Goal: Transaction & Acquisition: Purchase product/service

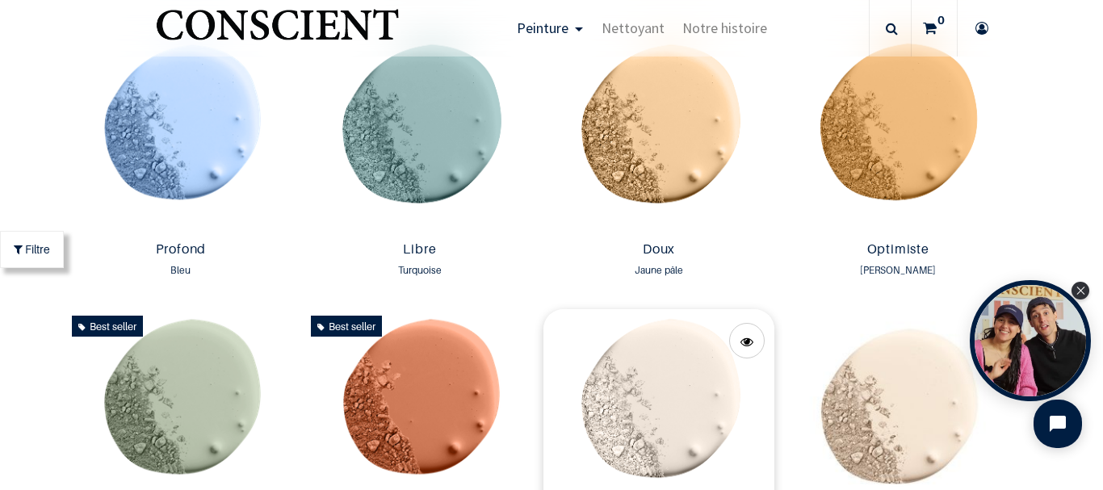
scroll to position [1051, 0]
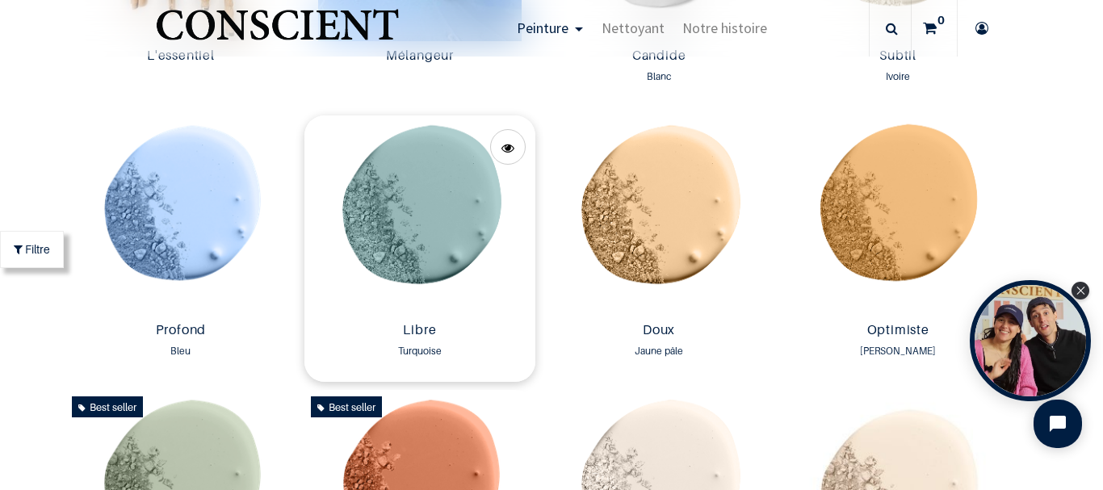
click at [437, 233] on img at bounding box center [419, 215] width 231 height 200
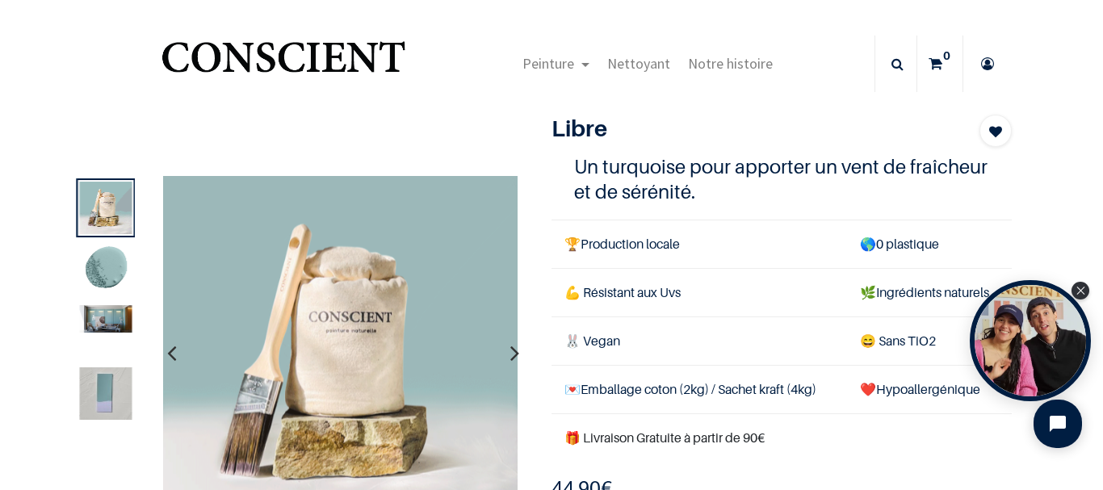
scroll to position [81, 0]
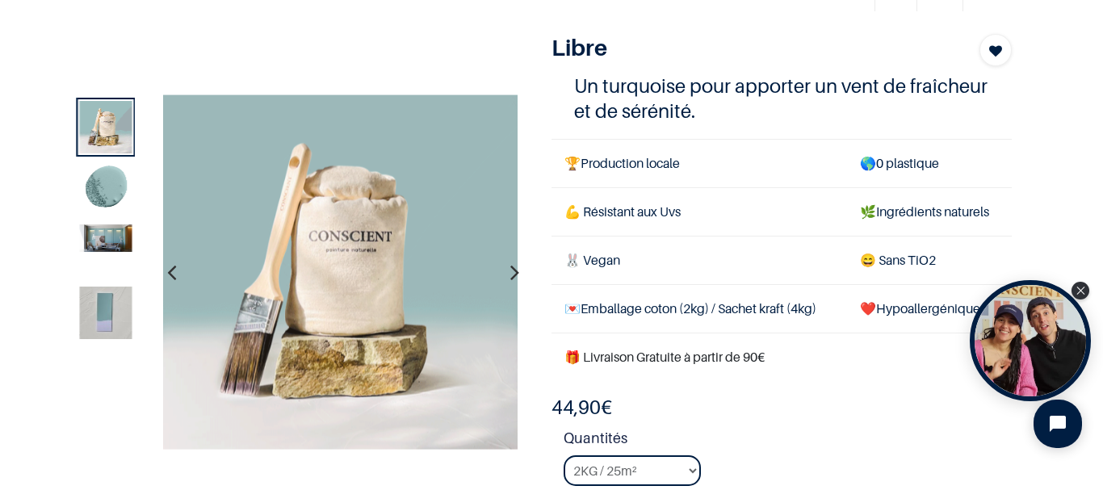
click at [99, 238] on img at bounding box center [105, 238] width 52 height 27
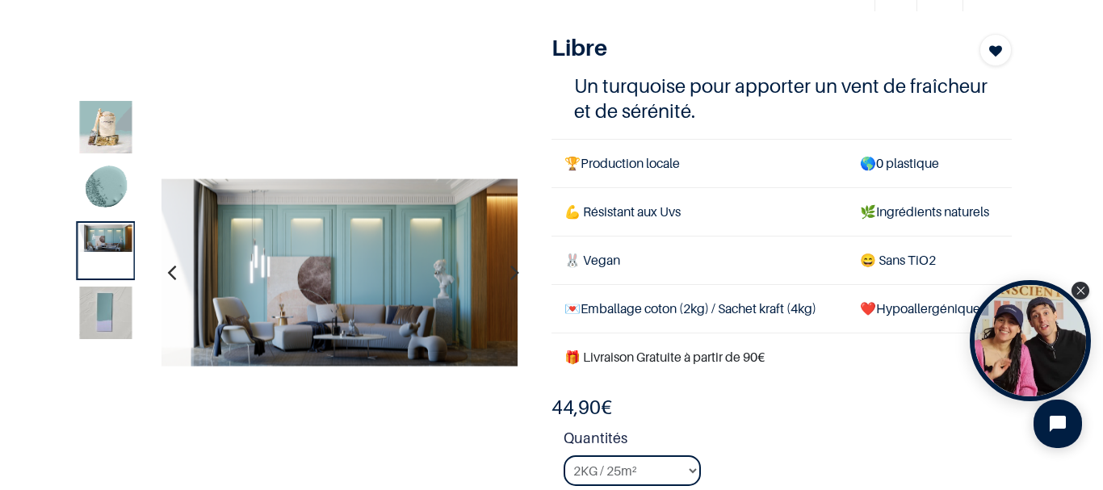
click at [102, 304] on img at bounding box center [105, 313] width 52 height 52
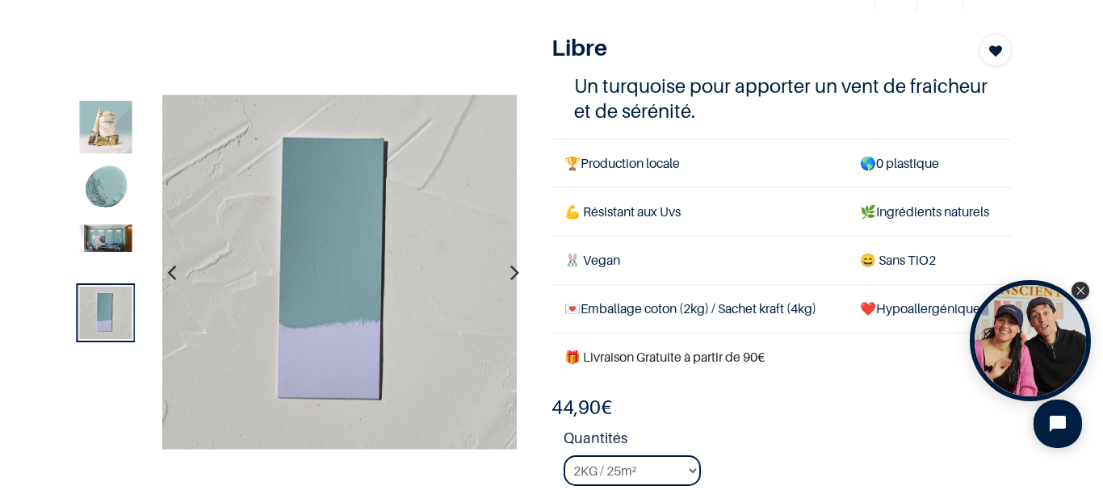
click at [106, 239] on img at bounding box center [105, 238] width 52 height 27
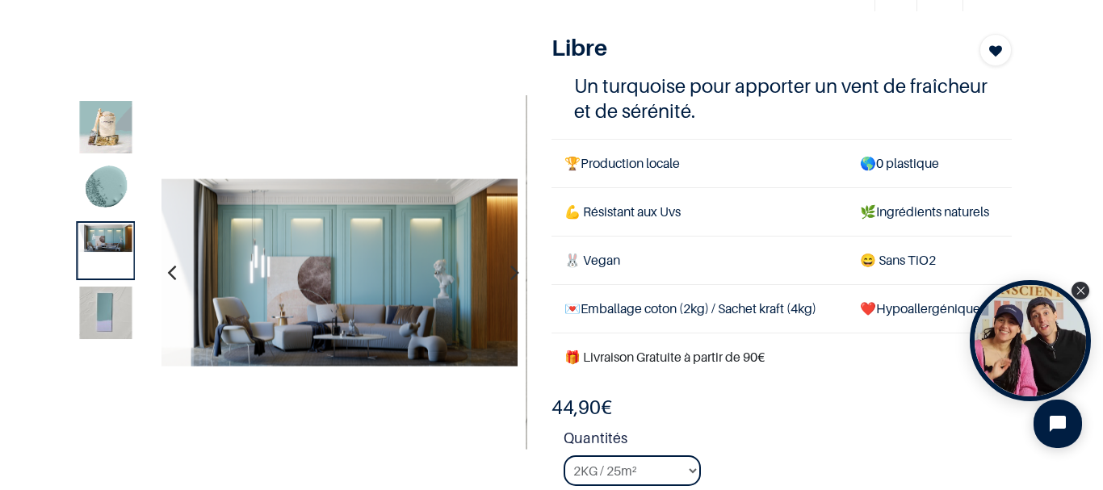
click at [109, 137] on img at bounding box center [105, 127] width 52 height 52
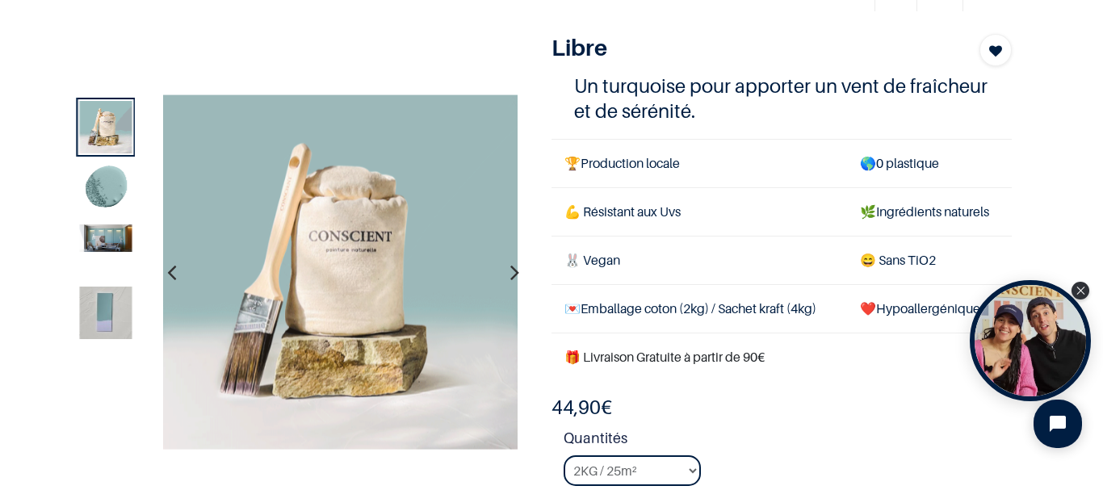
click at [105, 194] on img at bounding box center [105, 189] width 52 height 52
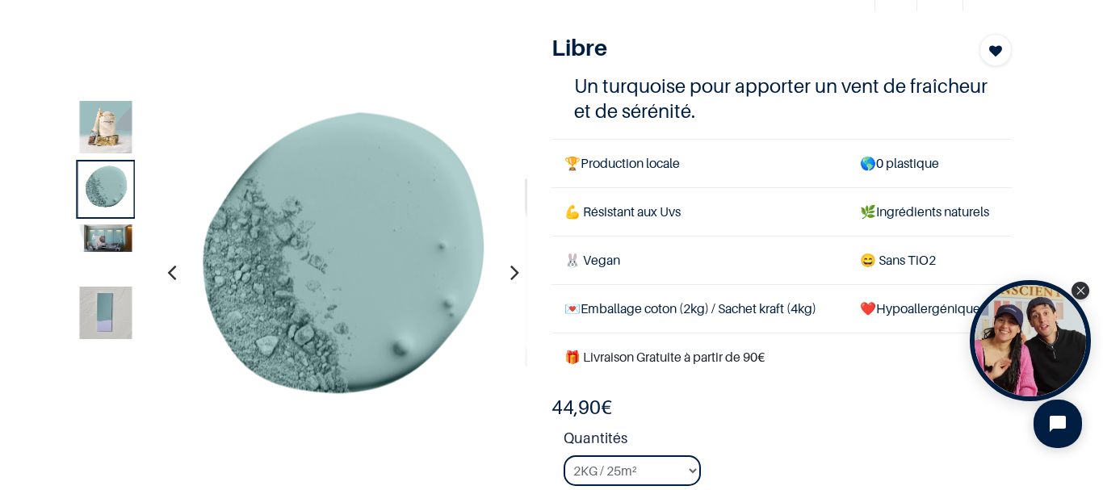
click at [103, 241] on img at bounding box center [105, 238] width 52 height 27
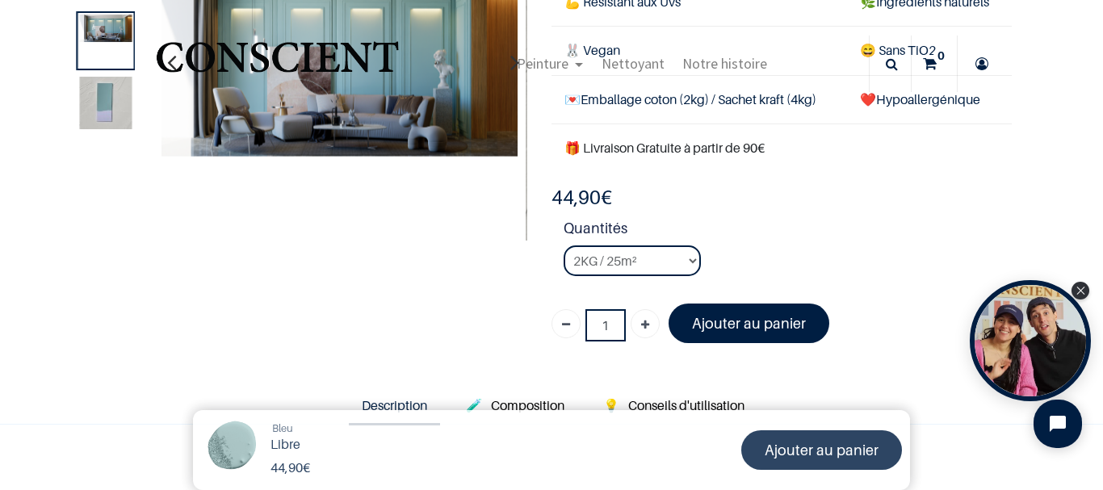
scroll to position [81, 0]
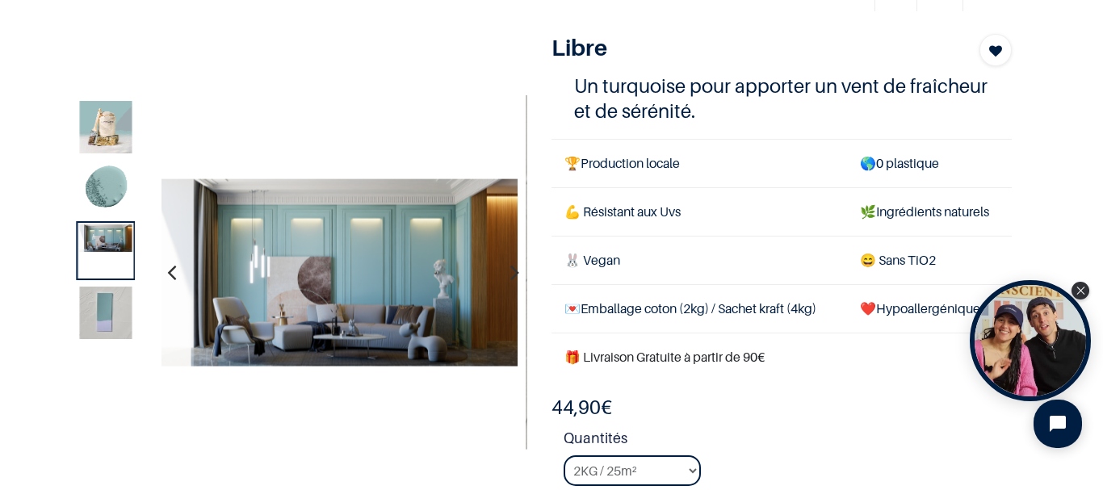
click at [341, 271] on img at bounding box center [340, 272] width 357 height 188
click at [383, 278] on img at bounding box center [340, 272] width 357 height 188
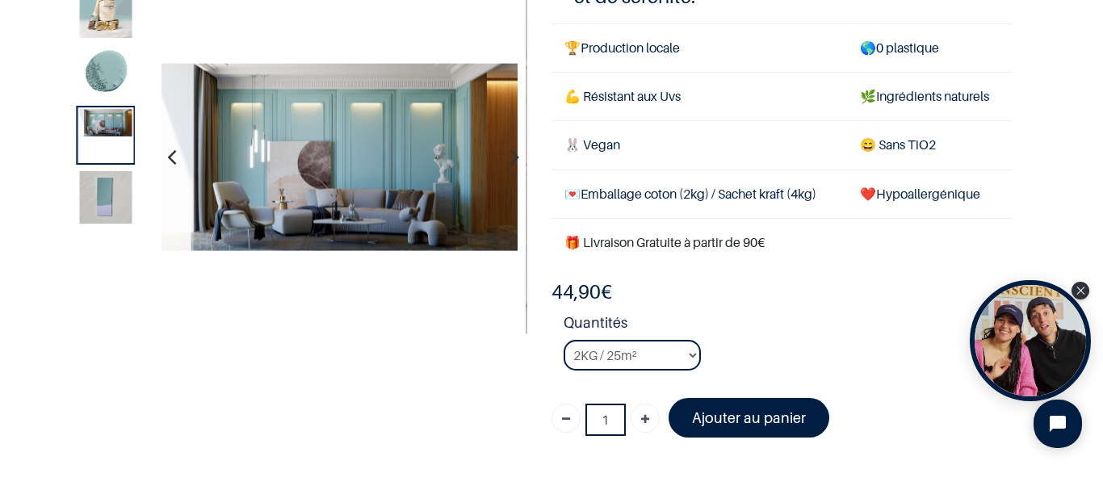
scroll to position [162, 0]
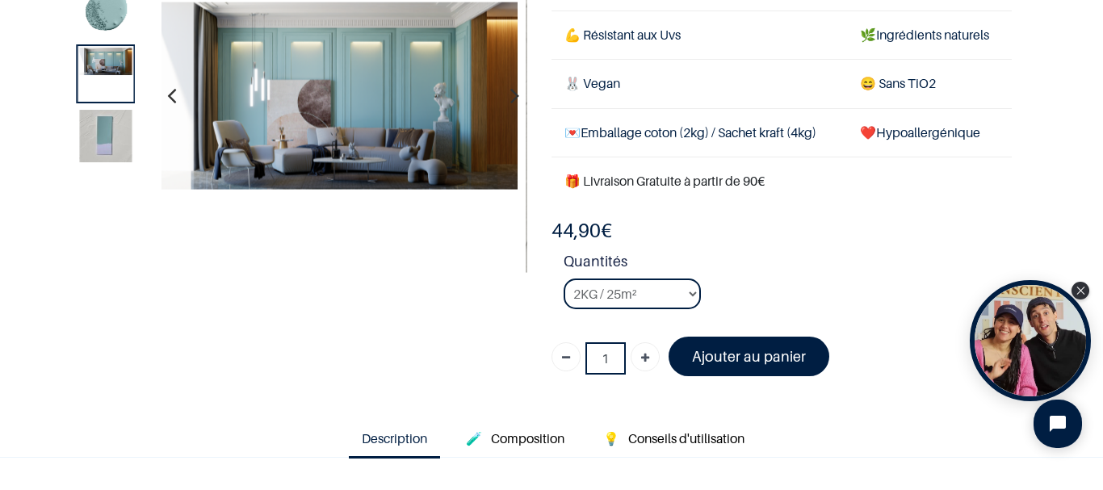
click at [113, 141] on img at bounding box center [105, 136] width 52 height 52
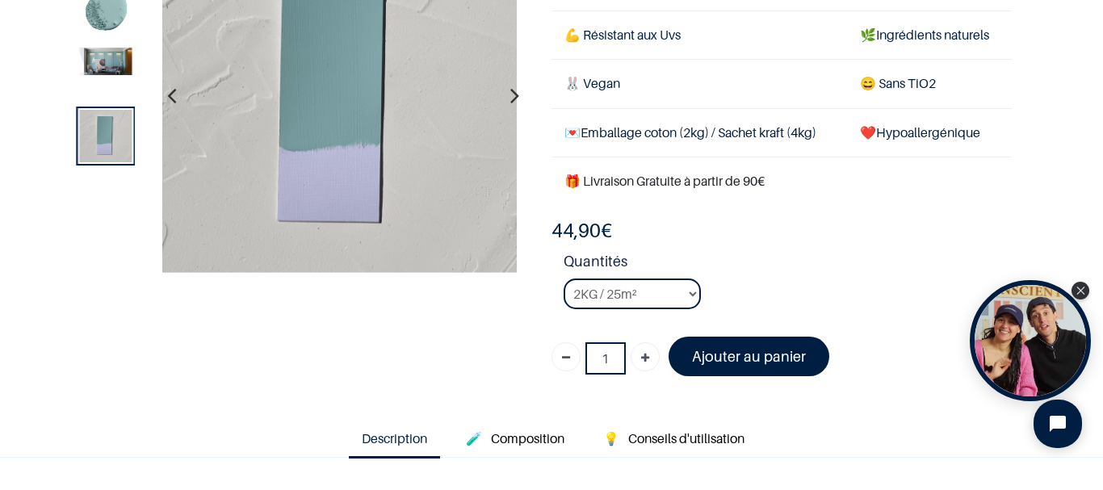
scroll to position [81, 0]
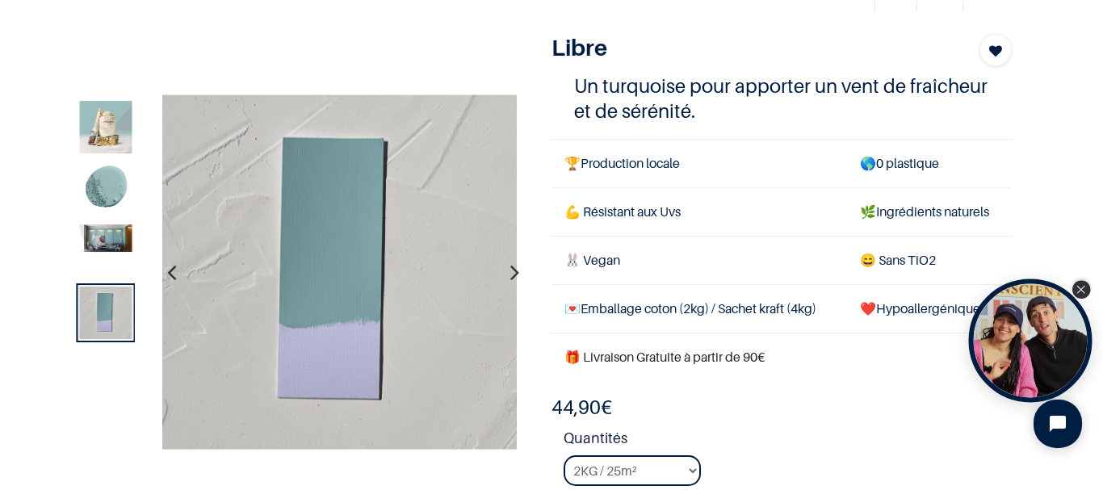
click at [1082, 292] on icon "Close Tolstoy widget" at bounding box center [1081, 290] width 9 height 8
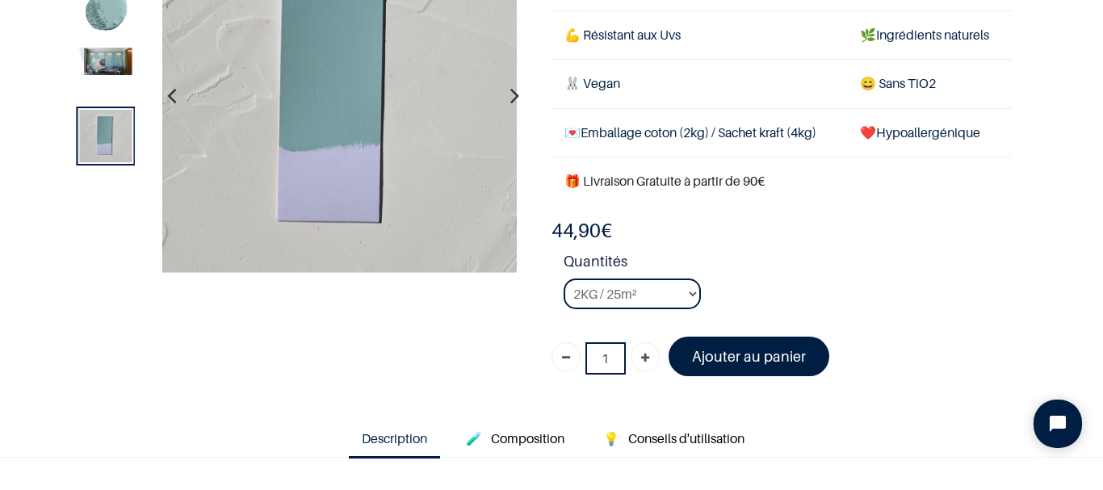
scroll to position [323, 0]
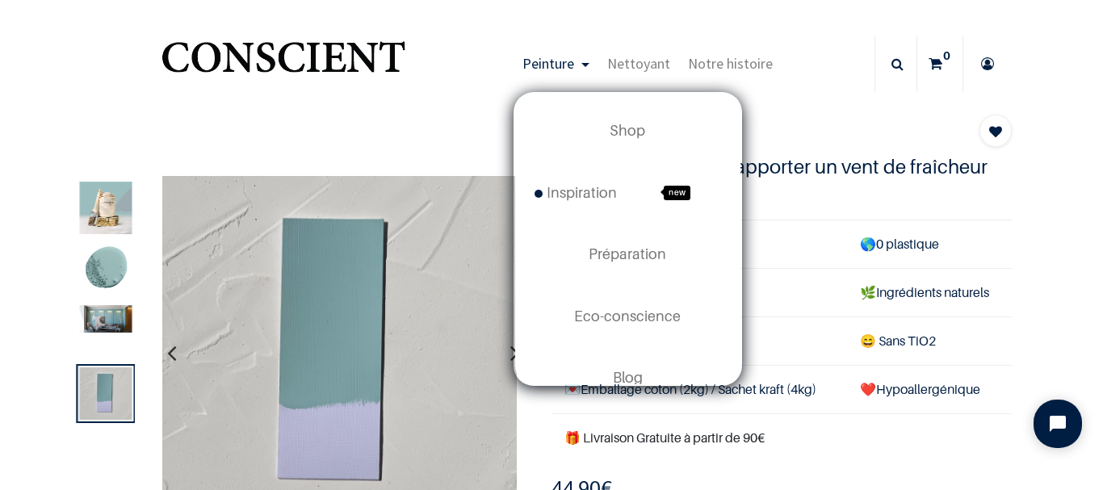
click at [567, 65] on span "Peinture" at bounding box center [549, 63] width 52 height 19
click at [588, 192] on span "Inspiration" at bounding box center [576, 192] width 82 height 17
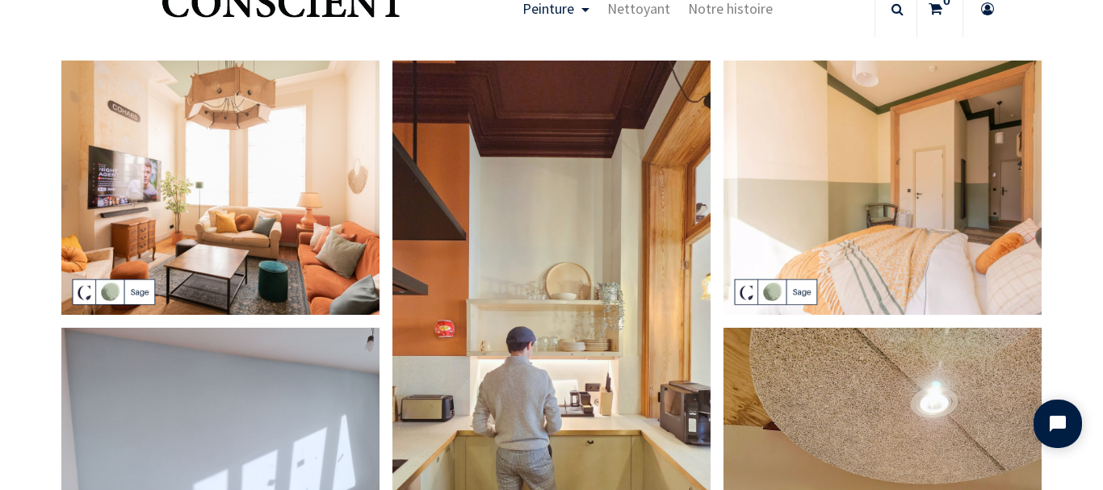
scroll to position [81, 0]
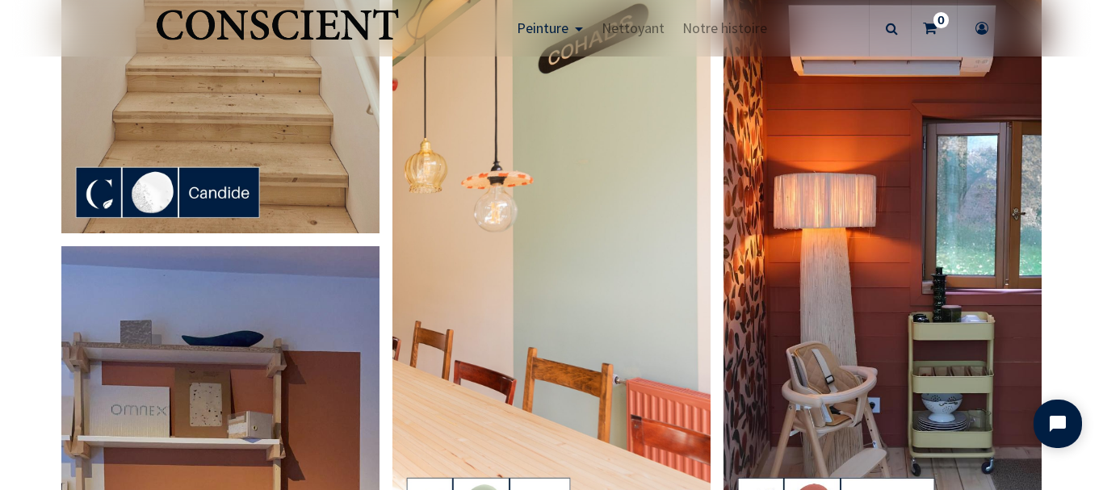
scroll to position [646, 0]
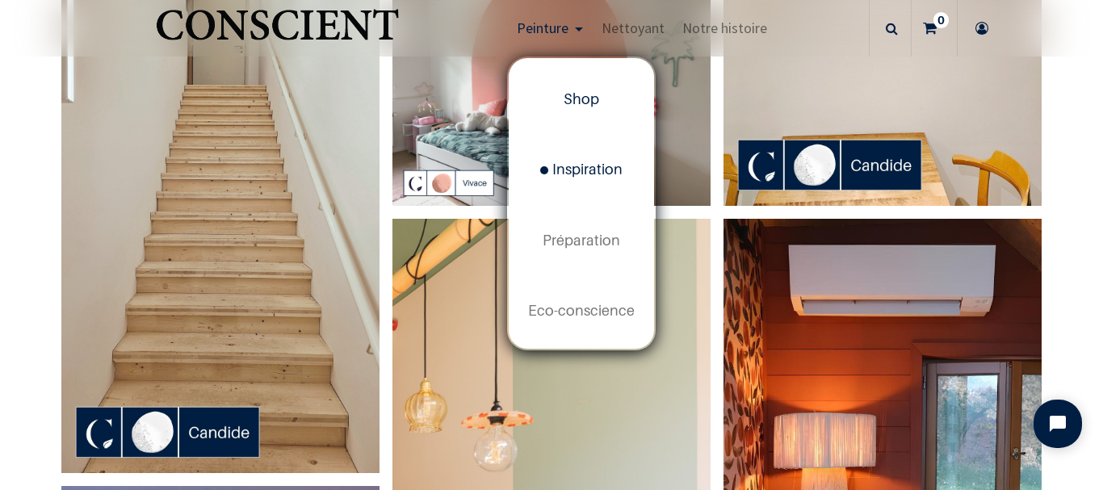
click at [586, 99] on span "Shop" at bounding box center [582, 98] width 36 height 17
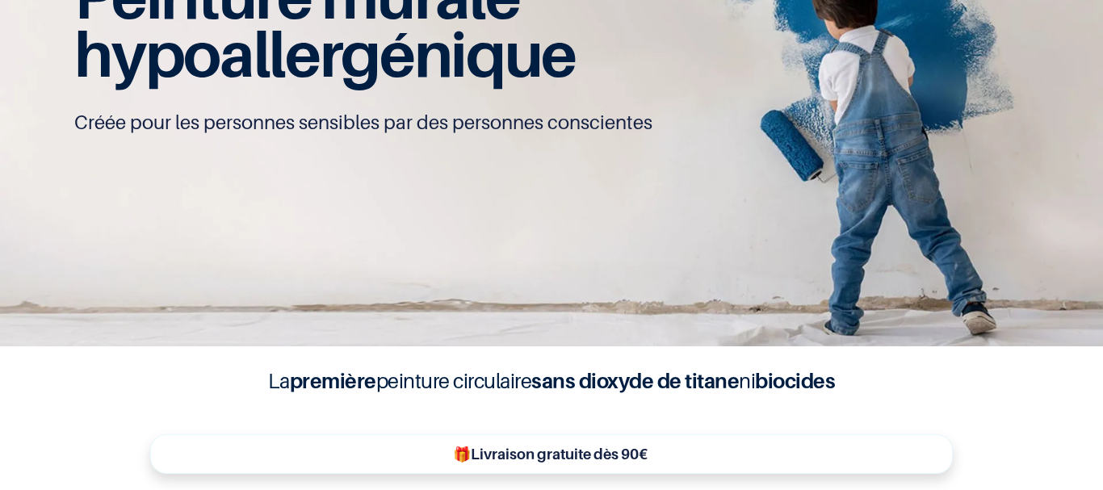
scroll to position [242, 0]
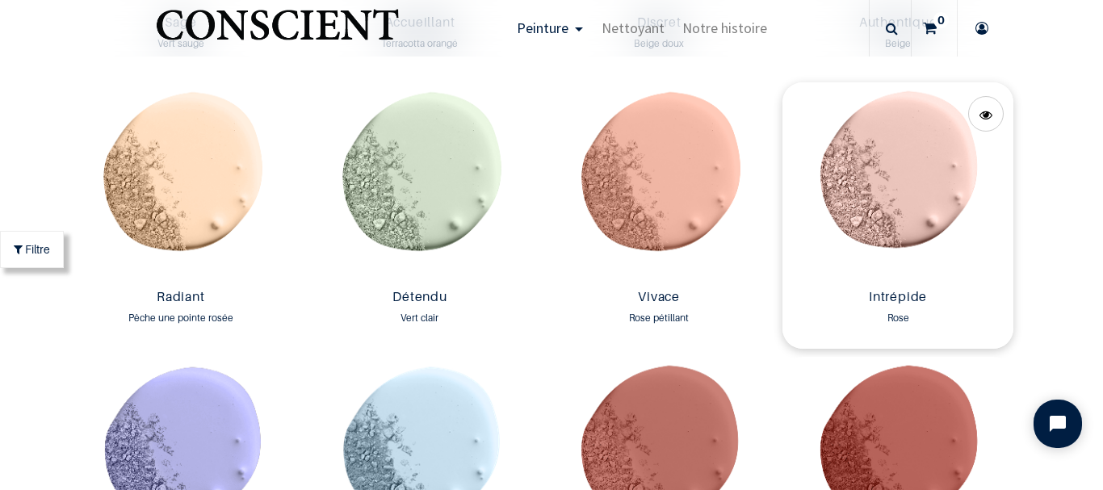
scroll to position [1605, 0]
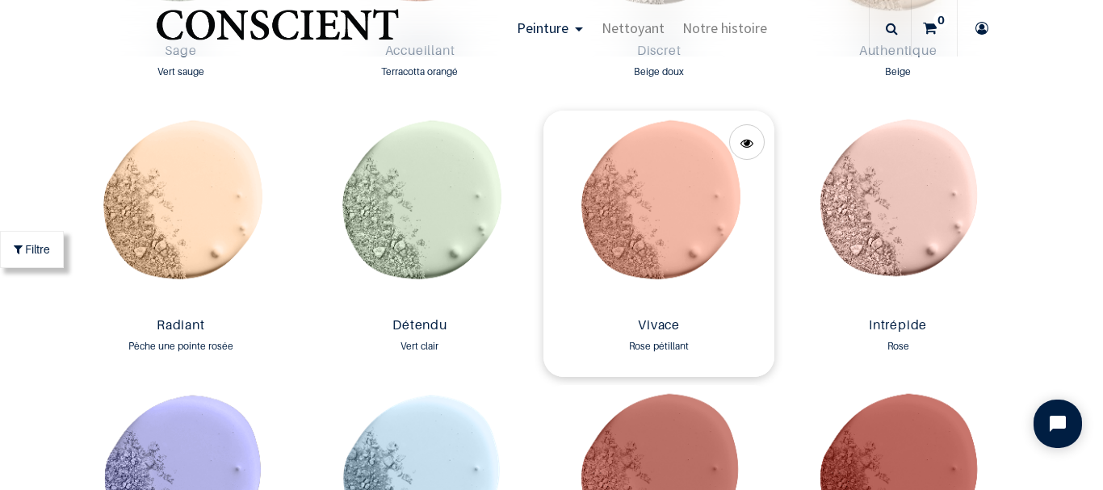
click at [653, 220] on img at bounding box center [659, 211] width 231 height 200
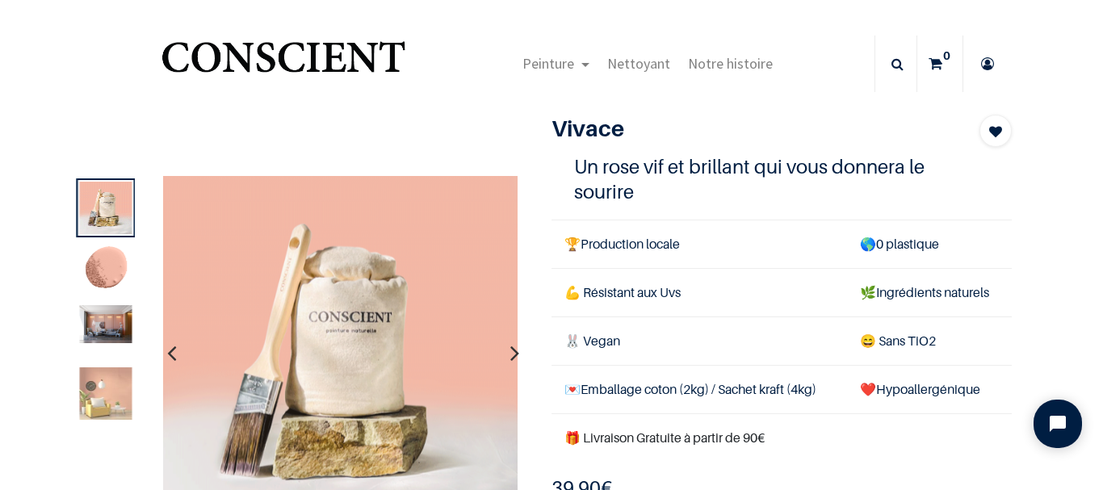
click at [101, 327] on img at bounding box center [105, 324] width 52 height 38
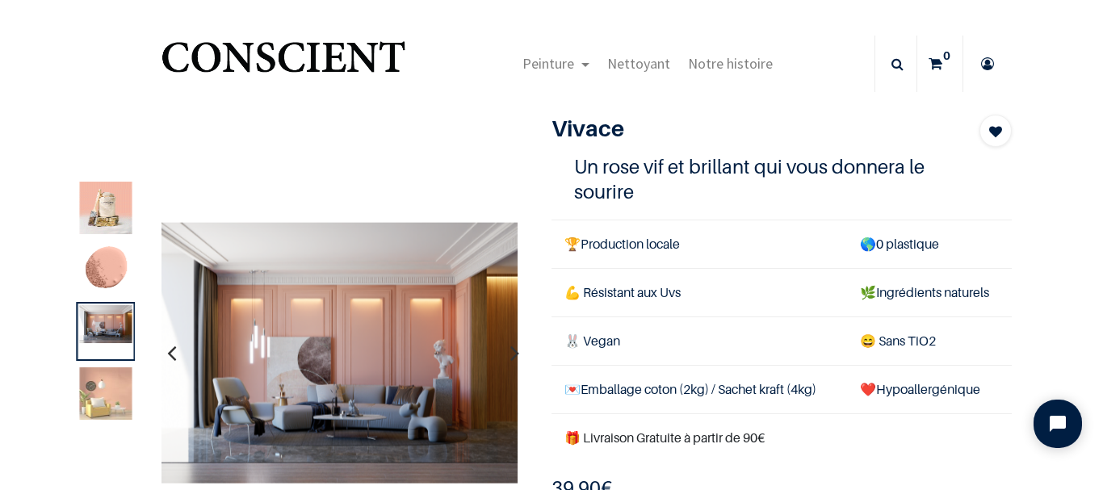
click at [107, 402] on img at bounding box center [105, 393] width 52 height 52
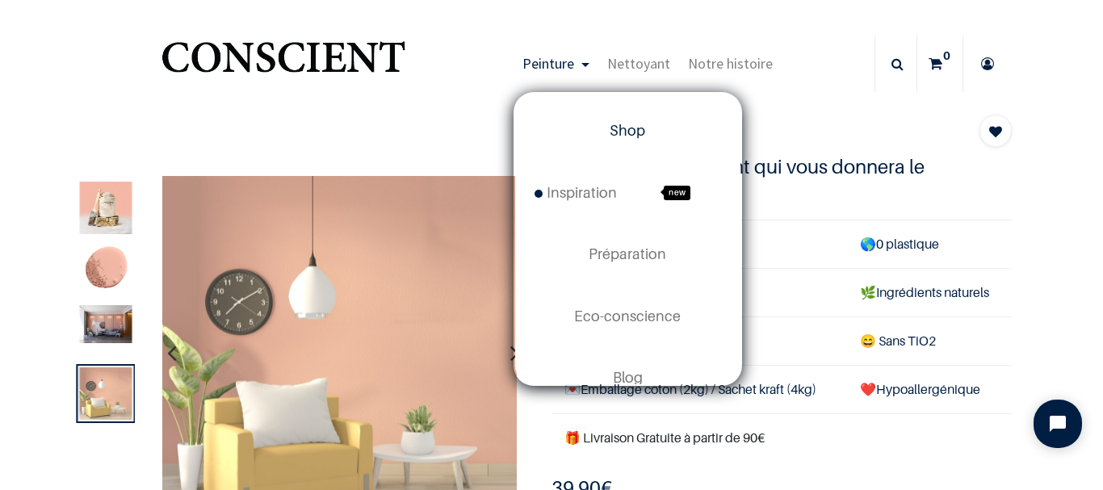
click at [621, 131] on span "Shop" at bounding box center [628, 130] width 36 height 17
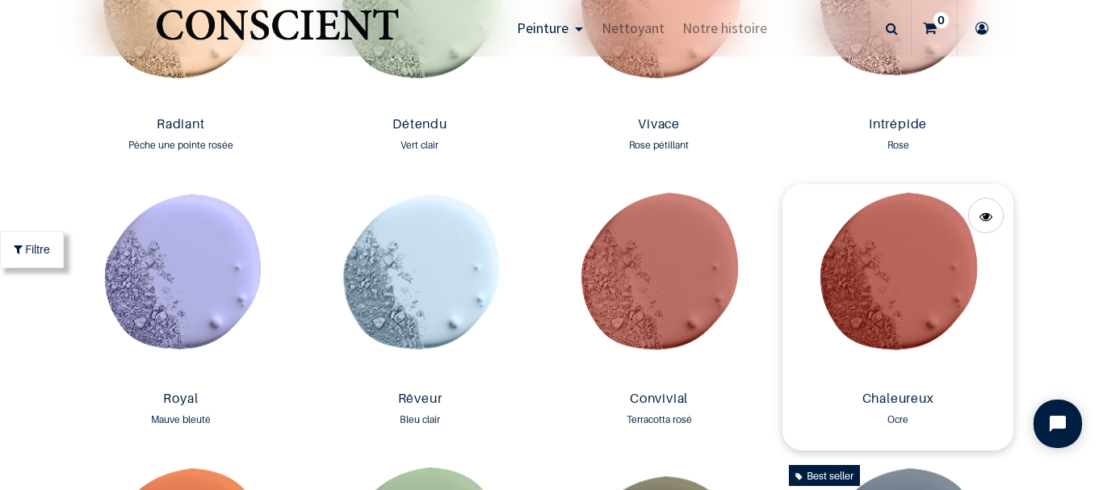
scroll to position [1778, 0]
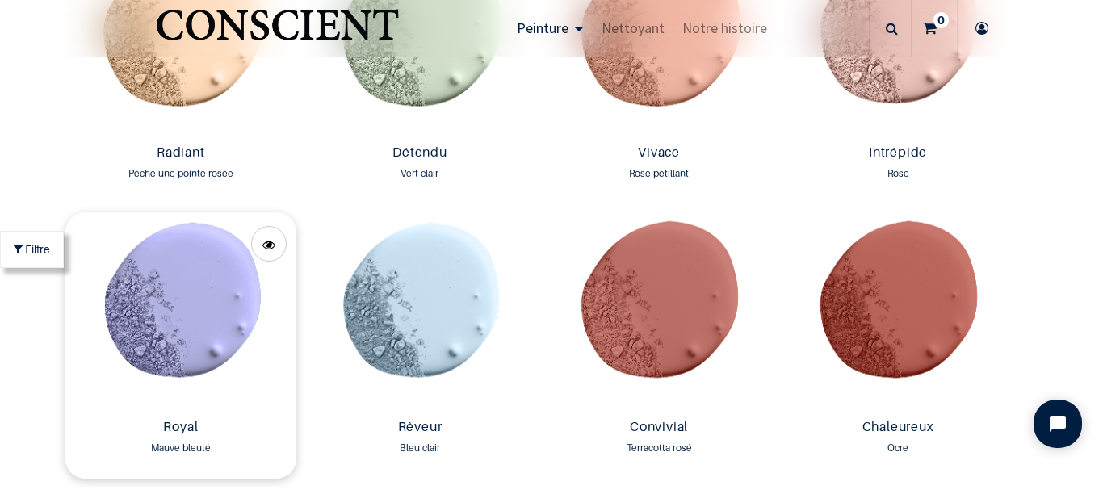
click at [191, 298] on img at bounding box center [180, 312] width 231 height 200
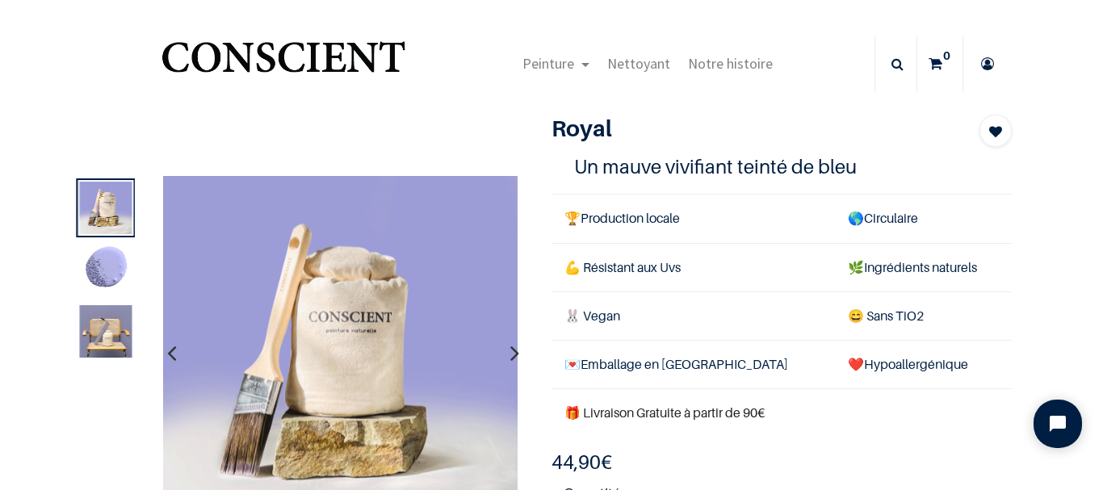
click at [109, 334] on img at bounding box center [105, 331] width 52 height 52
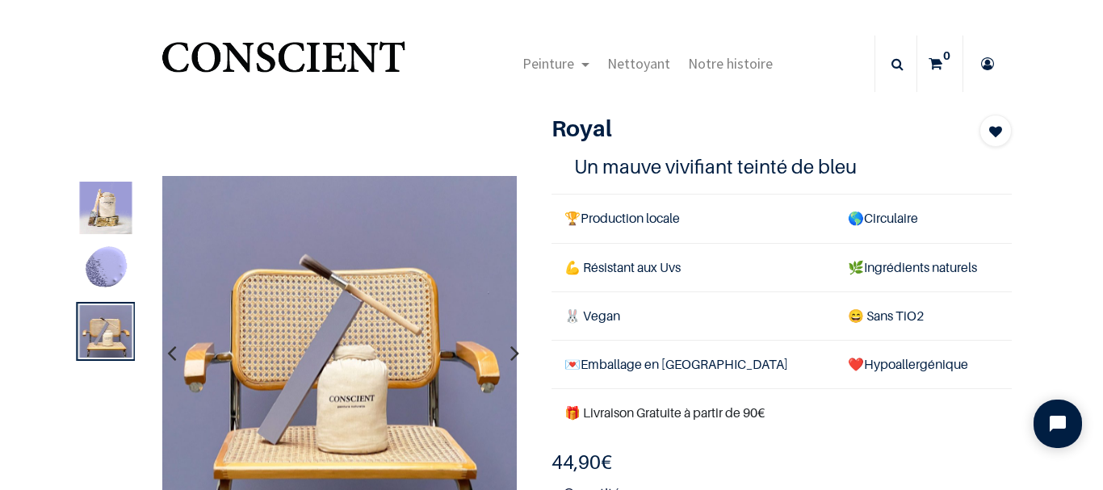
click at [103, 210] on img at bounding box center [105, 208] width 52 height 52
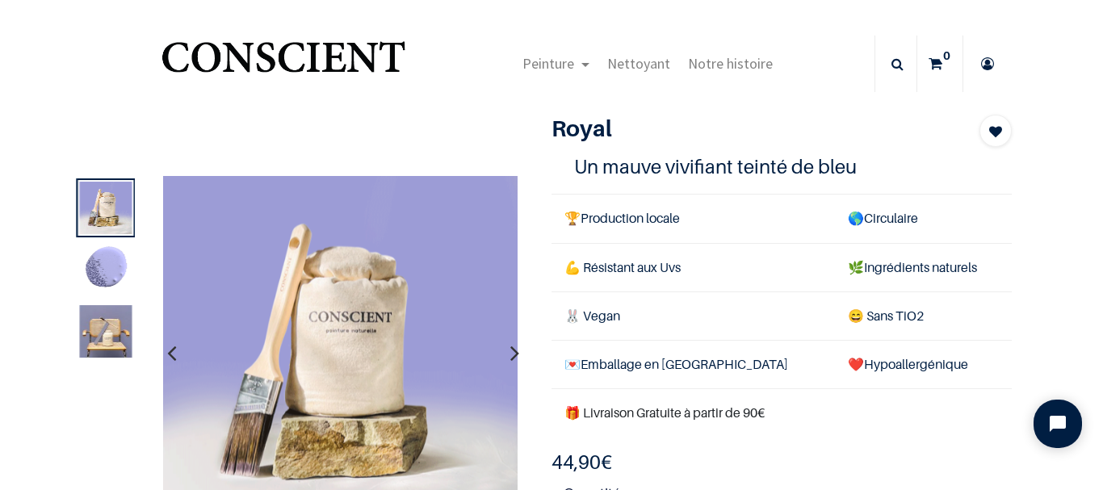
click at [106, 270] on img at bounding box center [105, 270] width 52 height 52
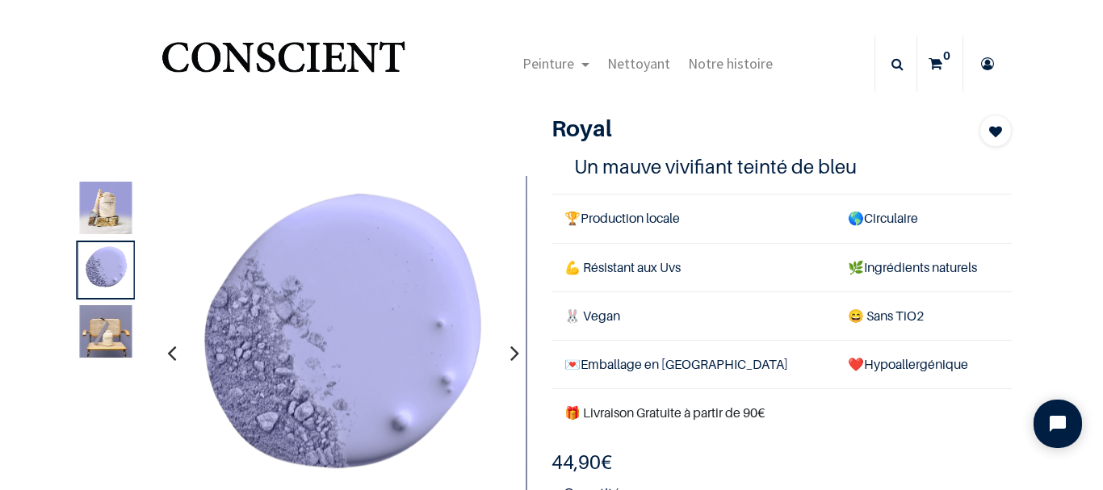
click at [100, 335] on img at bounding box center [105, 331] width 52 height 52
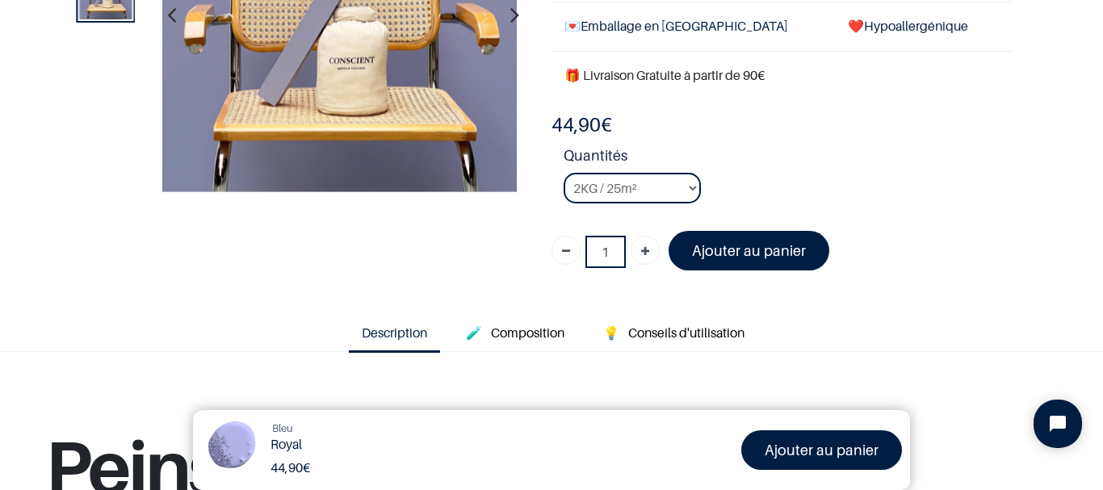
scroll to position [81, 0]
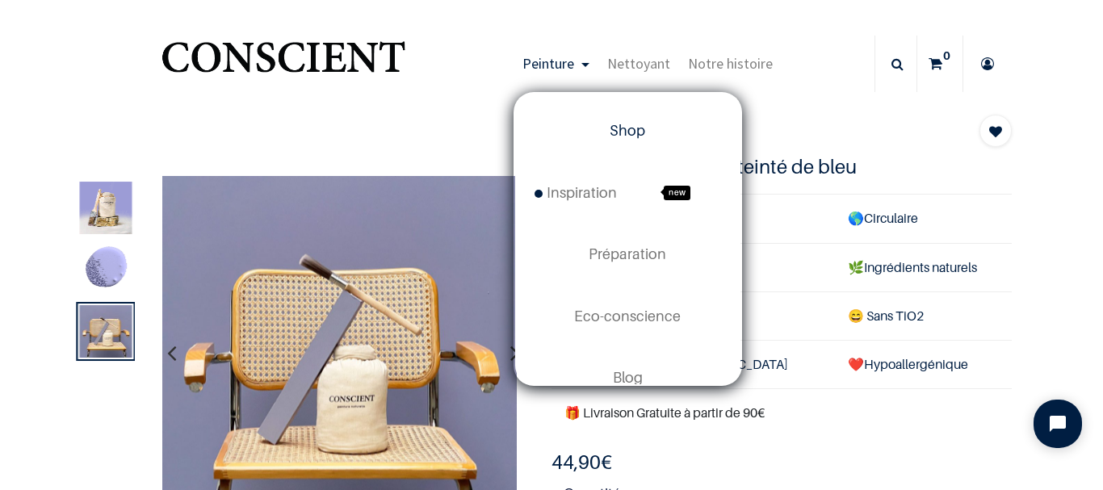
click at [625, 133] on span "Shop" at bounding box center [628, 130] width 36 height 17
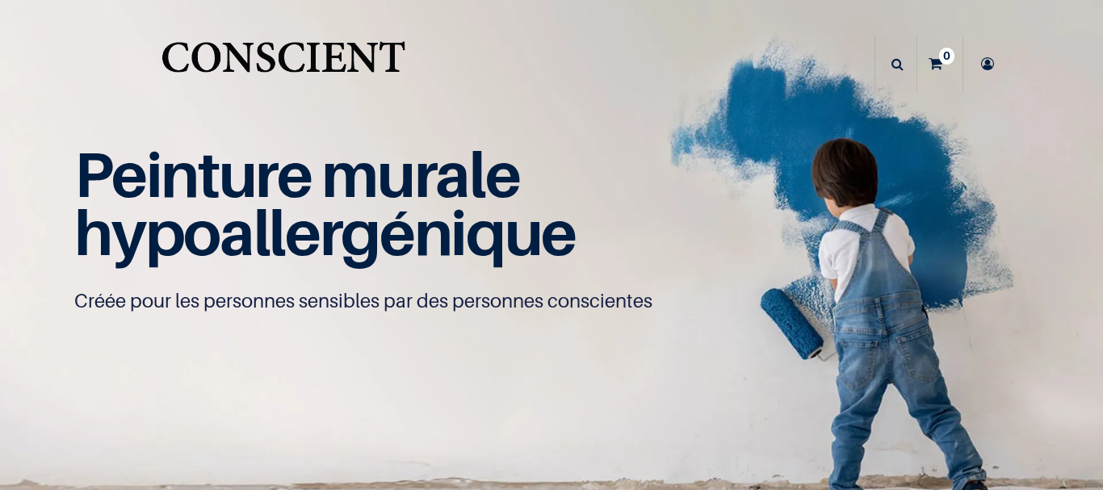
scroll to position [242, 0]
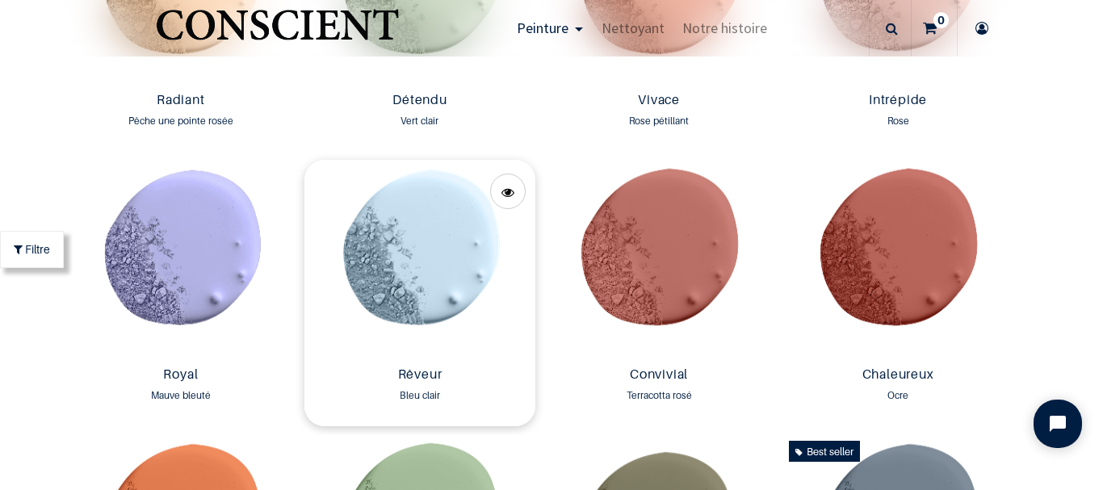
scroll to position [1858, 0]
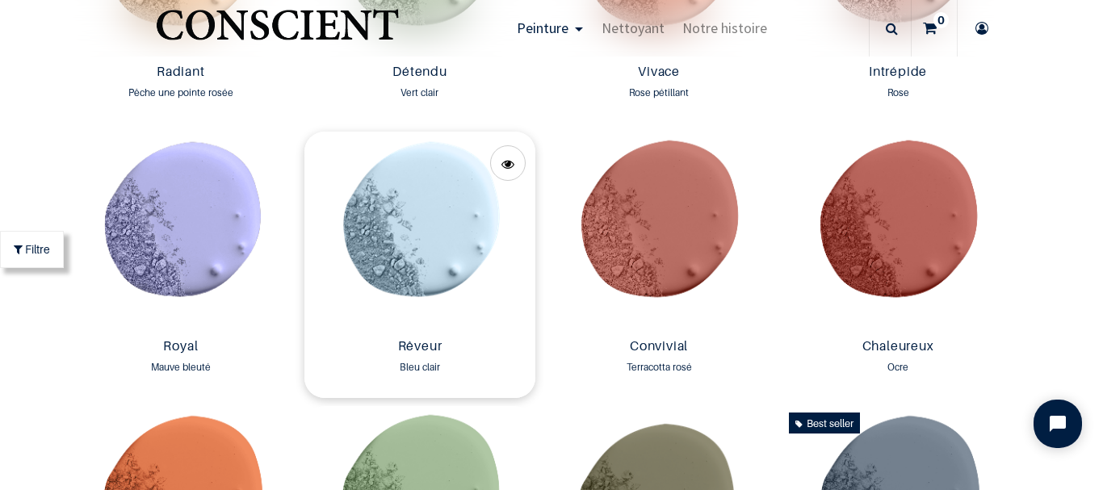
click at [427, 229] on img at bounding box center [419, 232] width 231 height 200
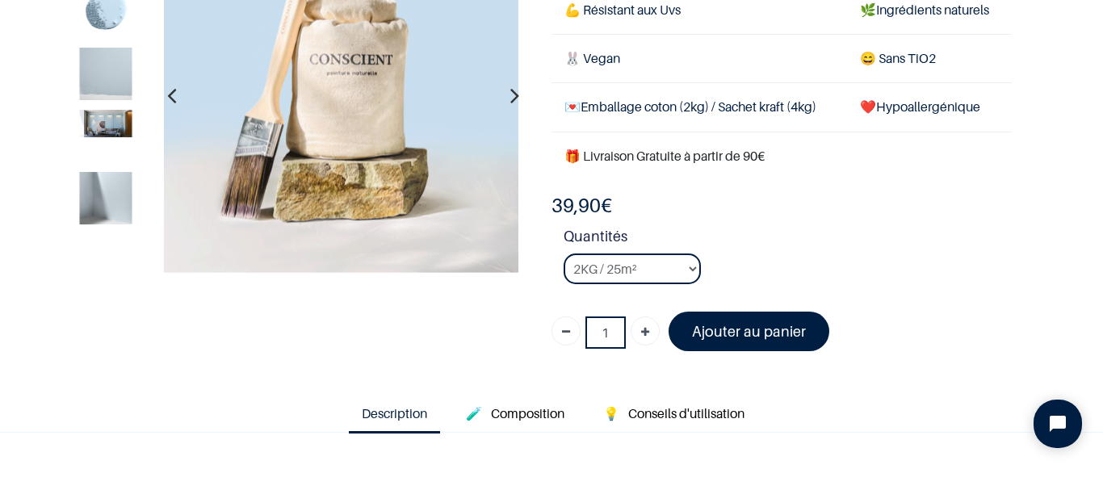
scroll to position [81, 0]
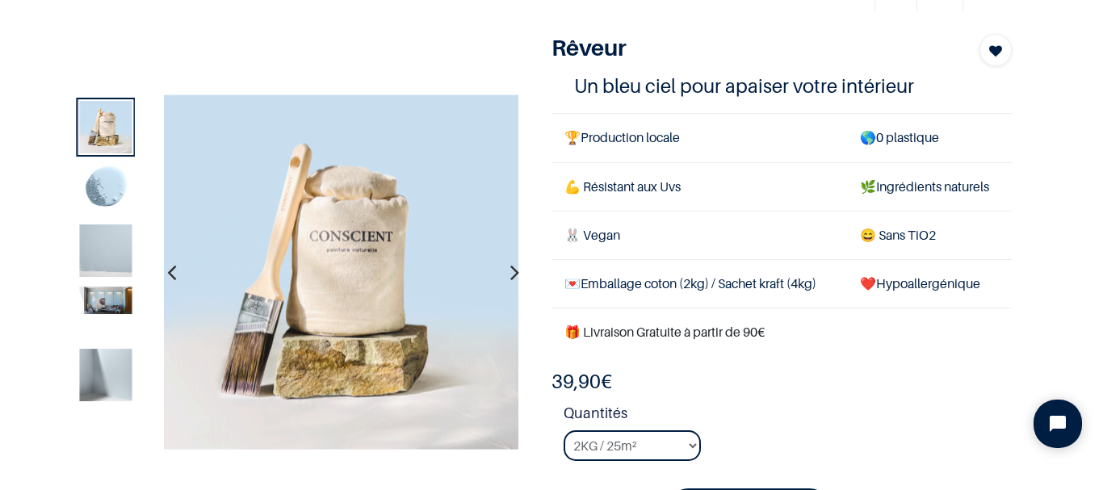
click at [100, 296] on img at bounding box center [105, 300] width 52 height 27
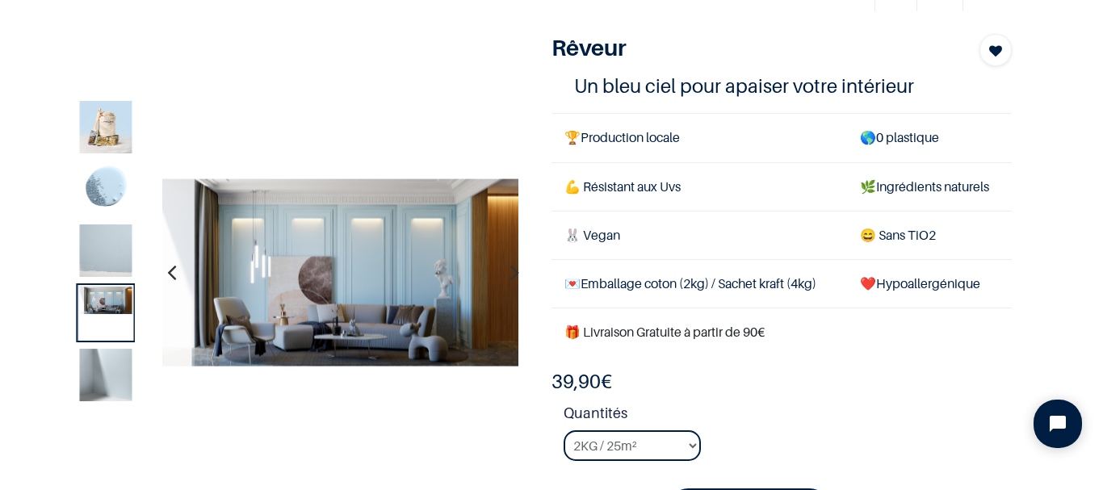
click at [115, 253] on img at bounding box center [105, 251] width 52 height 52
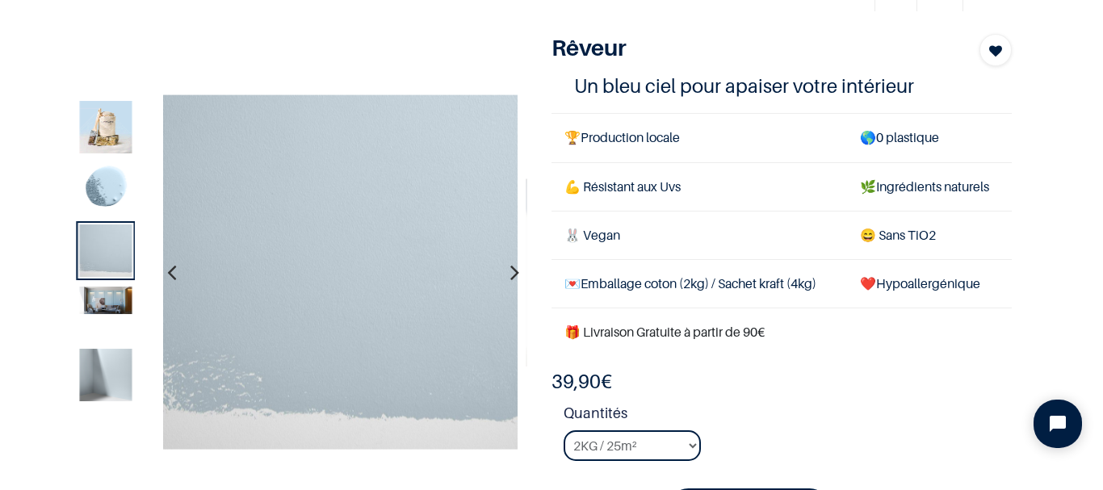
click at [111, 302] on img at bounding box center [105, 300] width 52 height 27
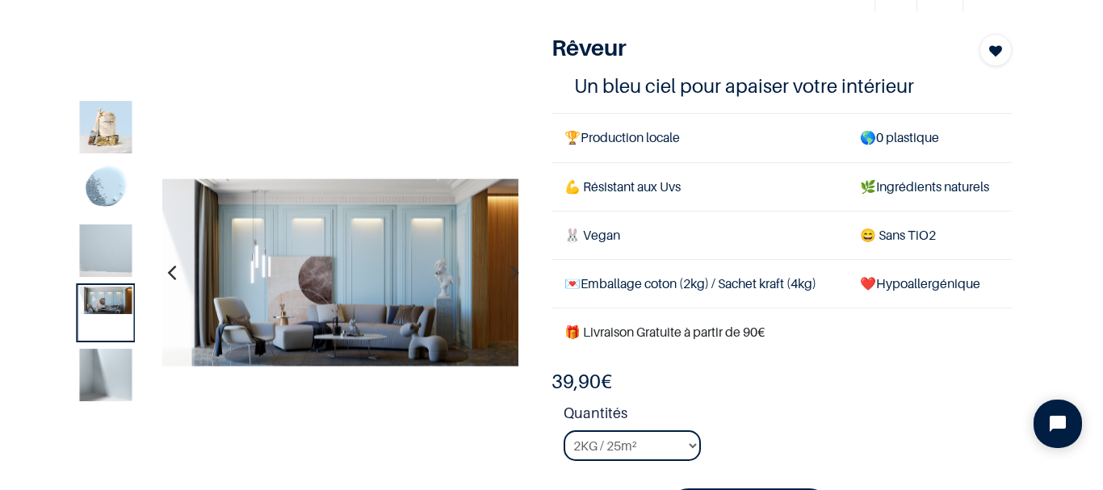
click at [102, 382] on img at bounding box center [105, 375] width 52 height 52
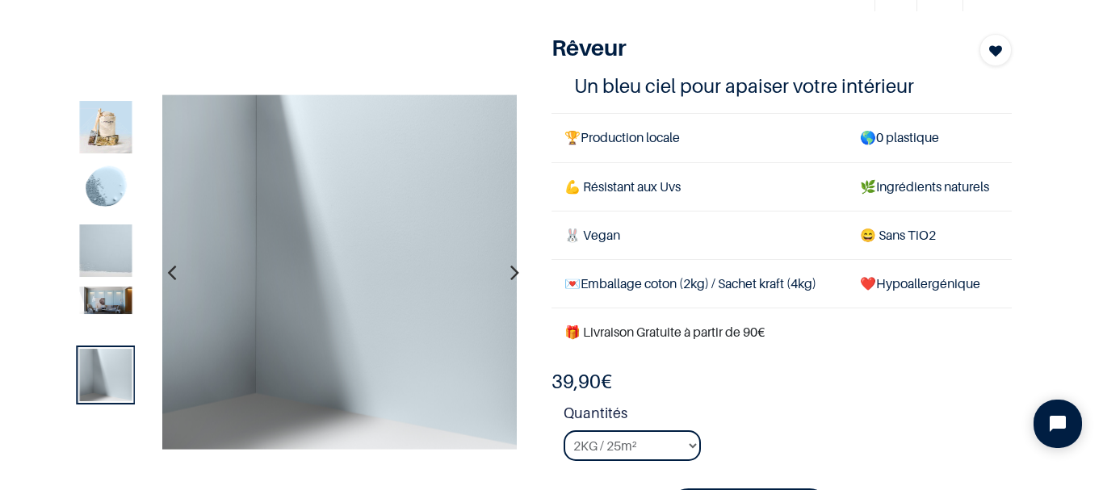
click at [107, 305] on img at bounding box center [105, 300] width 52 height 27
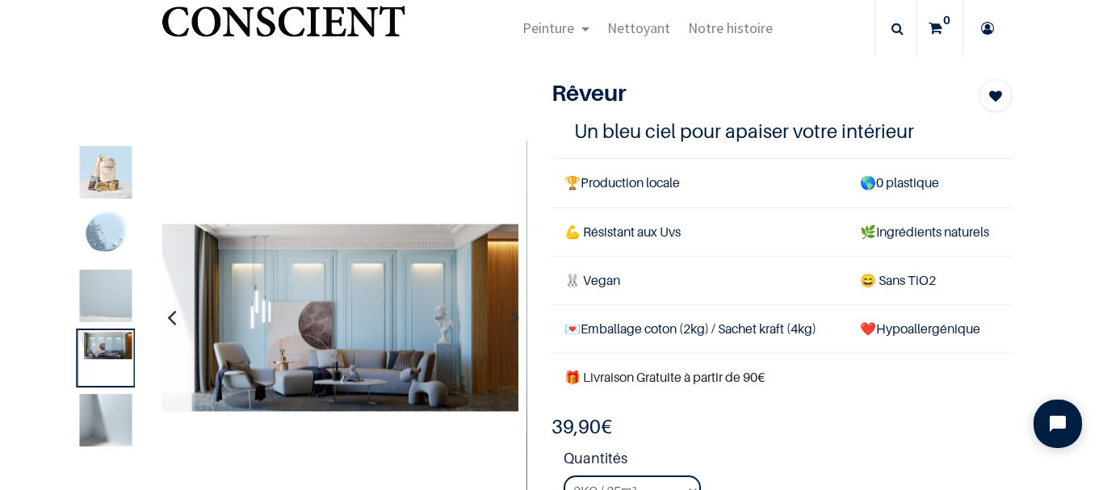
scroll to position [0, 0]
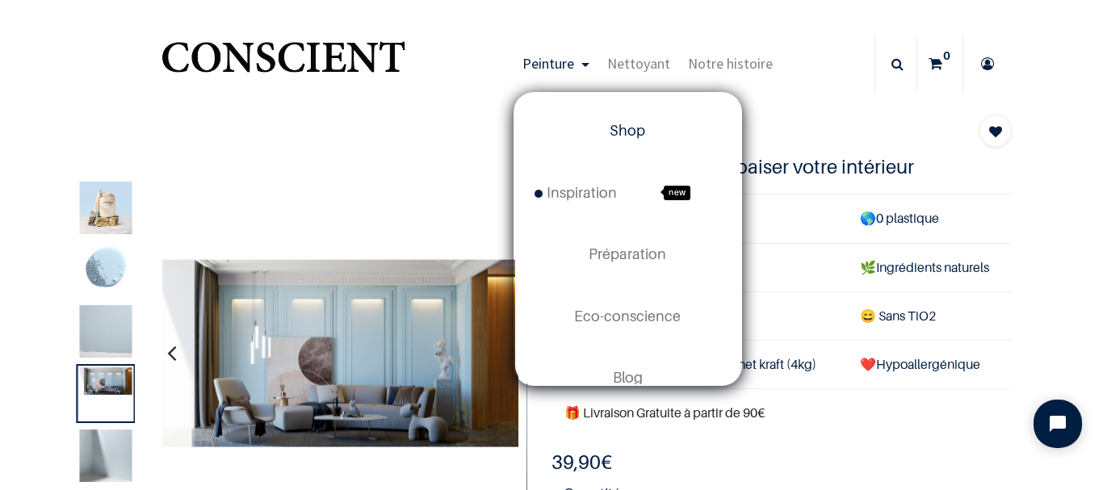
click at [620, 131] on span "Shop" at bounding box center [628, 130] width 36 height 17
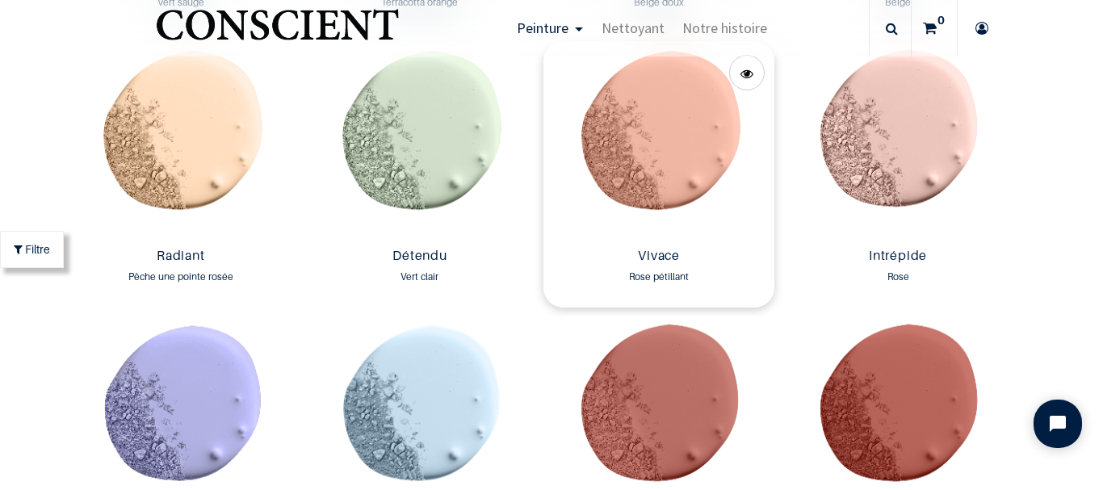
scroll to position [1539, 0]
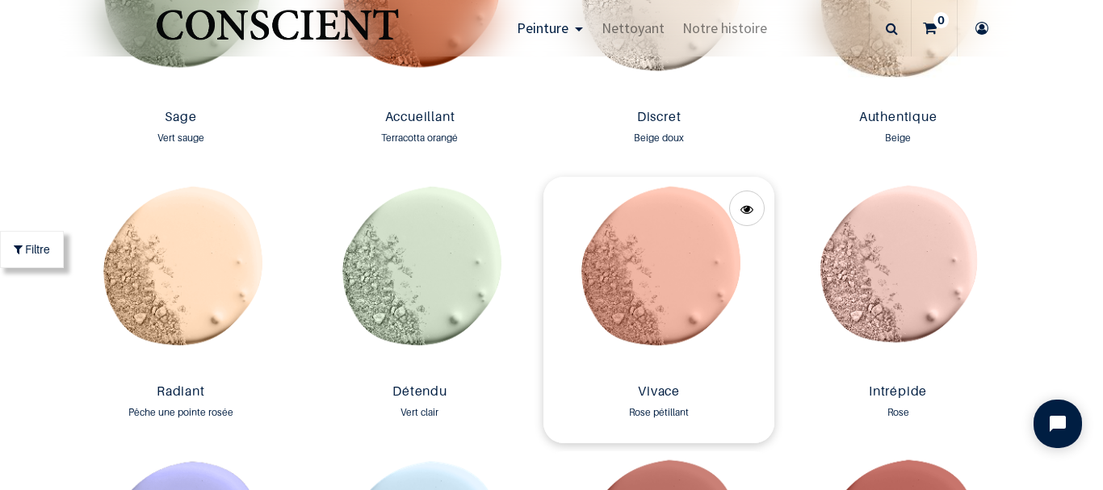
click at [682, 293] on img at bounding box center [659, 277] width 231 height 200
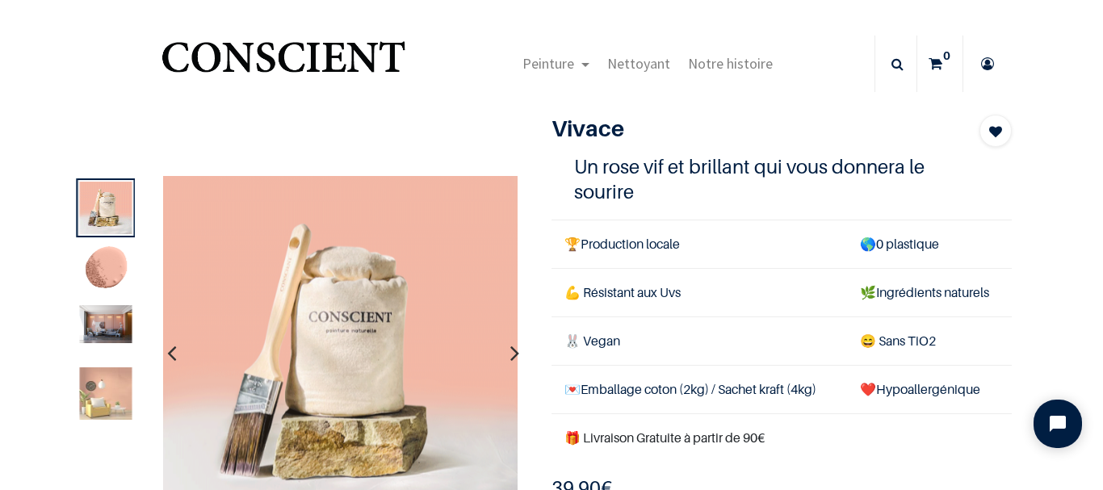
click at [111, 281] on img at bounding box center [105, 270] width 52 height 52
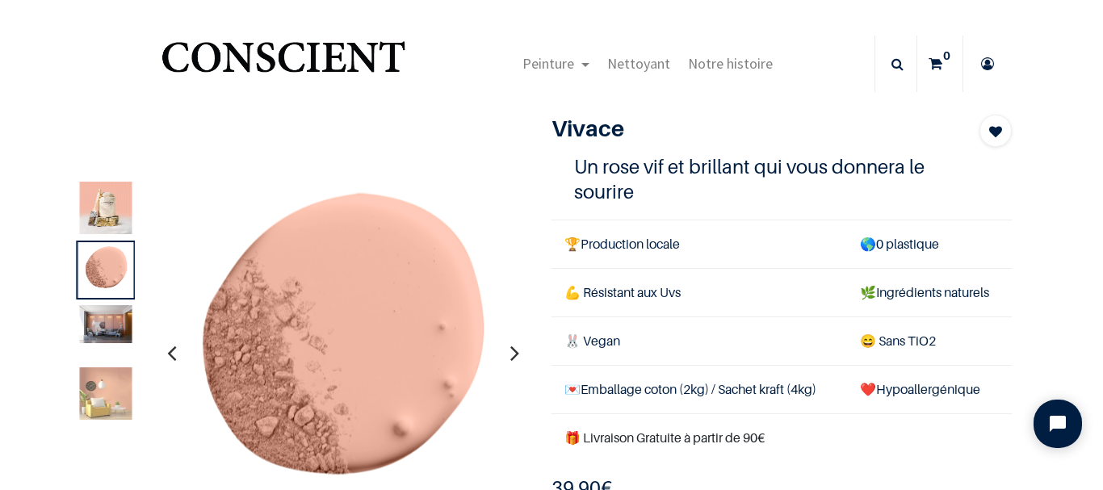
click at [113, 379] on img at bounding box center [105, 393] width 52 height 52
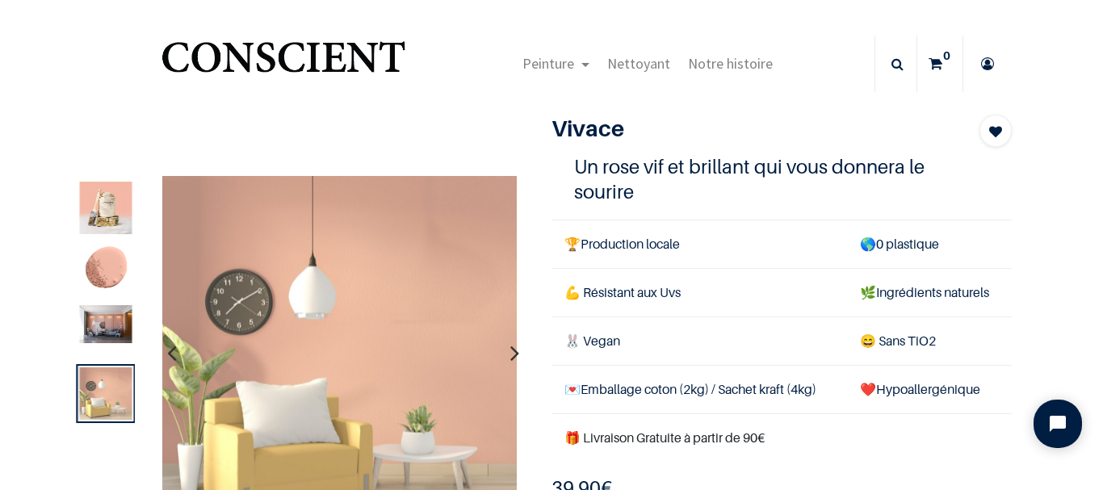
click at [103, 334] on img at bounding box center [105, 324] width 52 height 38
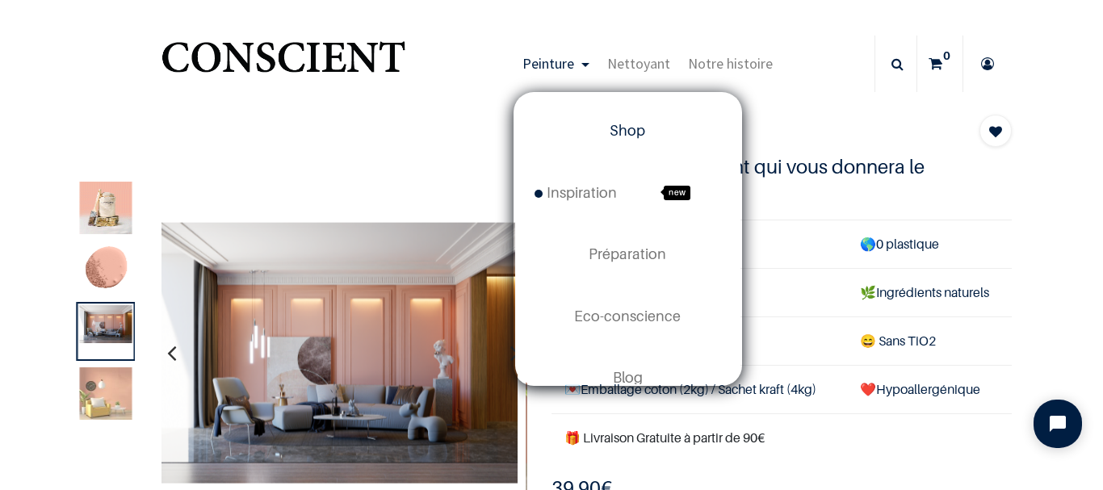
click at [630, 128] on span "Shop" at bounding box center [628, 130] width 36 height 17
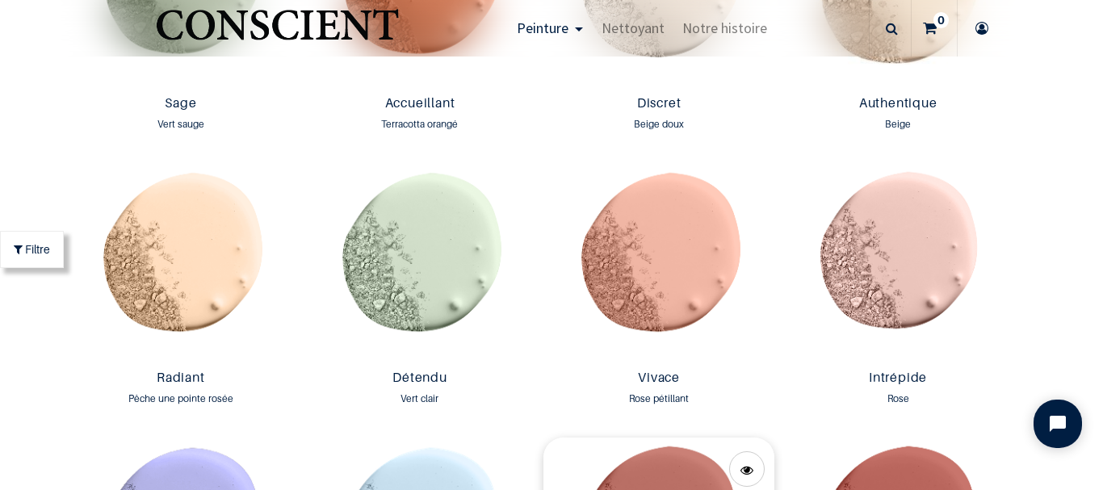
scroll to position [1535, 0]
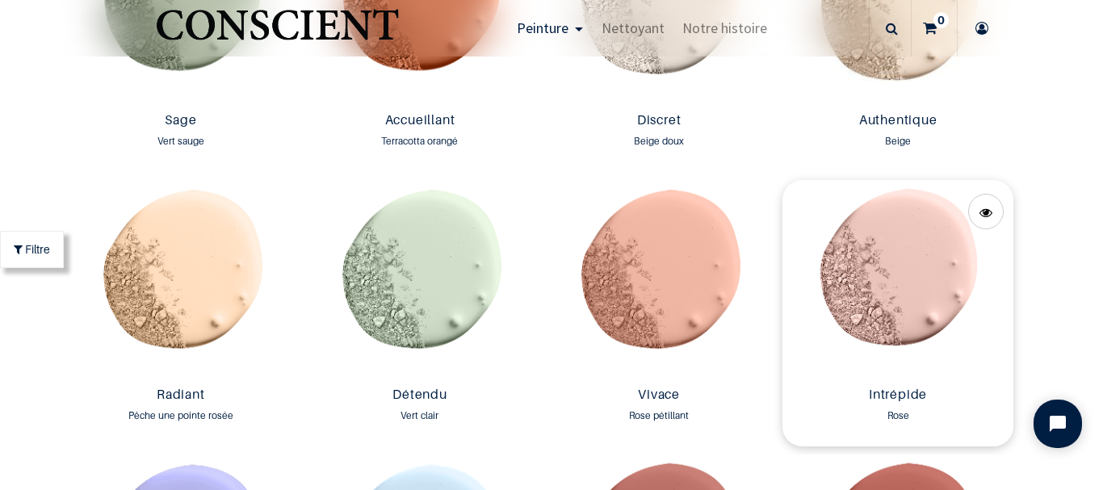
click at [912, 278] on img at bounding box center [898, 280] width 231 height 200
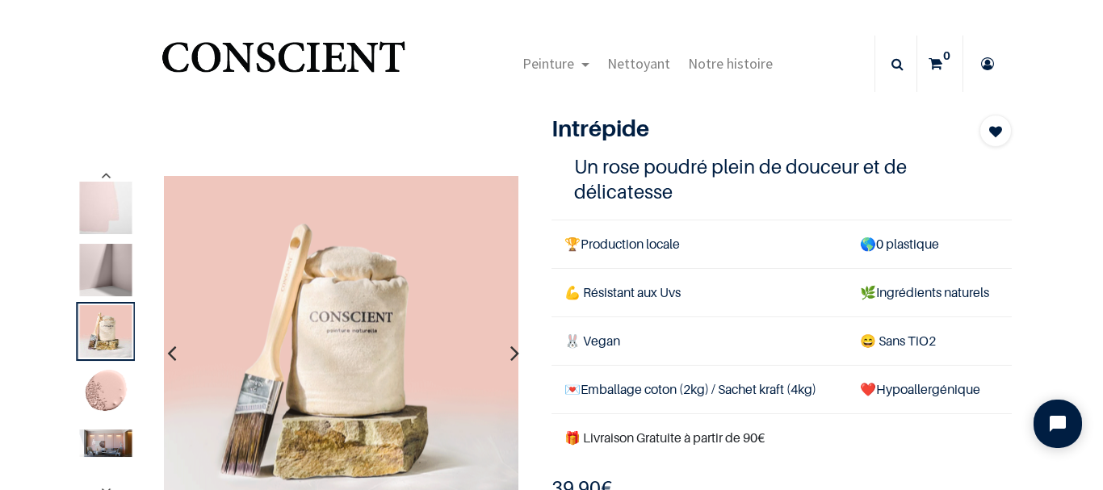
click at [109, 440] on img at bounding box center [105, 443] width 52 height 27
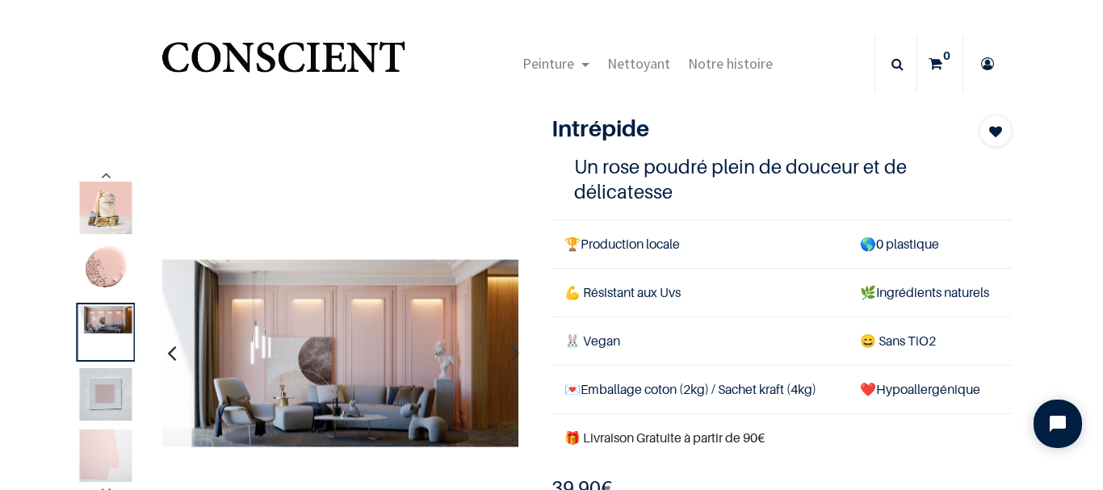
scroll to position [81, 0]
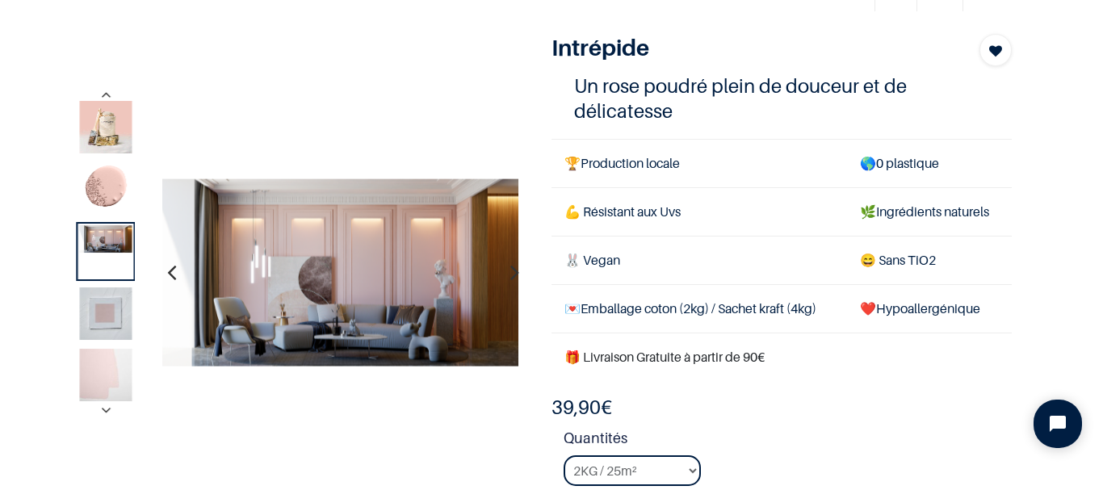
click at [96, 359] on img at bounding box center [105, 375] width 52 height 52
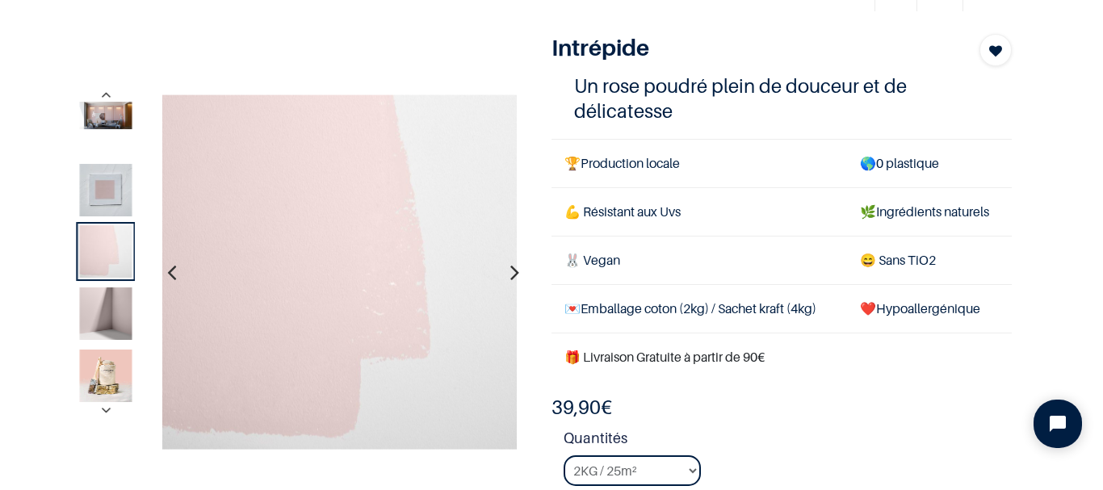
scroll to position [0, 0]
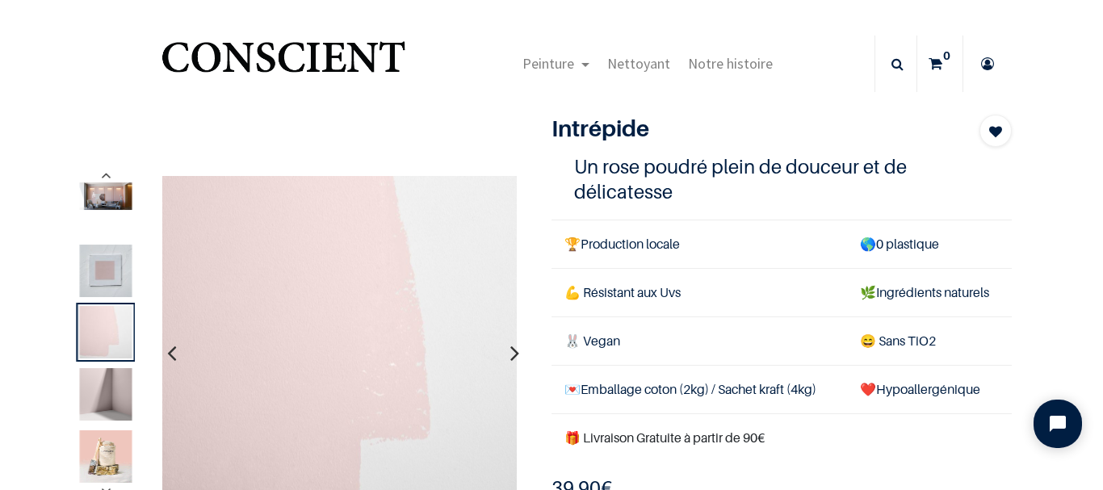
click at [110, 276] on img at bounding box center [105, 271] width 52 height 52
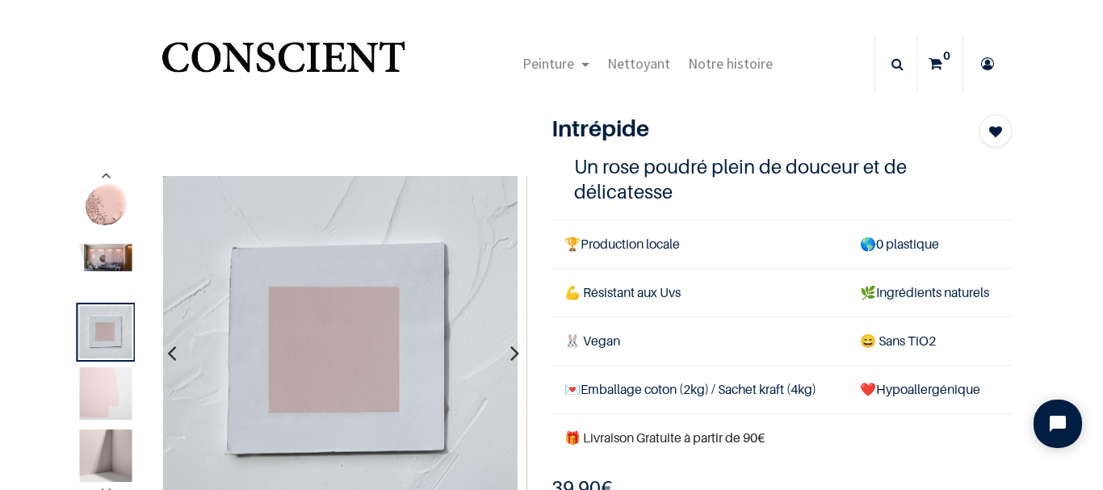
click at [115, 252] on img at bounding box center [105, 257] width 52 height 27
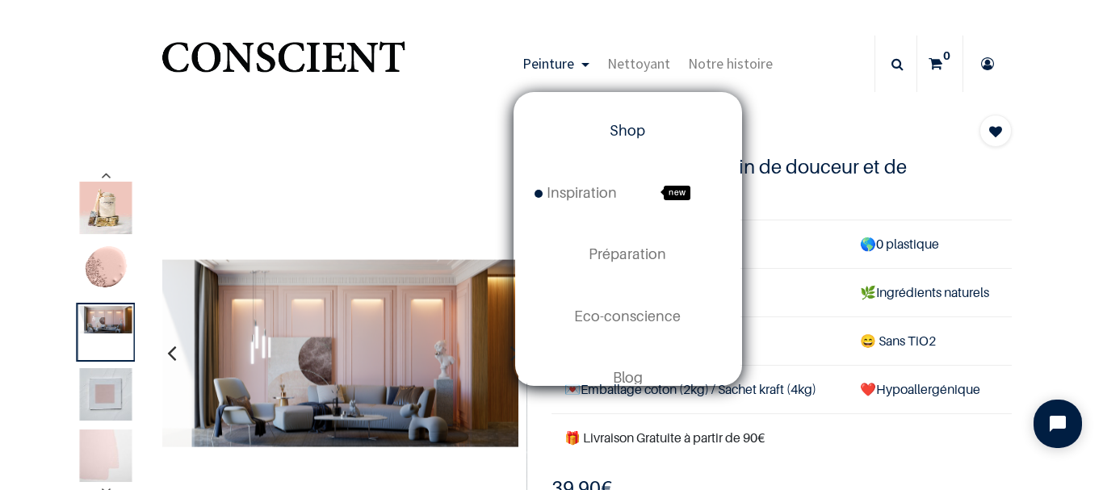
click at [611, 128] on span "Shop" at bounding box center [628, 130] width 36 height 17
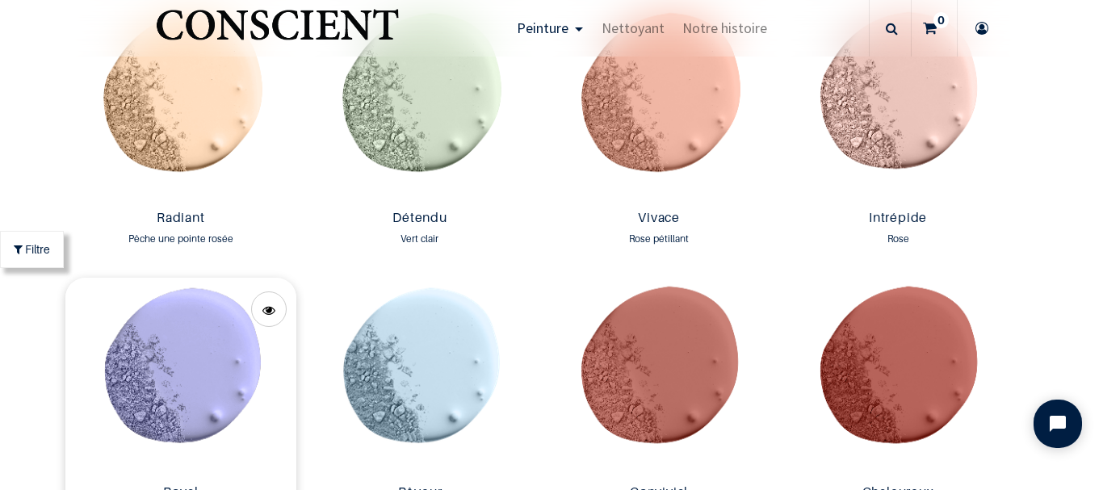
scroll to position [1793, 0]
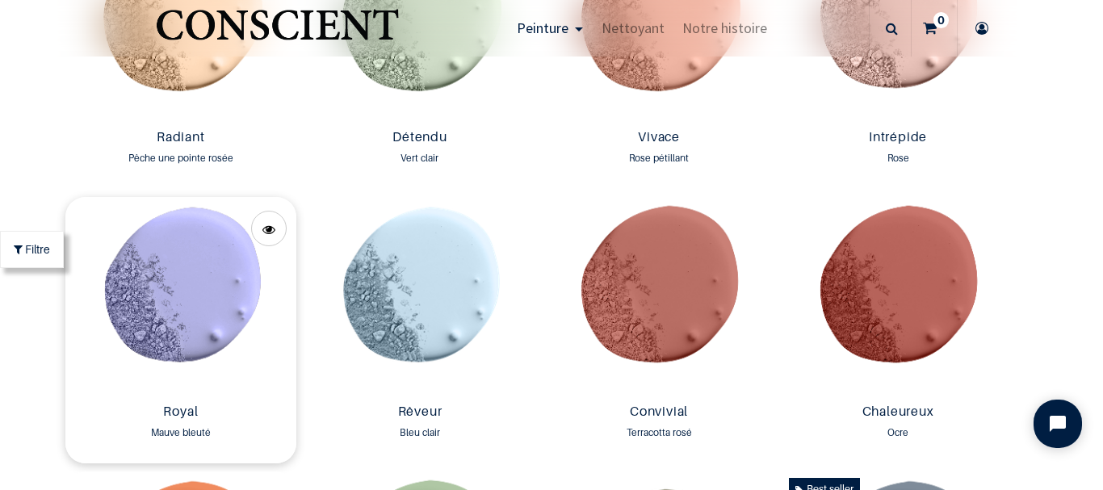
click at [170, 309] on img at bounding box center [180, 297] width 231 height 200
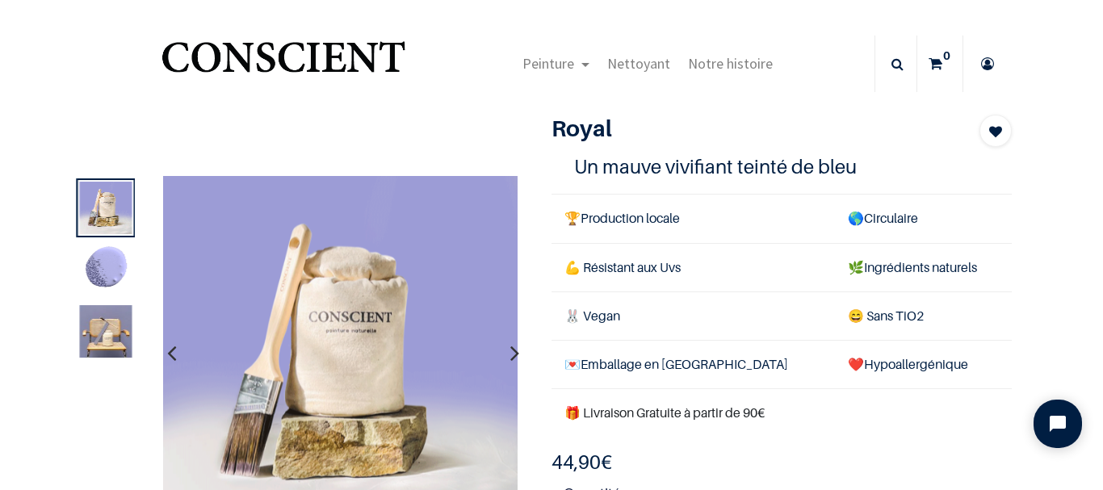
click at [111, 328] on img at bounding box center [105, 331] width 52 height 52
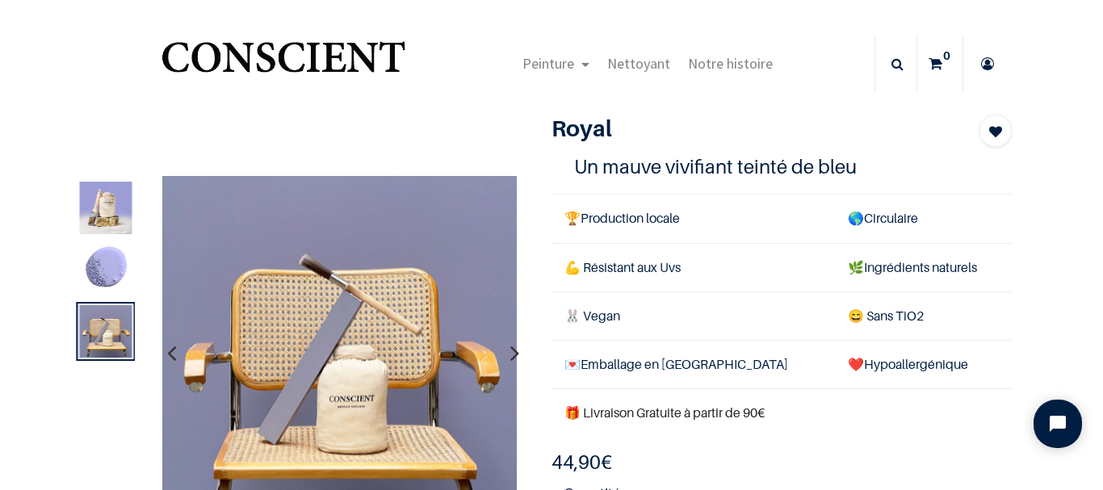
click at [105, 226] on img at bounding box center [105, 208] width 52 height 52
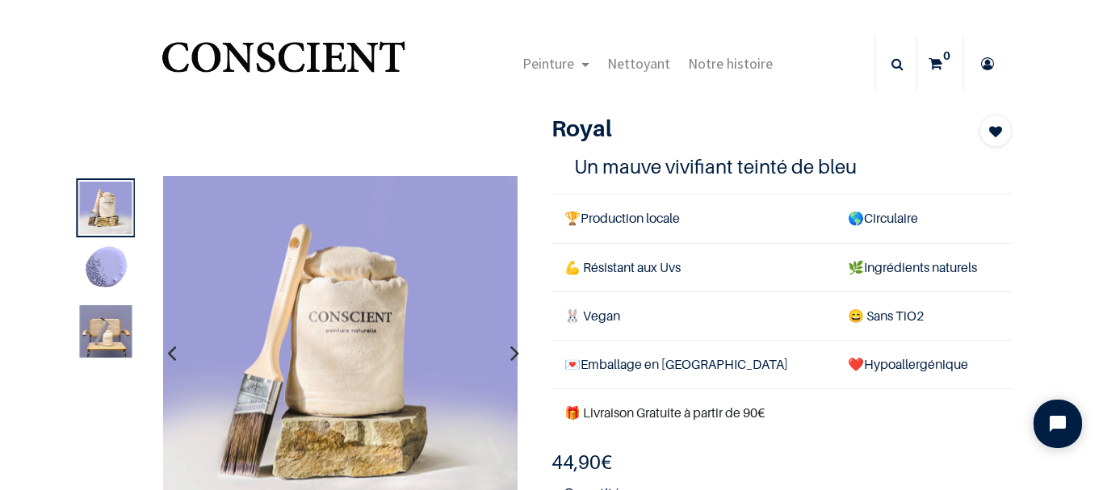
click at [107, 333] on img at bounding box center [105, 331] width 52 height 52
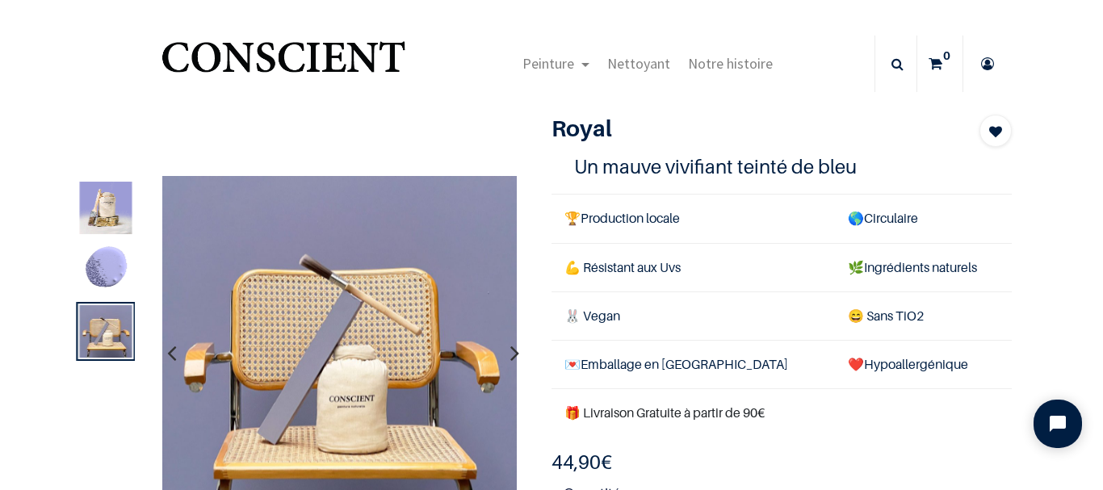
click at [107, 282] on img at bounding box center [105, 270] width 52 height 52
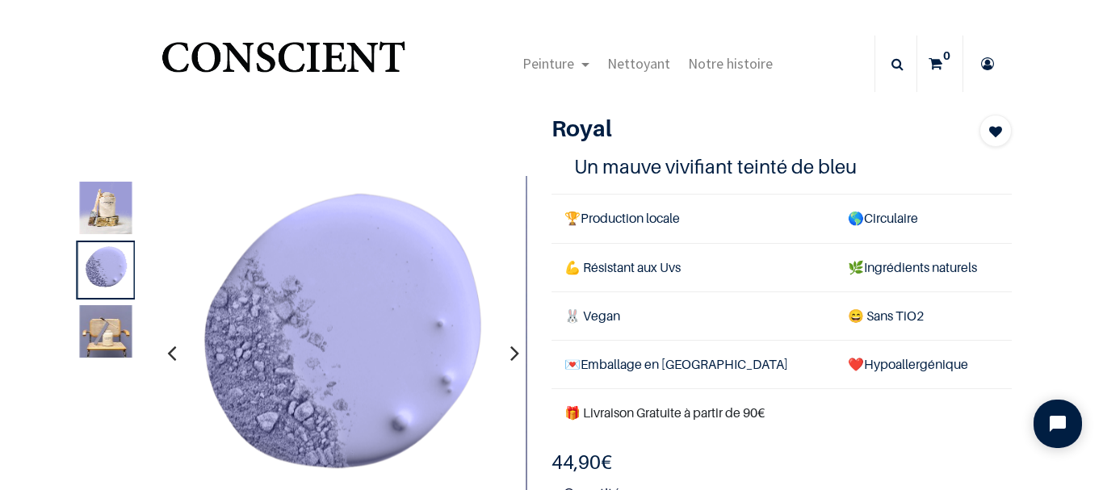
click at [104, 233] on img at bounding box center [105, 208] width 52 height 52
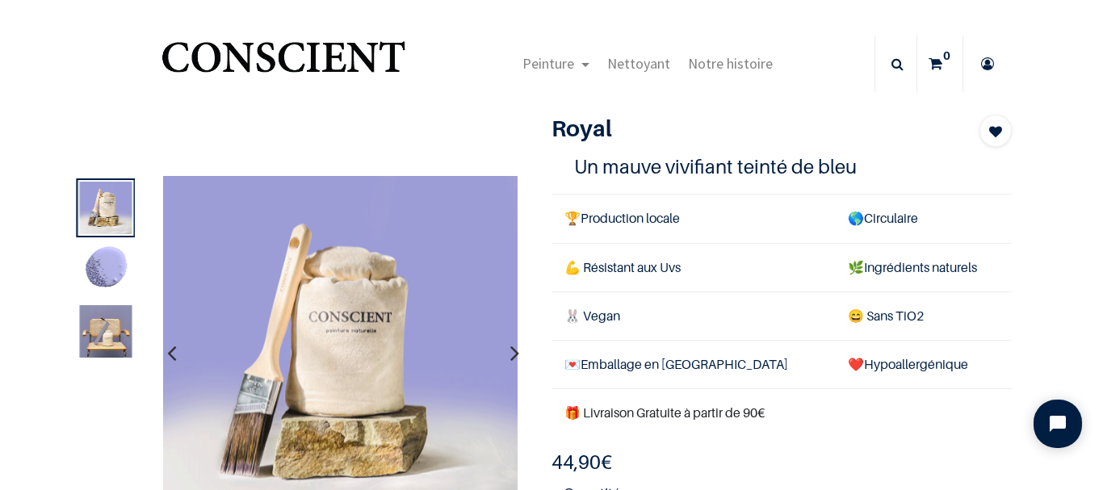
click at [111, 337] on img at bounding box center [105, 331] width 52 height 52
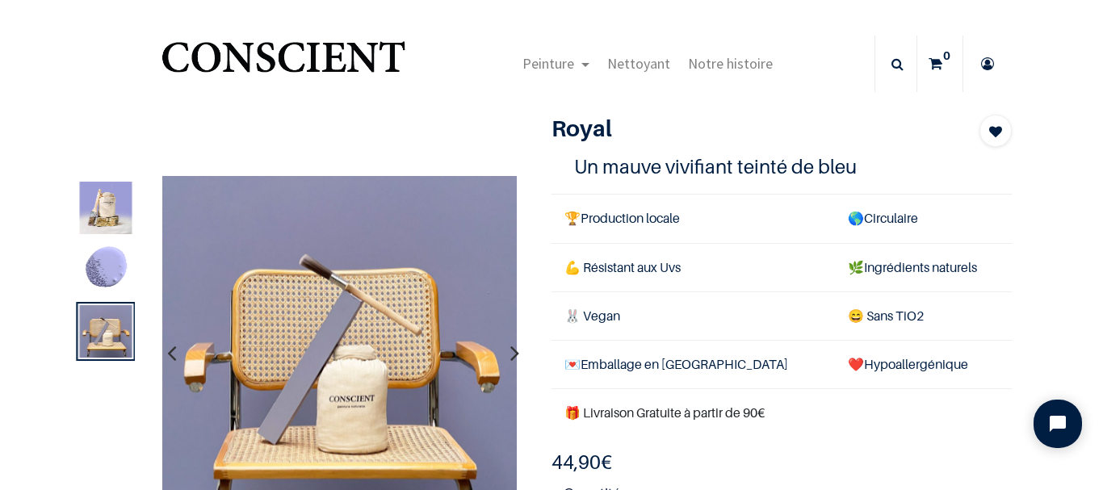
click at [106, 268] on img at bounding box center [105, 270] width 52 height 52
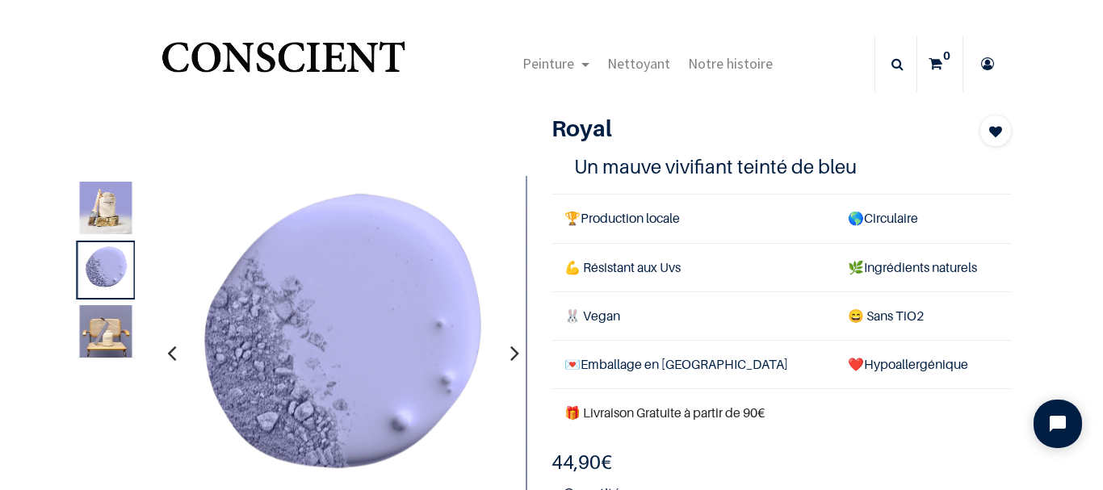
click at [107, 338] on img at bounding box center [105, 331] width 52 height 52
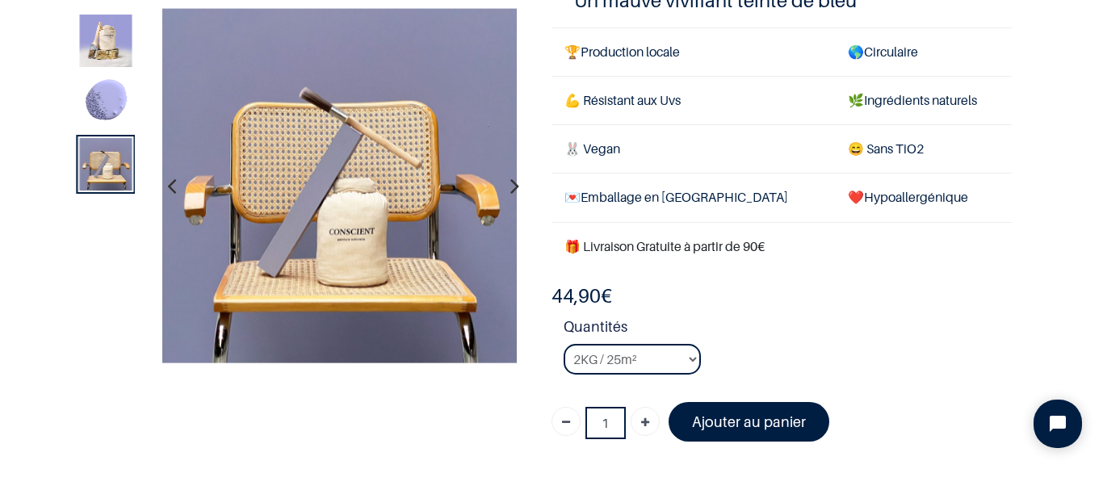
scroll to position [242, 0]
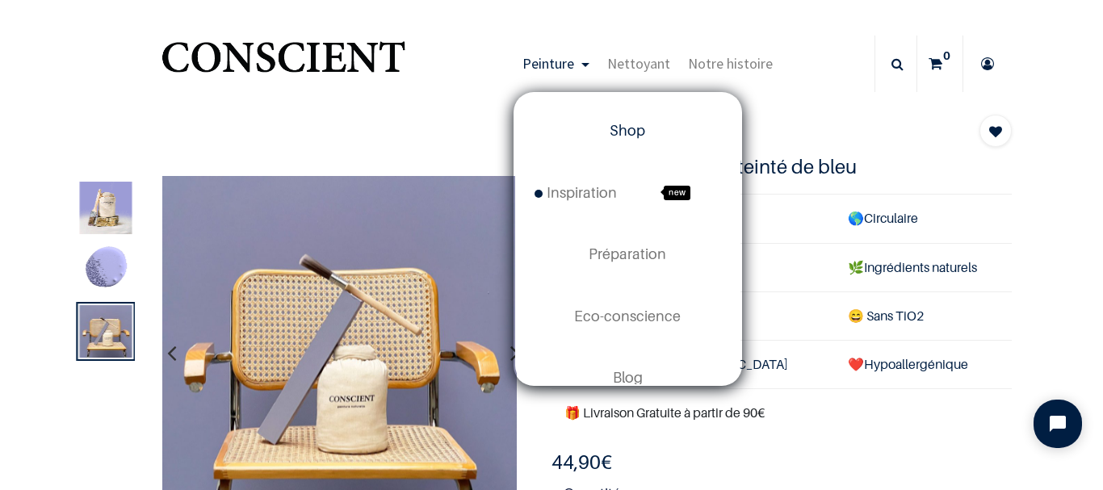
click at [619, 136] on span "Shop" at bounding box center [628, 130] width 36 height 17
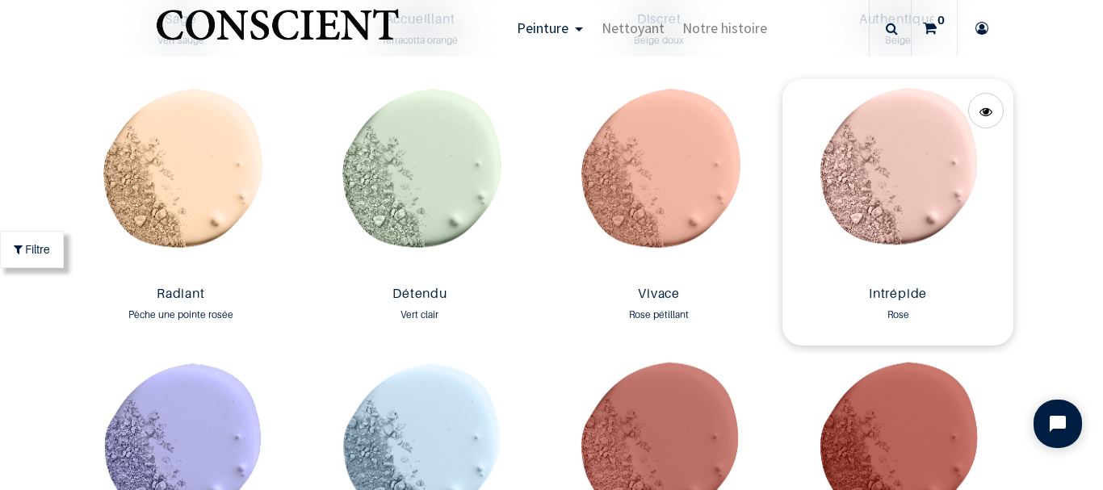
scroll to position [1616, 0]
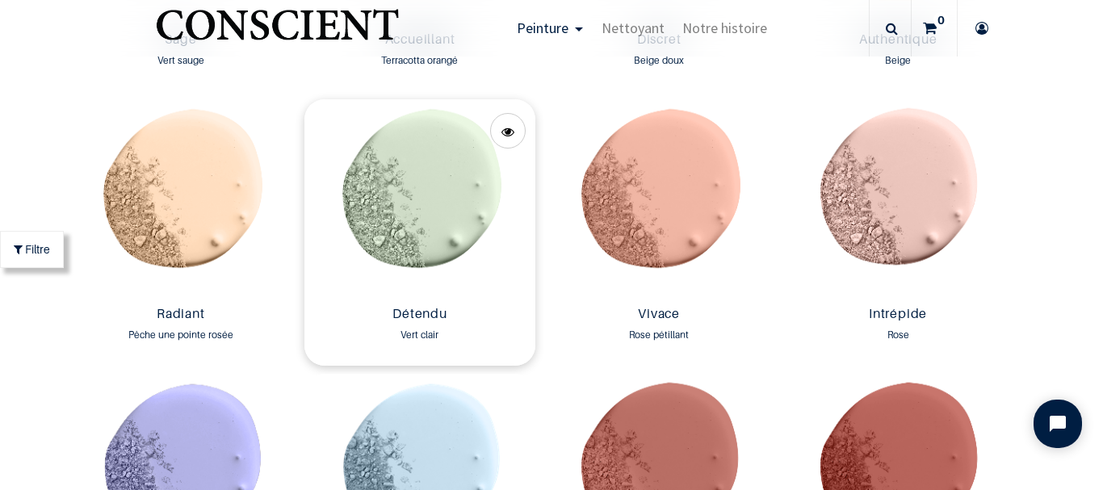
click at [413, 203] on img at bounding box center [419, 199] width 231 height 200
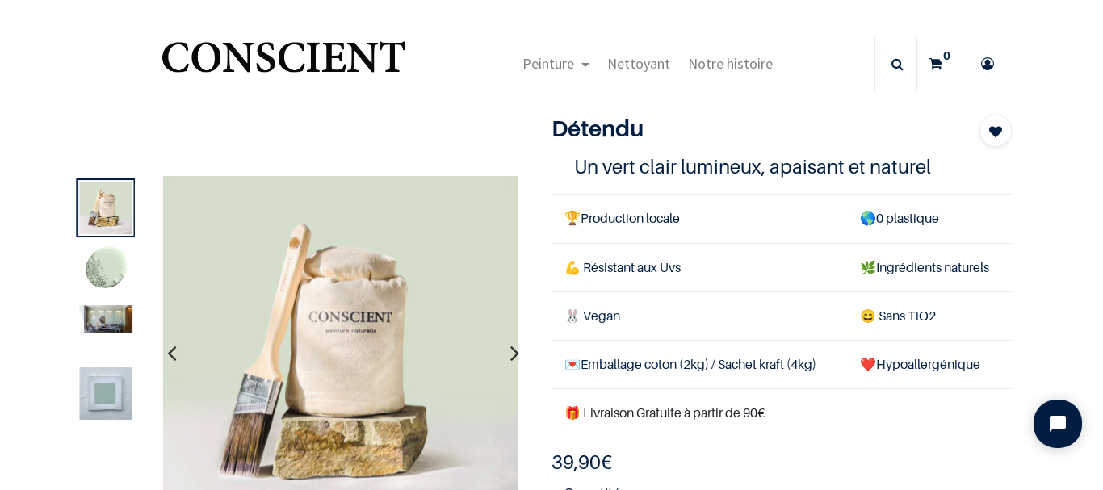
click at [107, 324] on img at bounding box center [105, 318] width 52 height 27
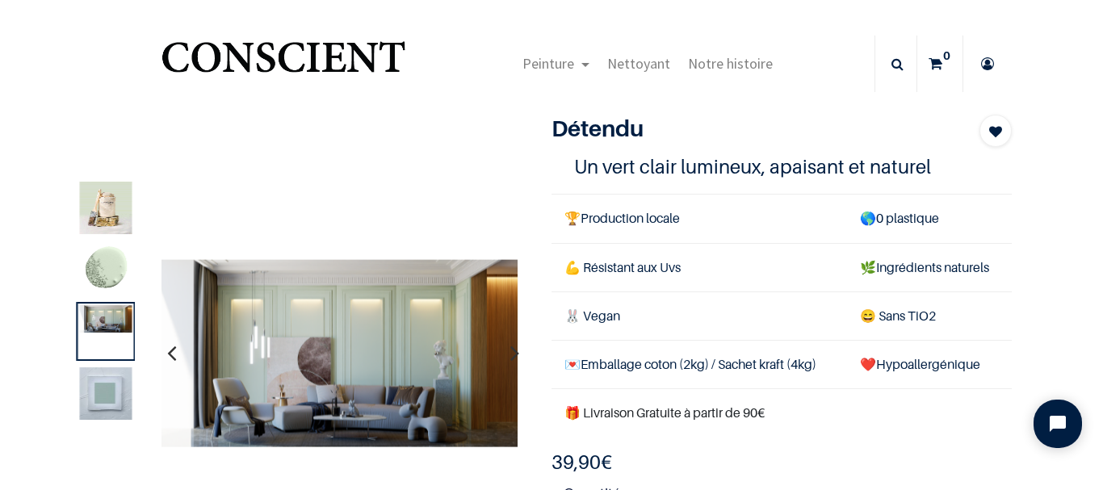
click at [105, 394] on img at bounding box center [105, 393] width 52 height 52
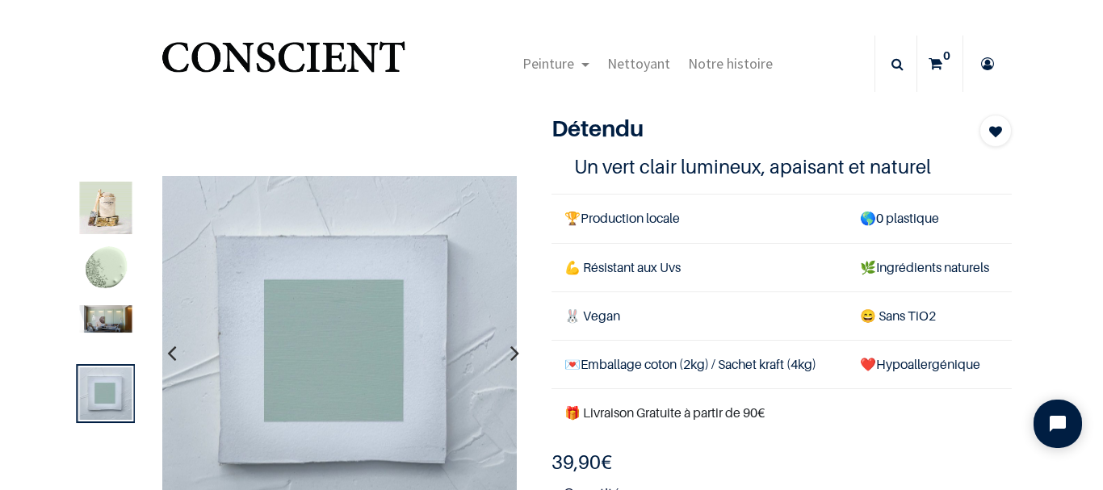
click at [120, 320] on img at bounding box center [105, 318] width 52 height 27
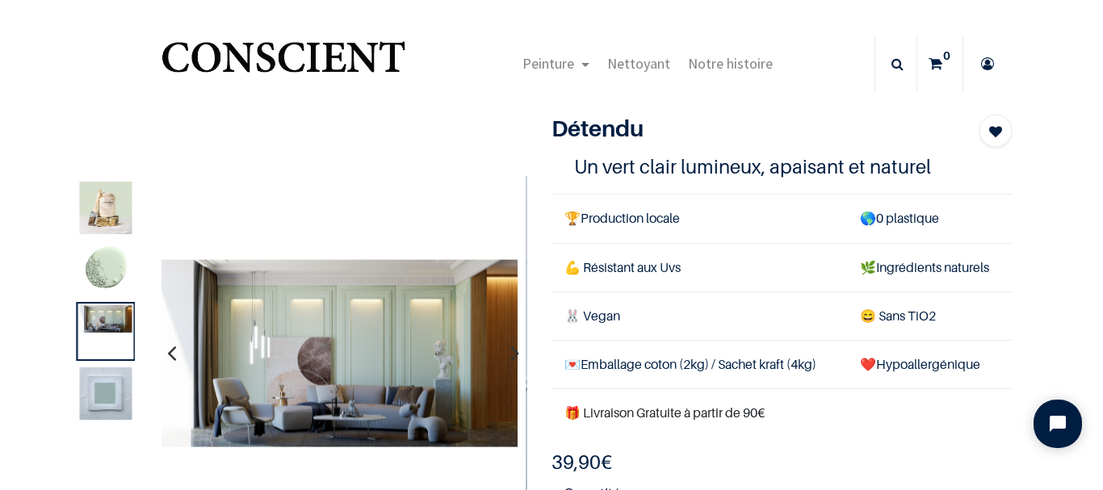
click at [105, 262] on img at bounding box center [105, 270] width 52 height 52
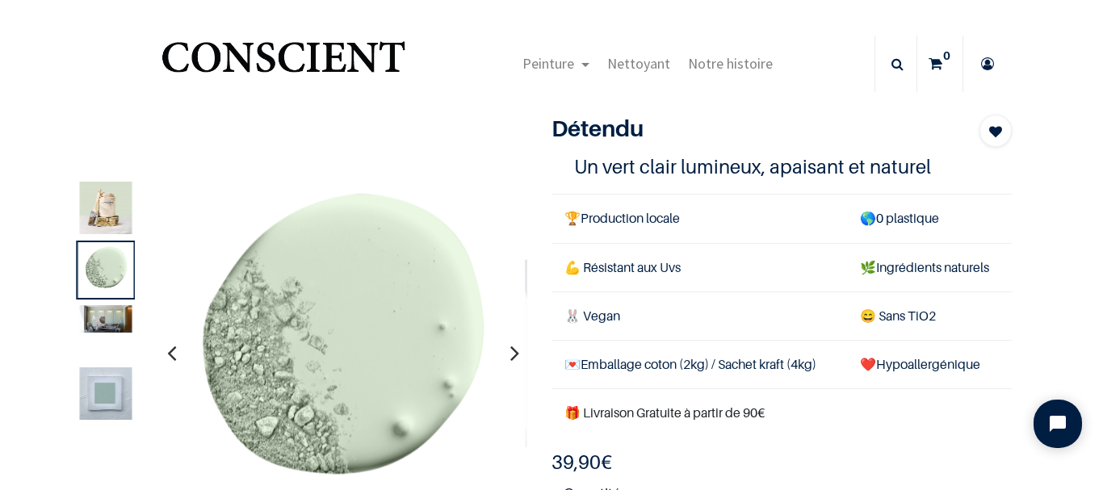
click at [105, 204] on img at bounding box center [105, 208] width 52 height 52
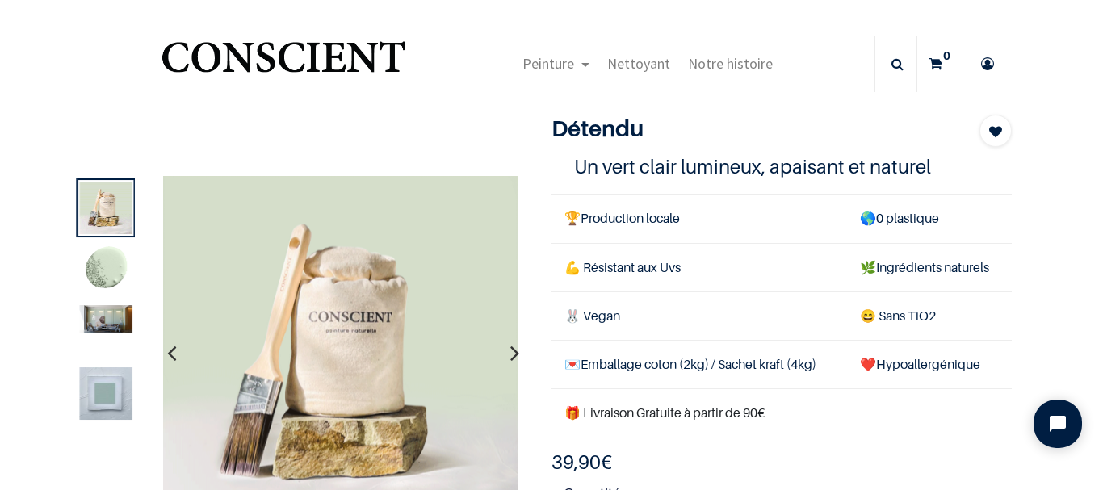
click at [103, 275] on img at bounding box center [105, 270] width 52 height 52
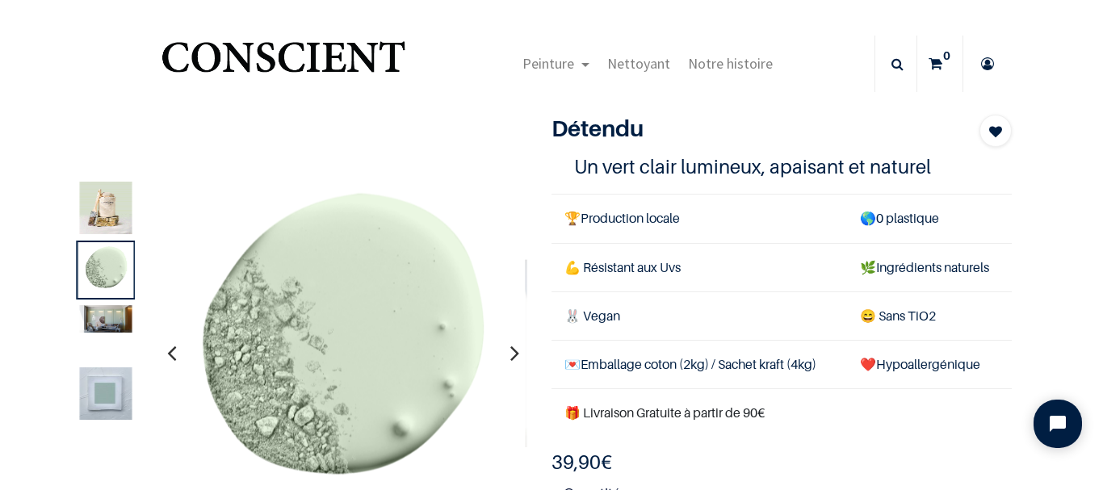
click at [103, 330] on img at bounding box center [105, 318] width 52 height 27
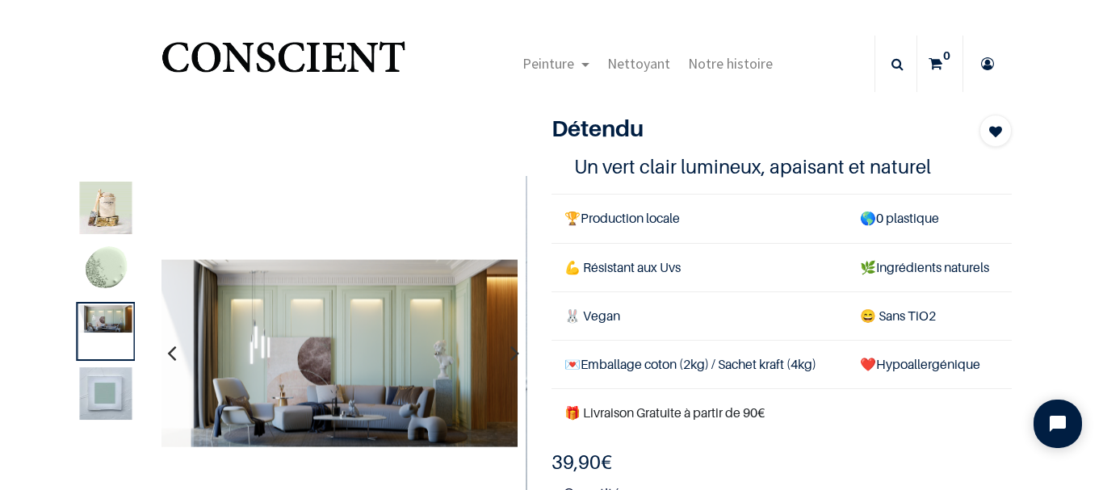
click at [109, 380] on img at bounding box center [105, 393] width 52 height 52
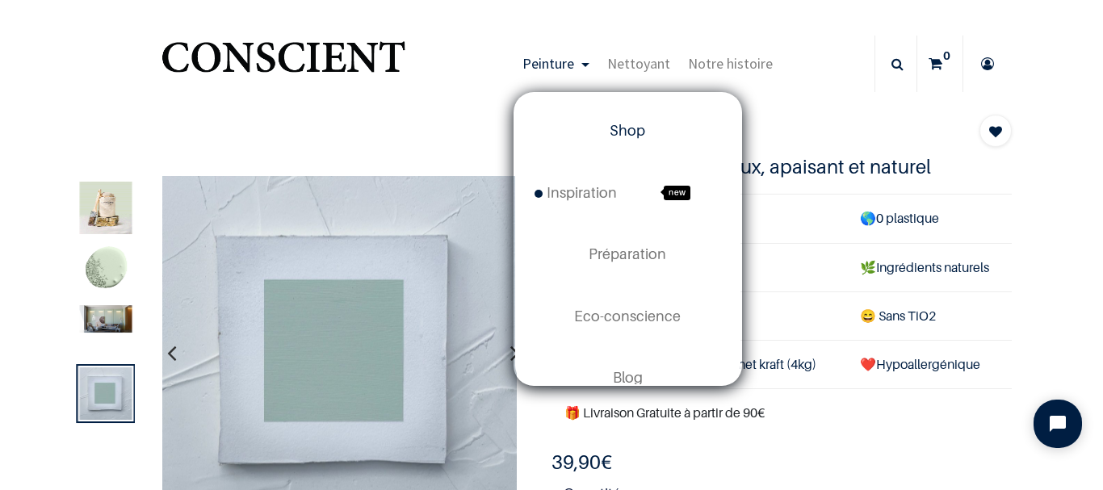
click at [611, 130] on span "Shop" at bounding box center [628, 130] width 36 height 17
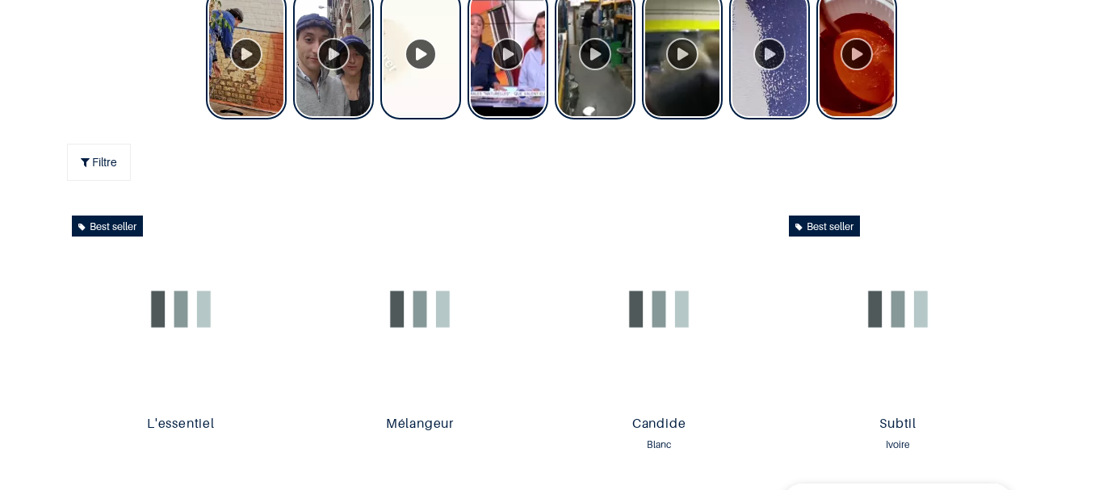
scroll to position [796, 0]
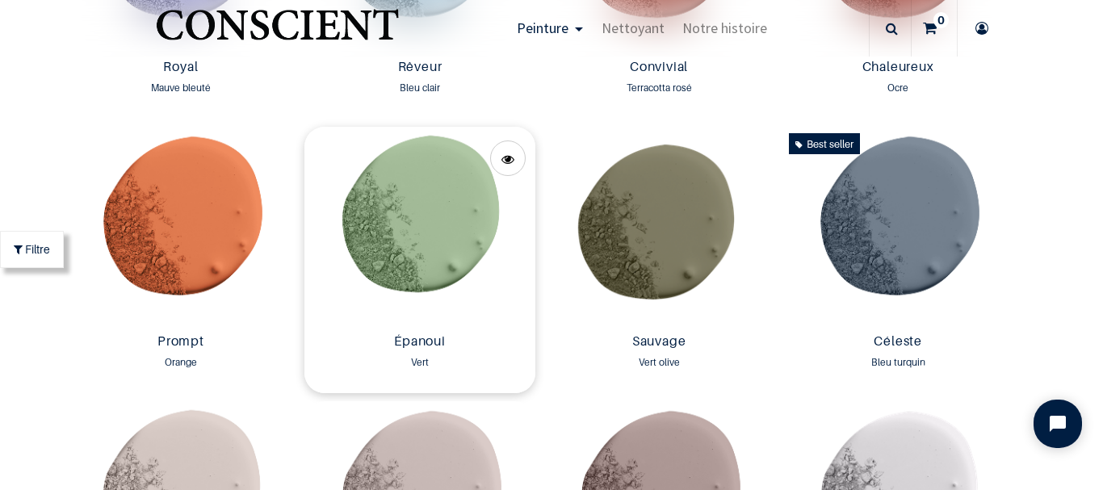
scroll to position [2101, 0]
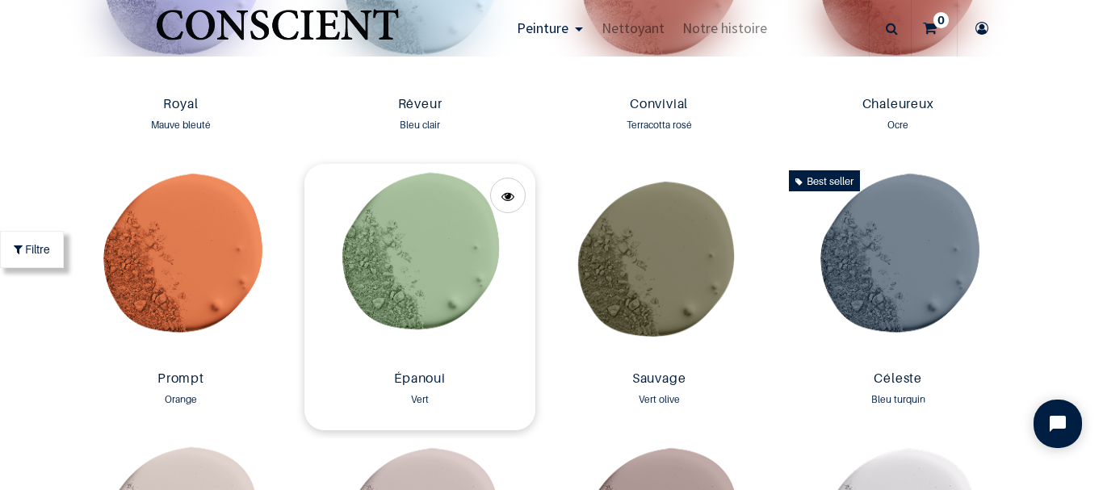
click at [420, 275] on img at bounding box center [419, 264] width 231 height 200
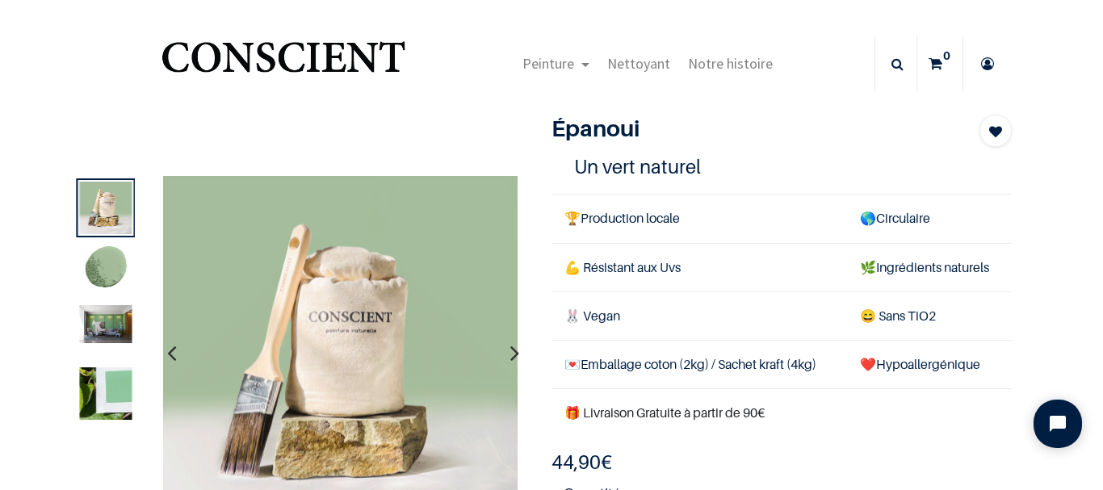
click at [107, 324] on img at bounding box center [105, 324] width 52 height 38
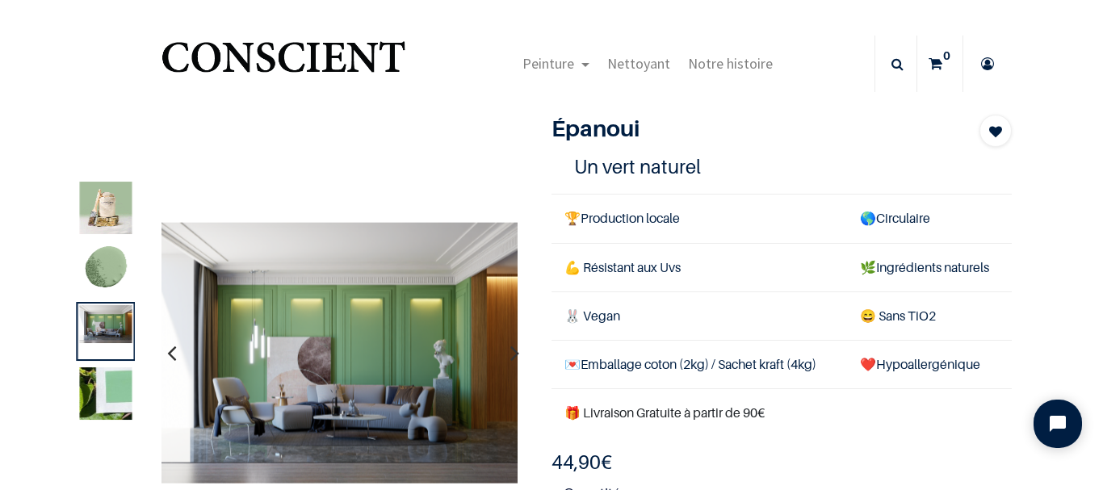
click at [103, 392] on img at bounding box center [105, 393] width 52 height 52
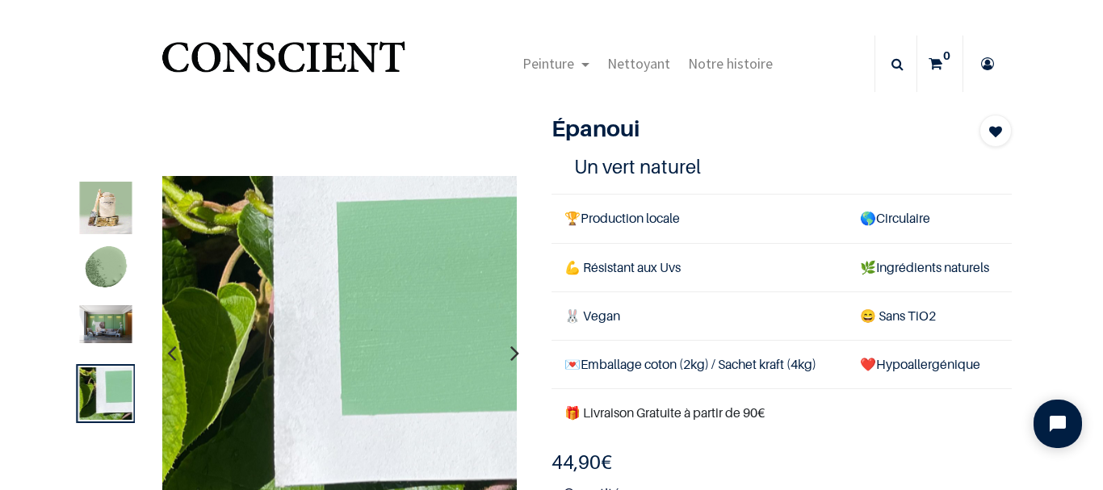
click at [100, 325] on img at bounding box center [105, 324] width 52 height 38
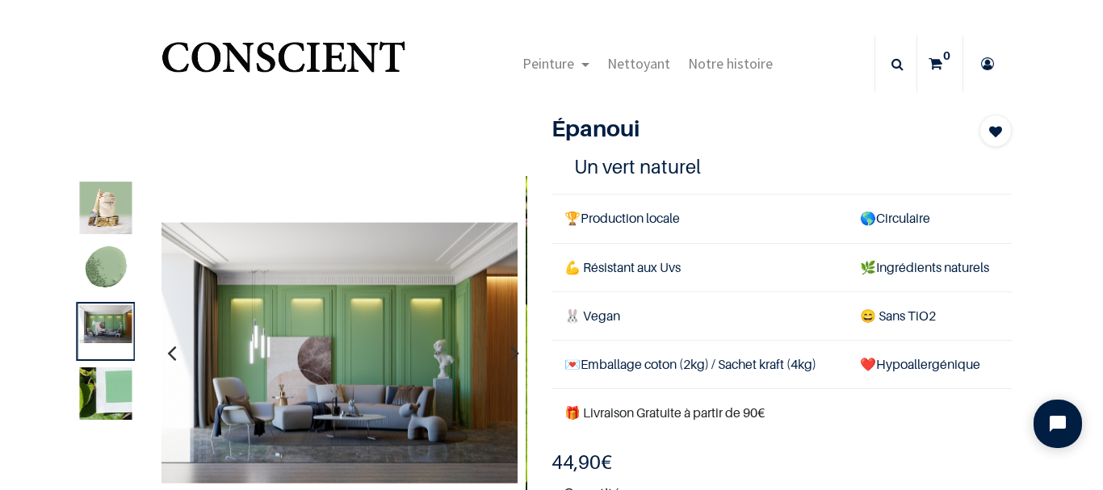
click at [115, 271] on img at bounding box center [105, 270] width 52 height 52
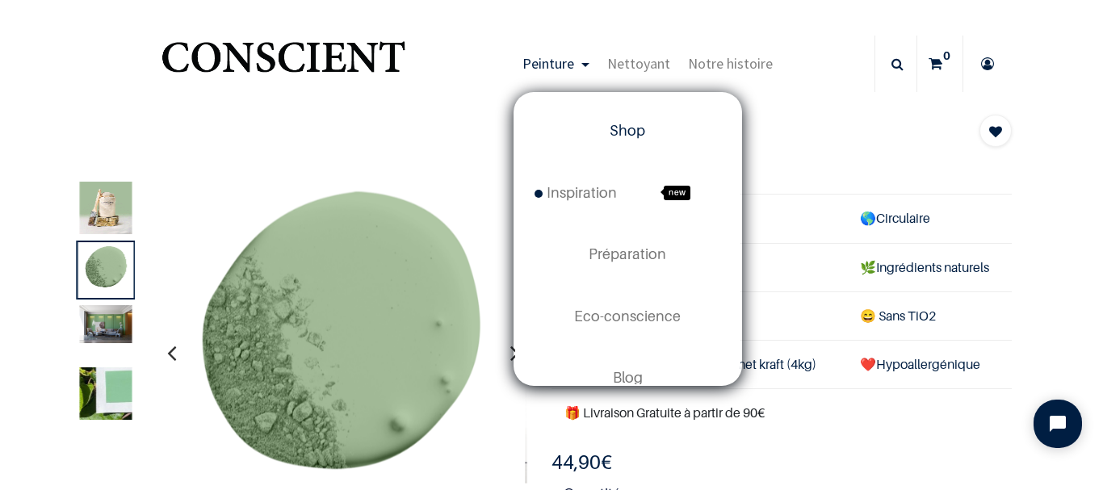
click at [615, 132] on span "Shop" at bounding box center [628, 130] width 36 height 17
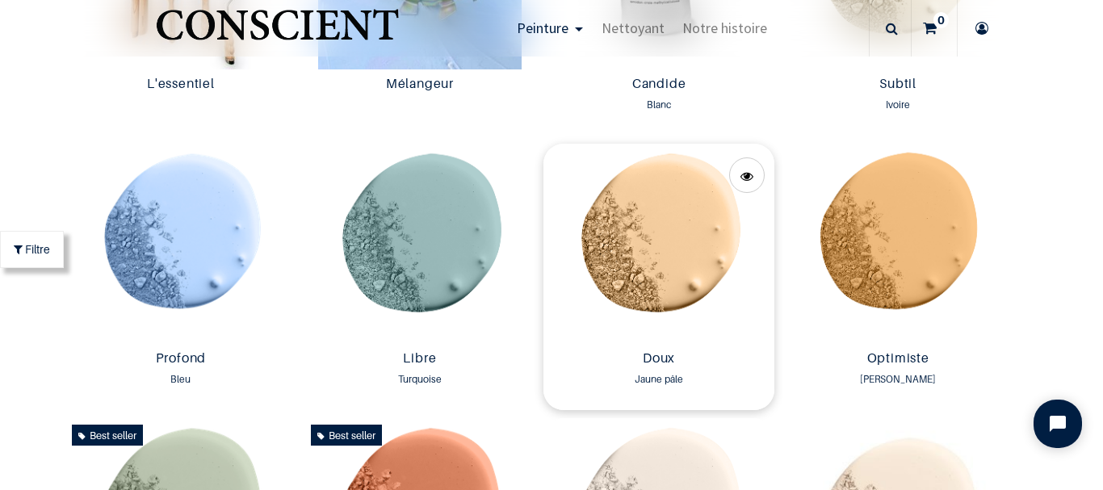
scroll to position [1051, 0]
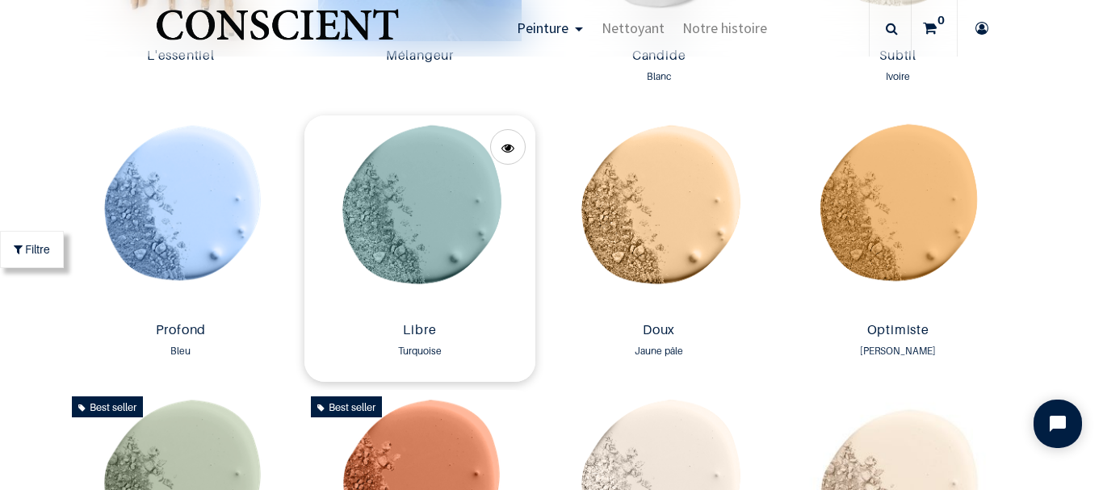
click at [430, 228] on img at bounding box center [419, 215] width 231 height 200
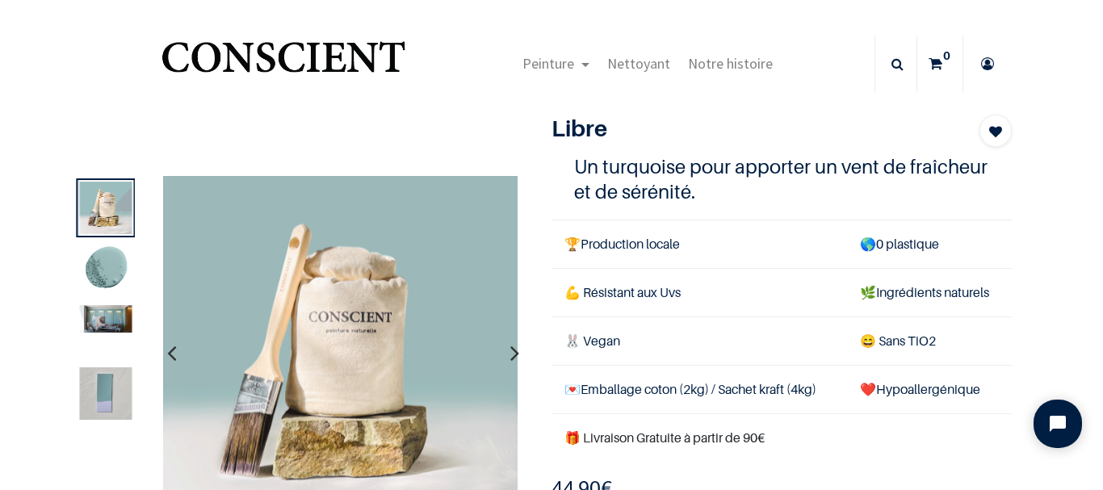
click at [111, 326] on img at bounding box center [105, 318] width 52 height 27
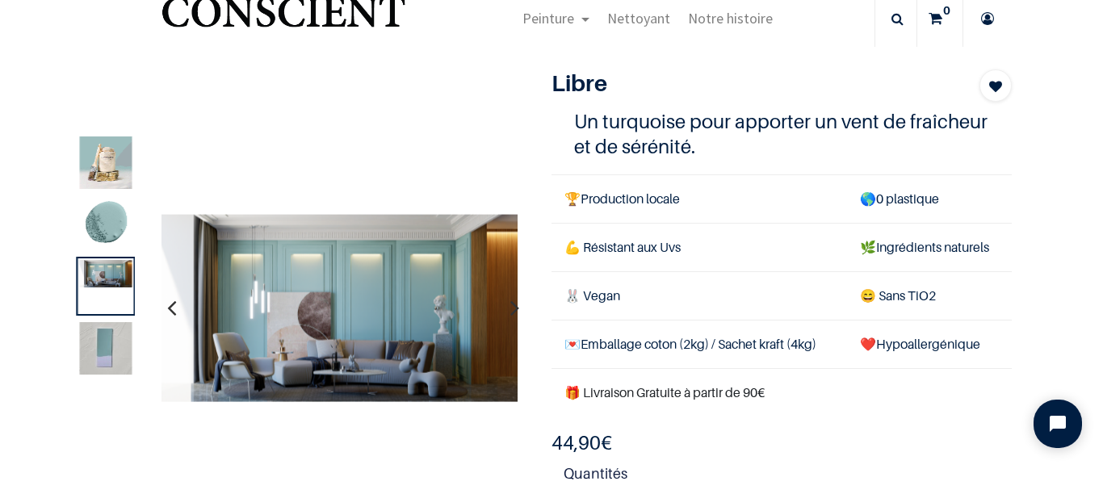
scroll to position [81, 0]
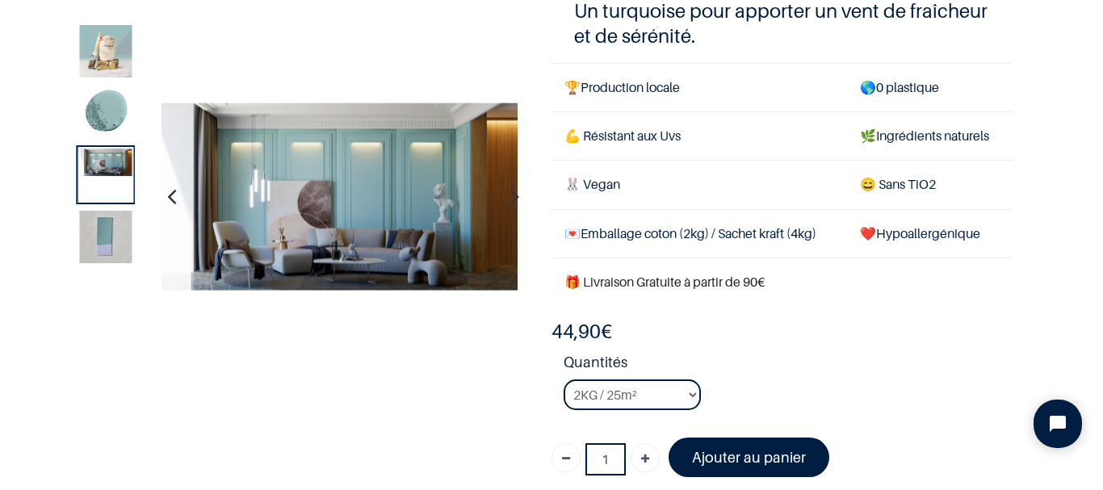
scroll to position [242, 0]
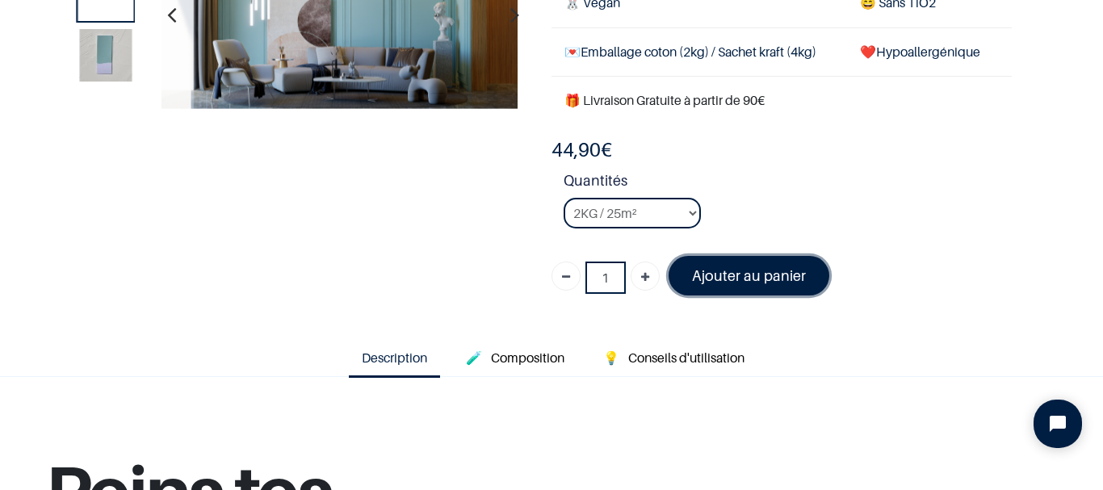
click at [731, 278] on font "Ajouter au panier" at bounding box center [749, 275] width 114 height 17
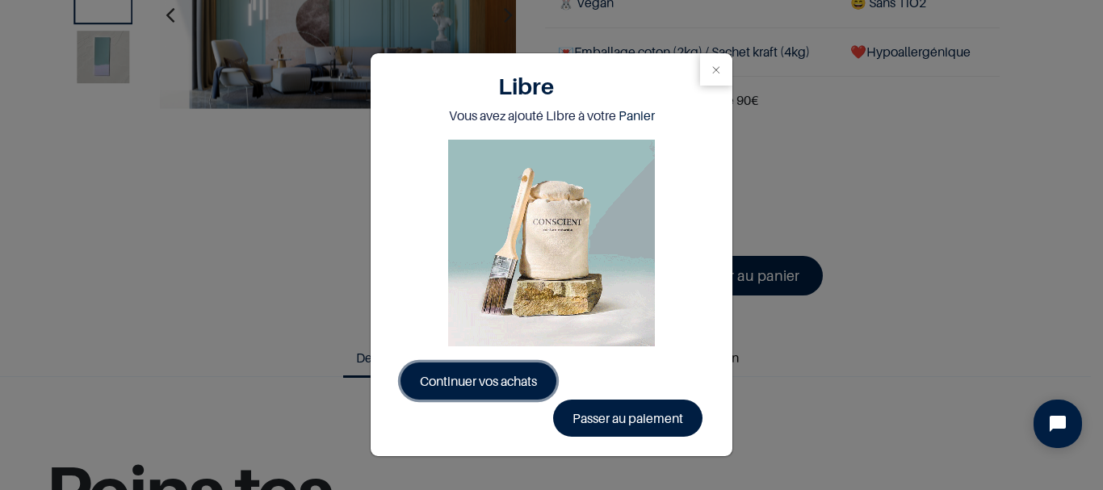
click at [472, 377] on span "Continuer vos achats" at bounding box center [478, 381] width 117 height 16
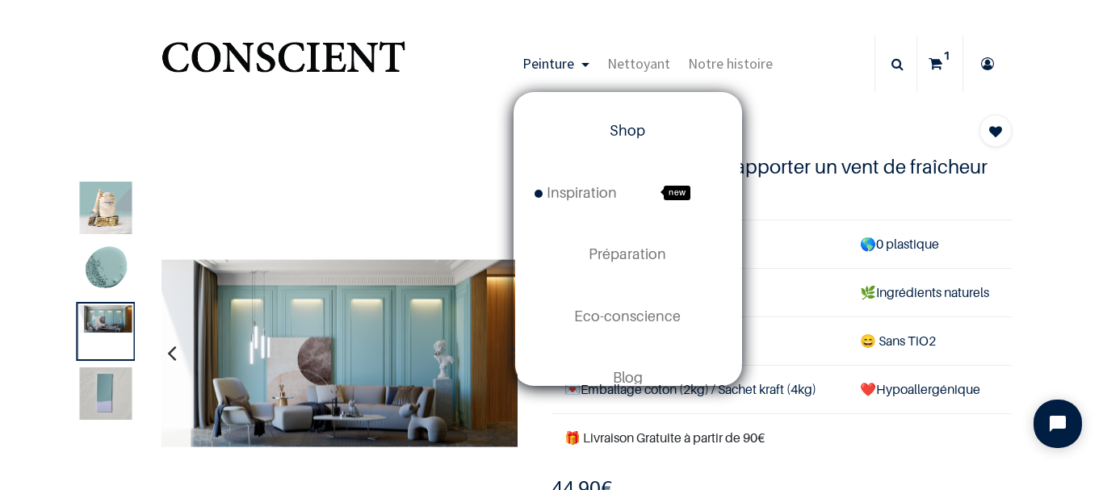
click at [629, 130] on span "Shop" at bounding box center [628, 130] width 36 height 17
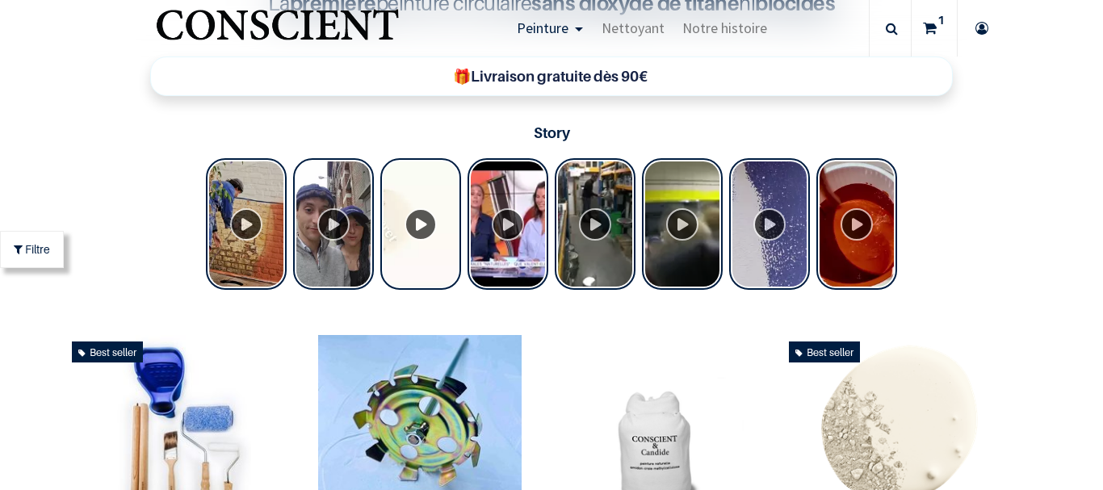
scroll to position [188, 0]
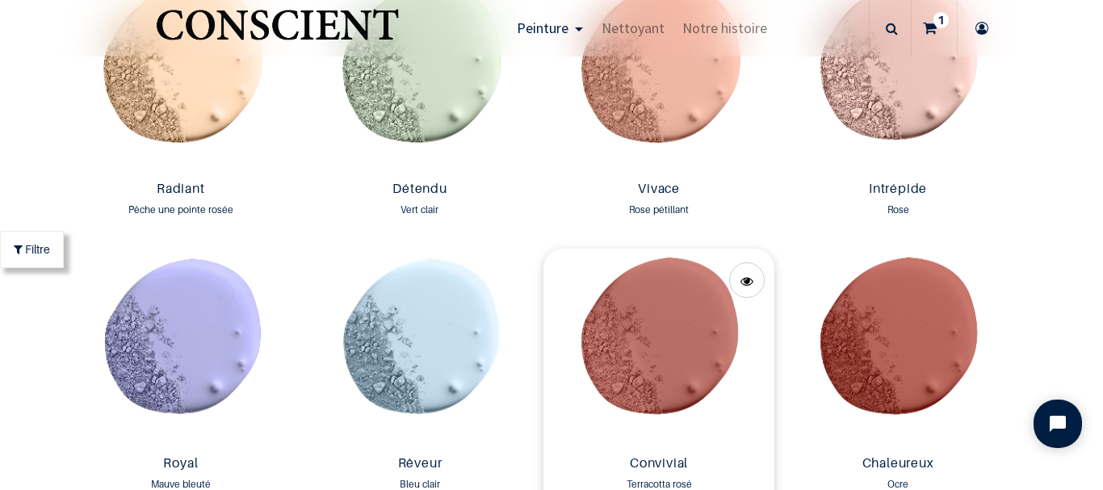
scroll to position [1781, 0]
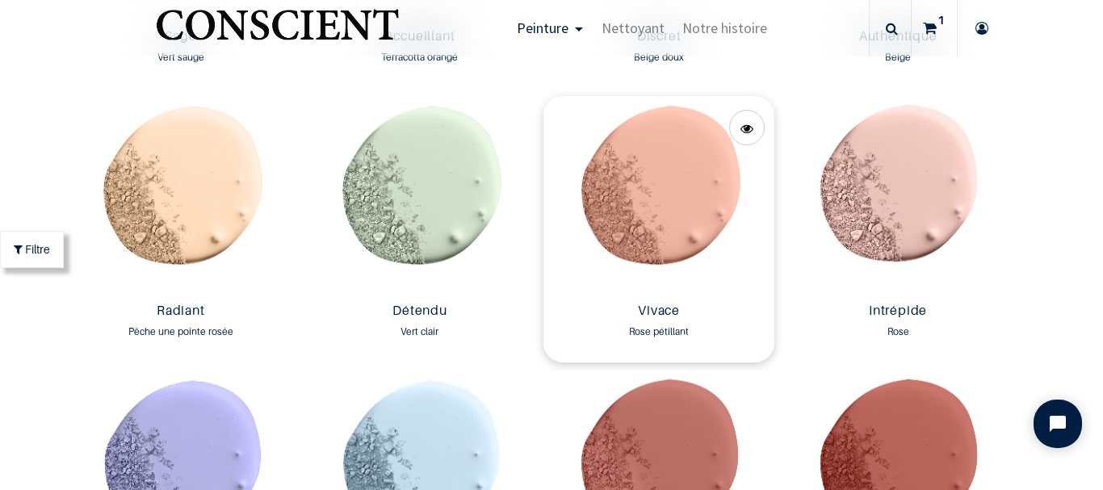
click at [651, 216] on img at bounding box center [659, 196] width 231 height 200
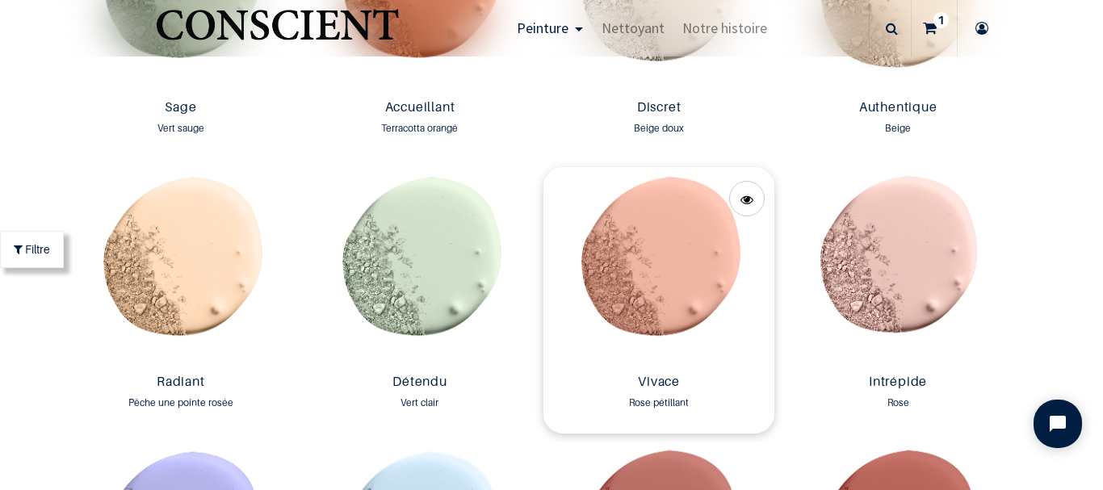
scroll to position [1539, 0]
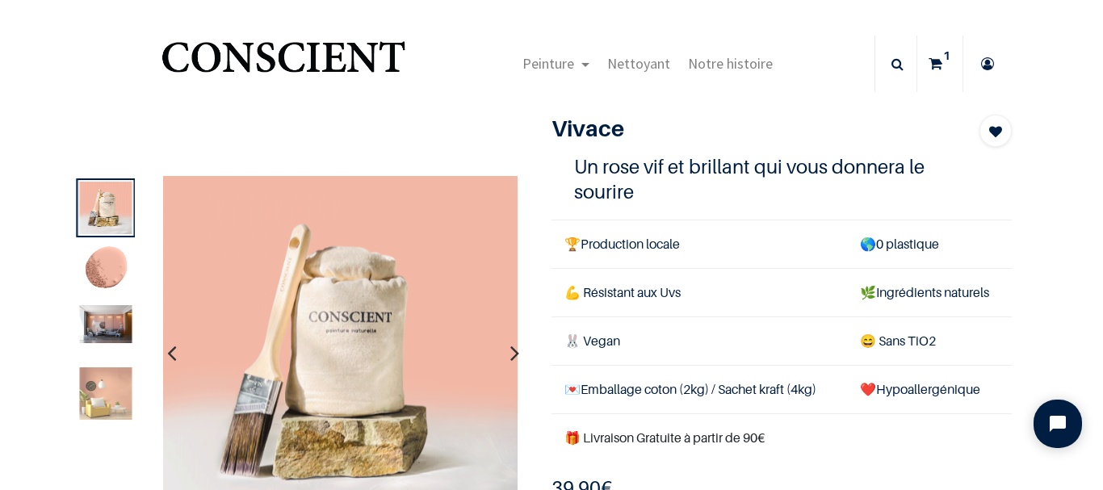
click at [117, 330] on img at bounding box center [105, 324] width 52 height 38
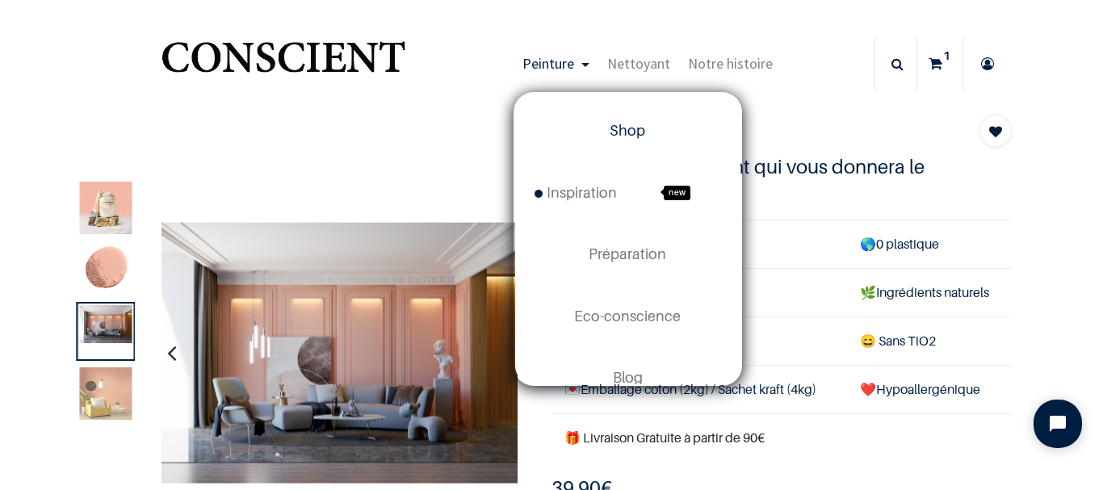
click at [632, 130] on span "Shop" at bounding box center [628, 130] width 36 height 17
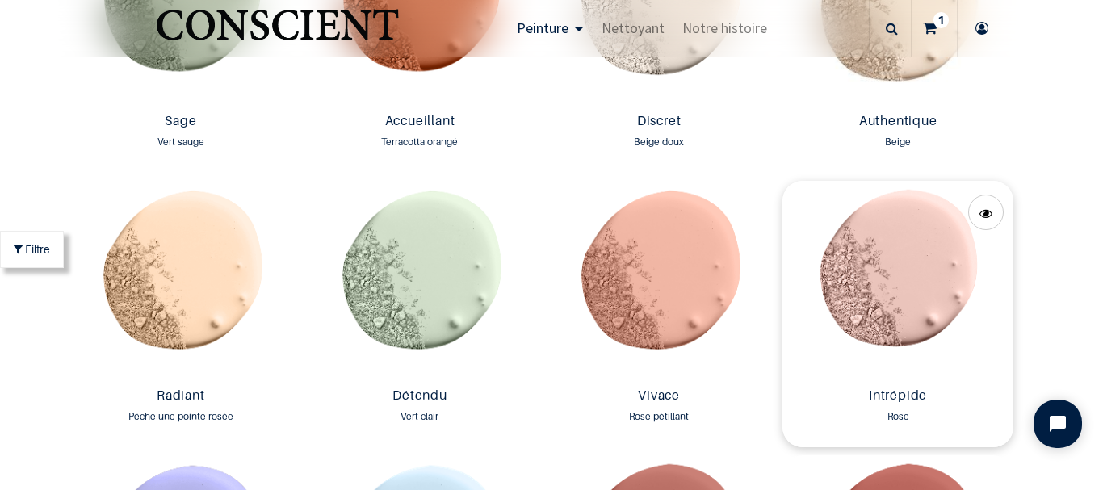
scroll to position [1535, 0]
click at [896, 274] on img at bounding box center [898, 280] width 231 height 200
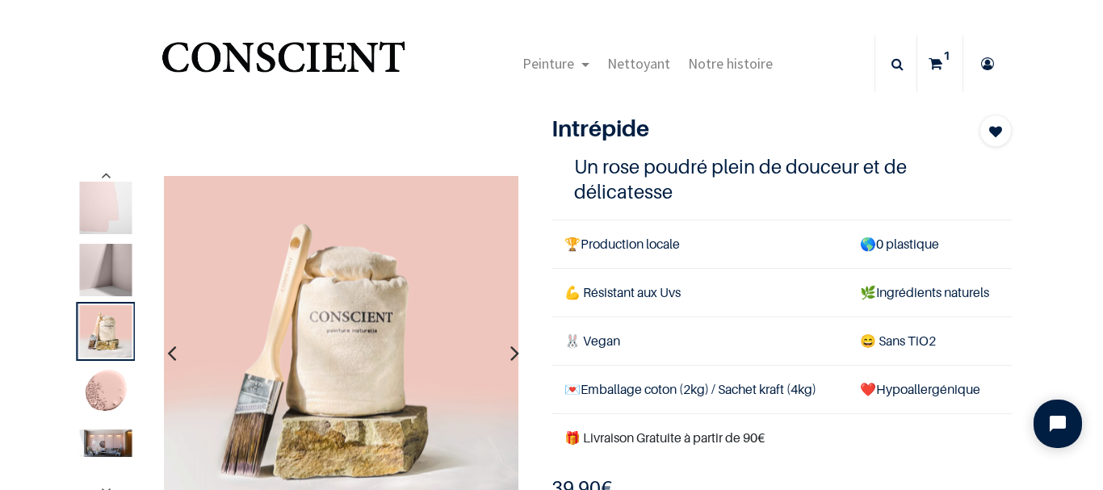
click at [107, 448] on img at bounding box center [105, 443] width 52 height 27
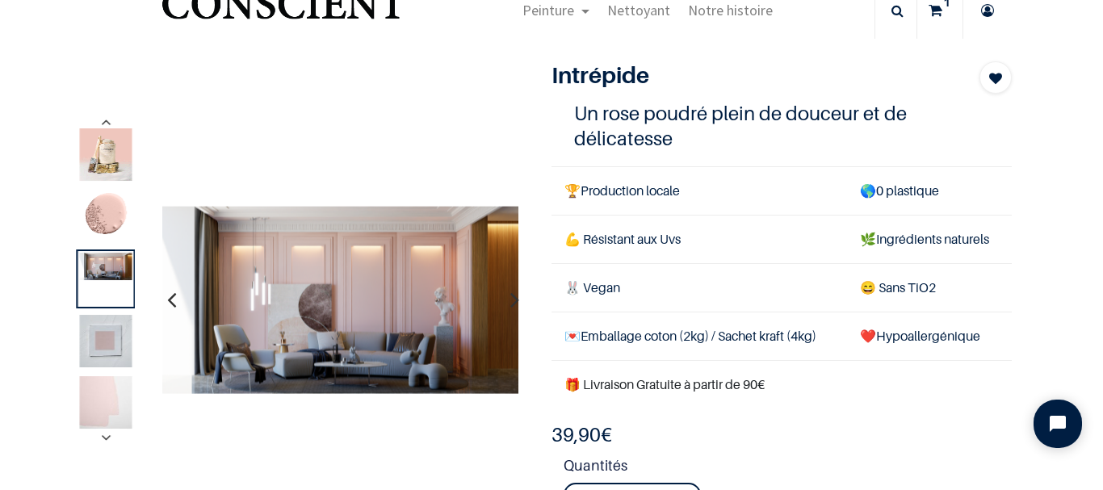
scroll to position [81, 0]
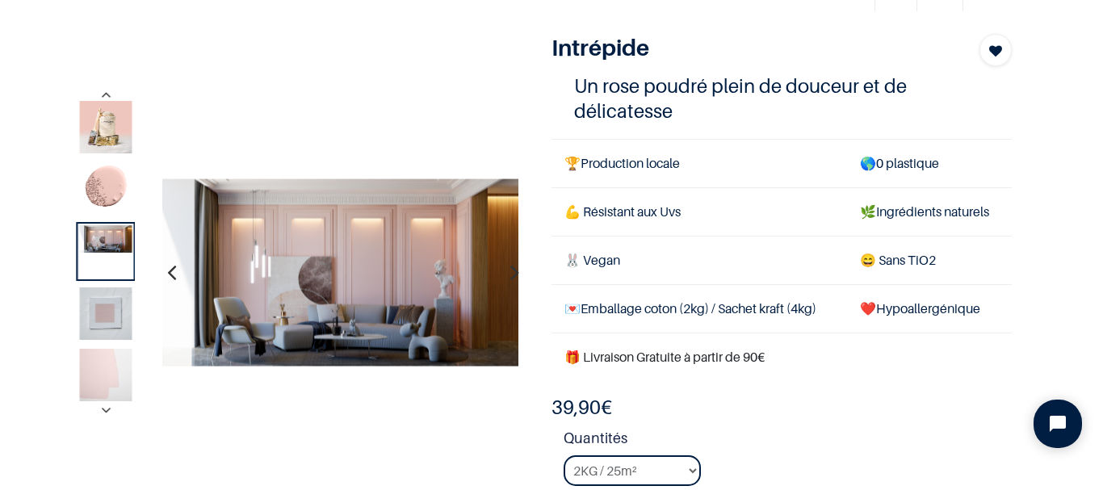
click at [112, 370] on img at bounding box center [105, 375] width 52 height 52
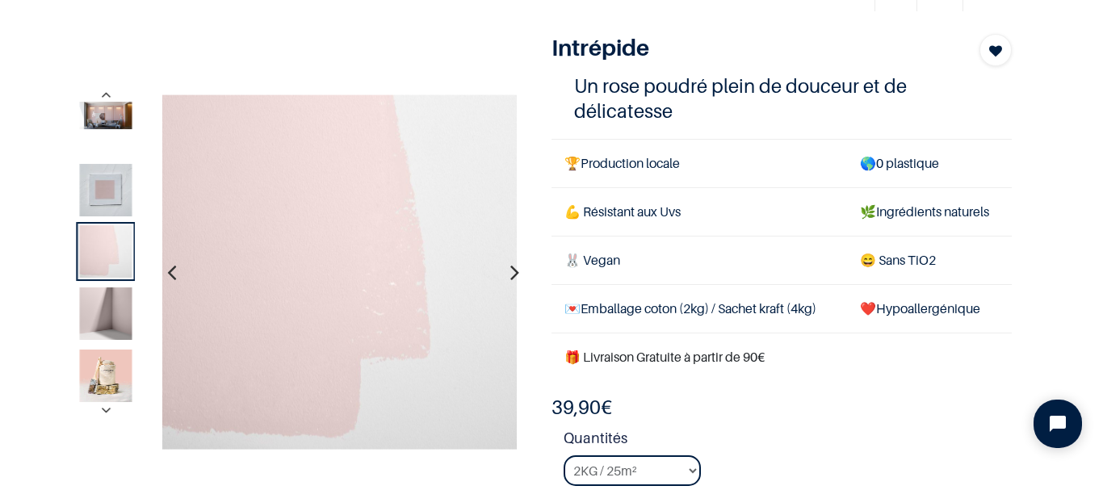
click at [111, 317] on img at bounding box center [105, 314] width 52 height 52
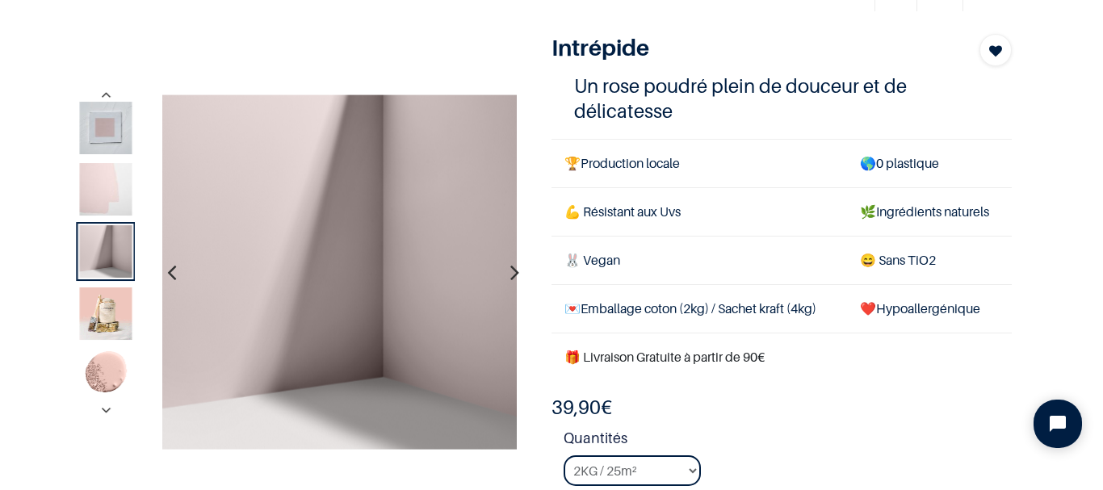
click at [101, 191] on img at bounding box center [105, 189] width 52 height 52
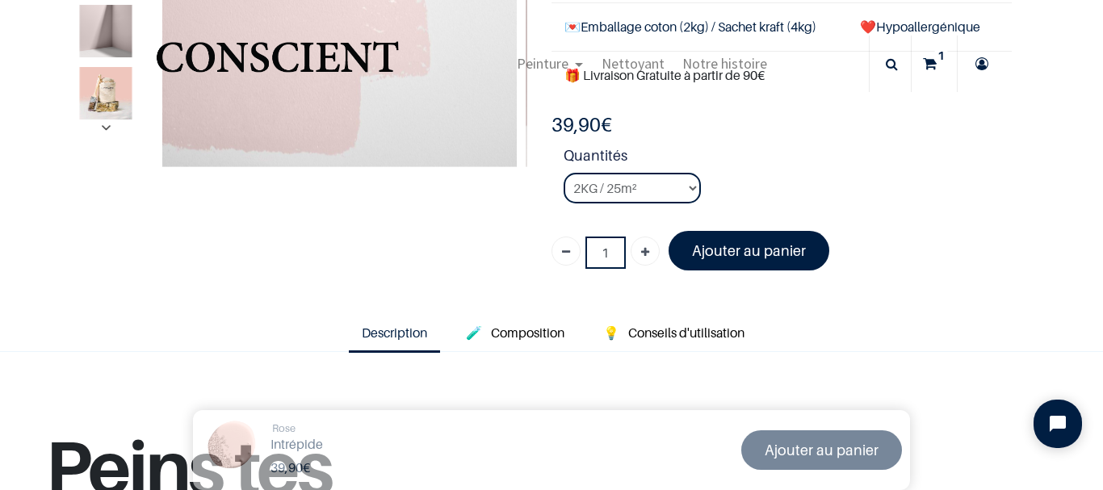
scroll to position [162, 0]
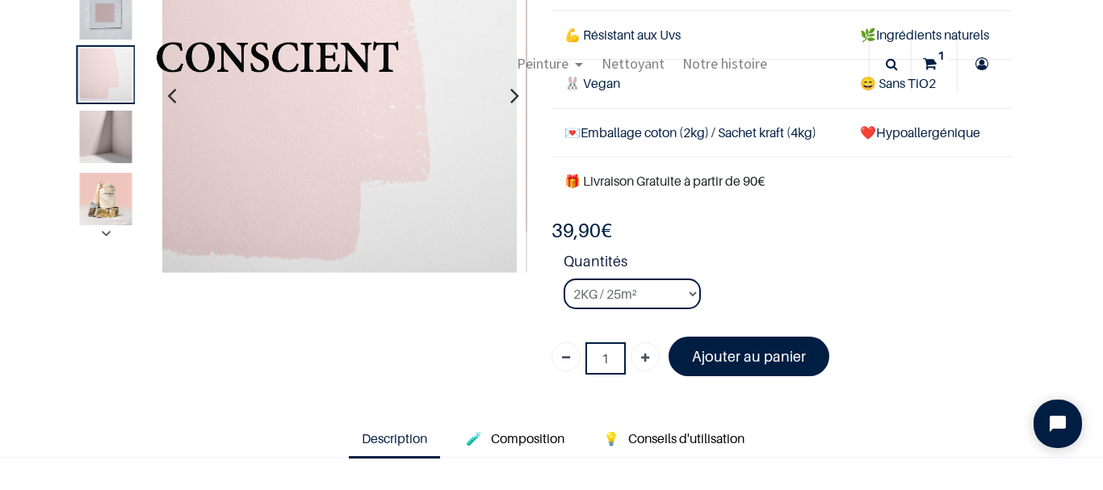
click at [103, 234] on icon "button" at bounding box center [106, 234] width 27 height 6
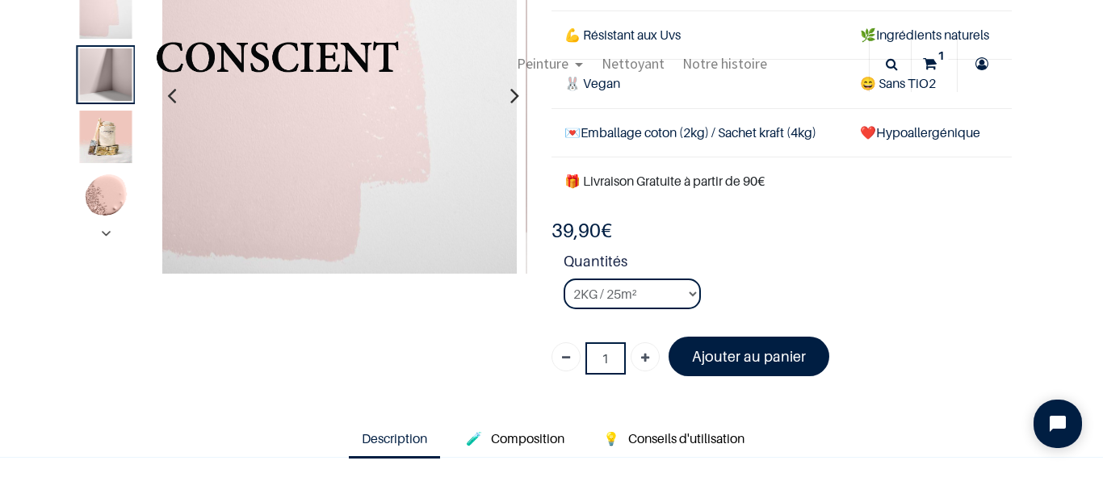
click at [100, 232] on icon "button" at bounding box center [106, 234] width 27 height 6
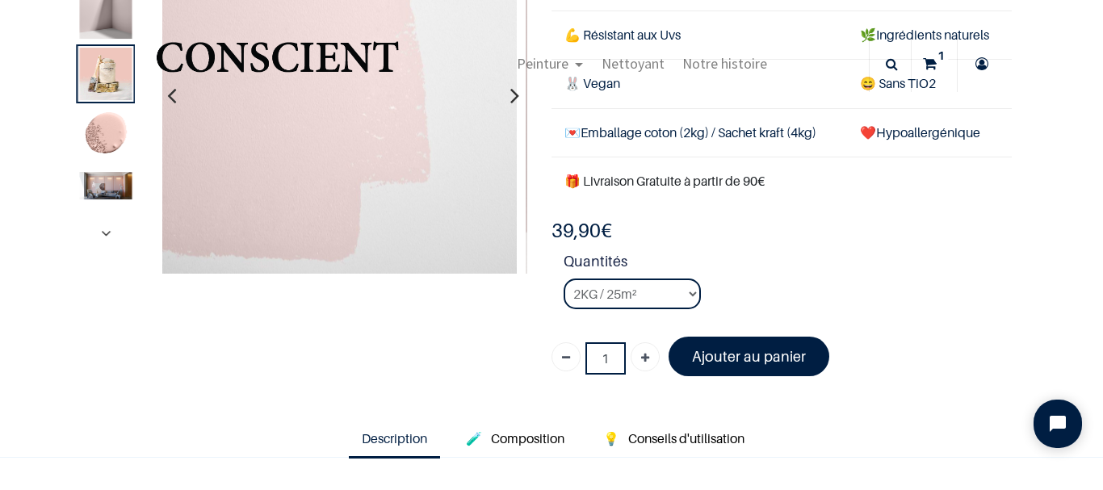
click at [104, 228] on button "button" at bounding box center [106, 234] width 40 height 19
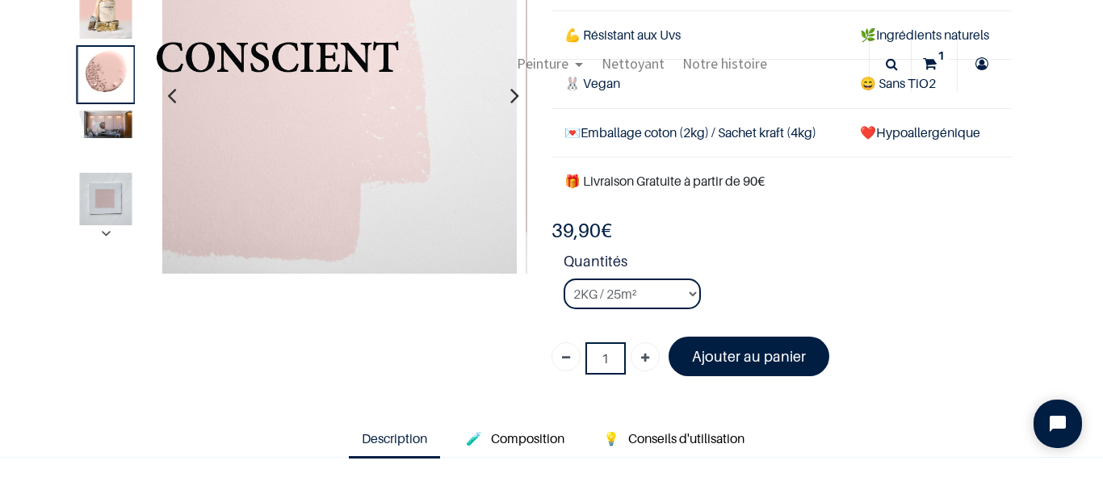
click at [104, 231] on icon "button" at bounding box center [106, 234] width 27 height 6
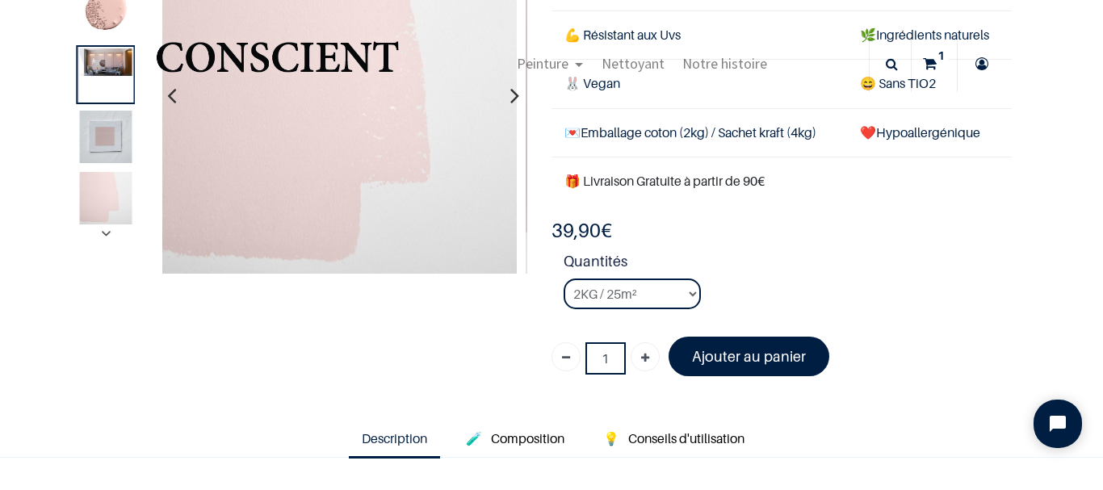
click at [104, 231] on icon "button" at bounding box center [106, 234] width 27 height 6
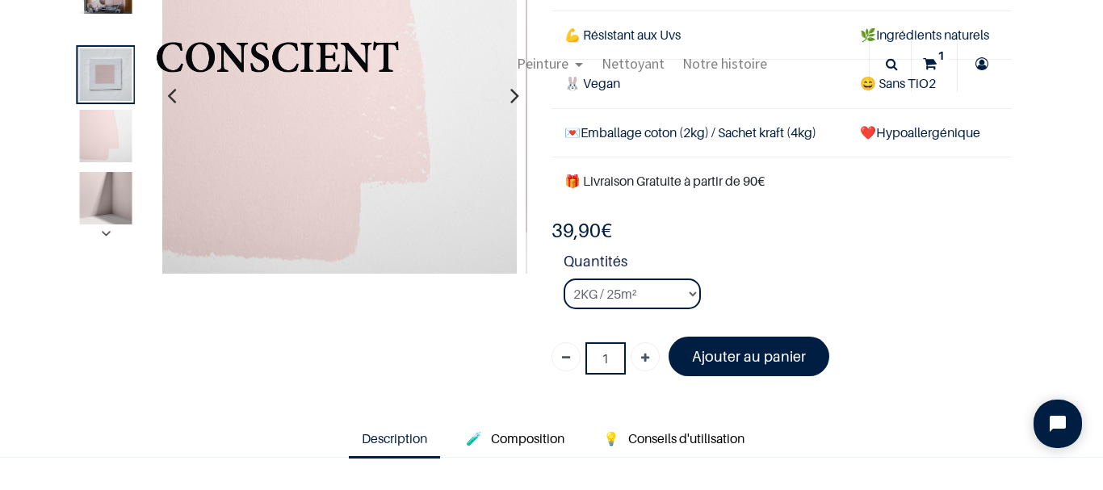
click at [104, 231] on icon "button" at bounding box center [106, 234] width 27 height 6
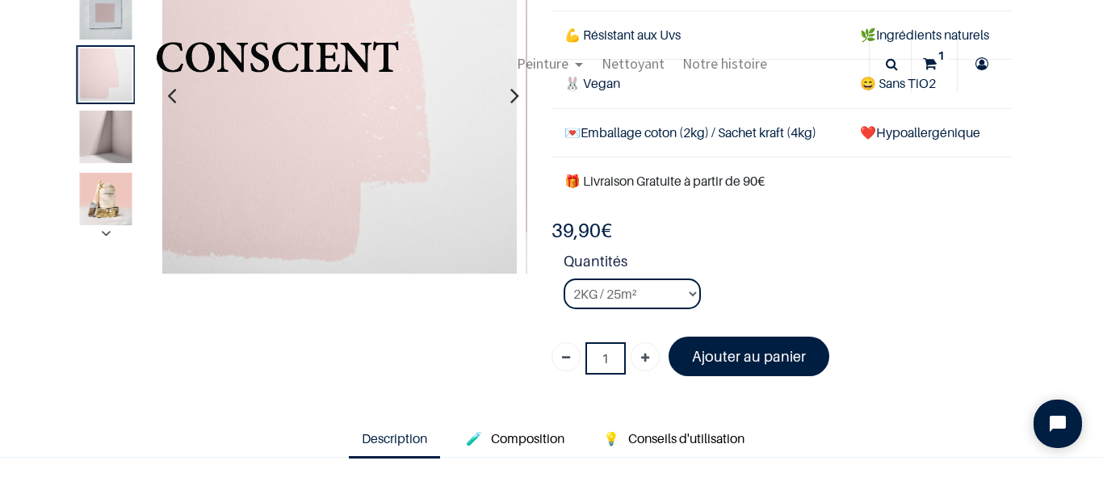
click at [104, 231] on icon "button" at bounding box center [106, 234] width 27 height 6
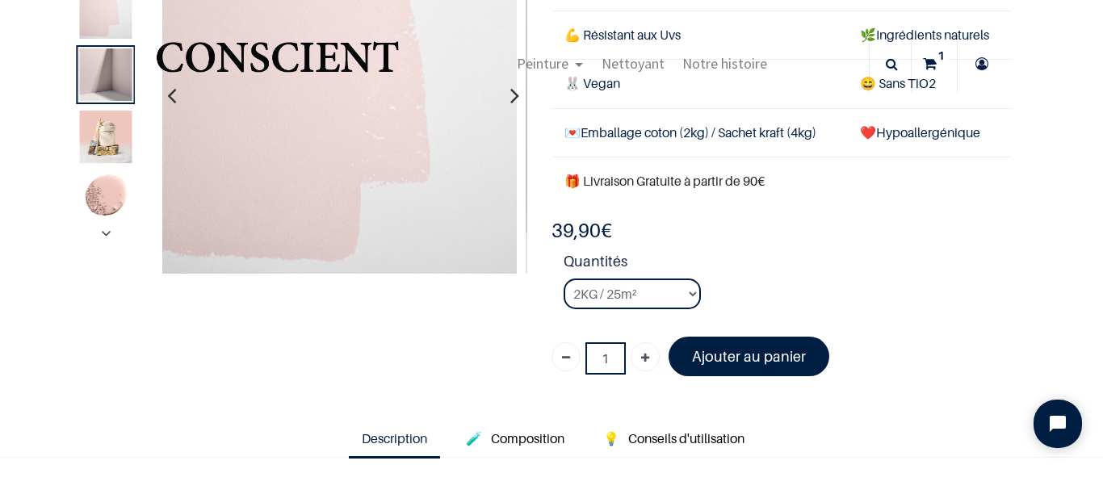
click at [104, 231] on icon "button" at bounding box center [106, 234] width 27 height 6
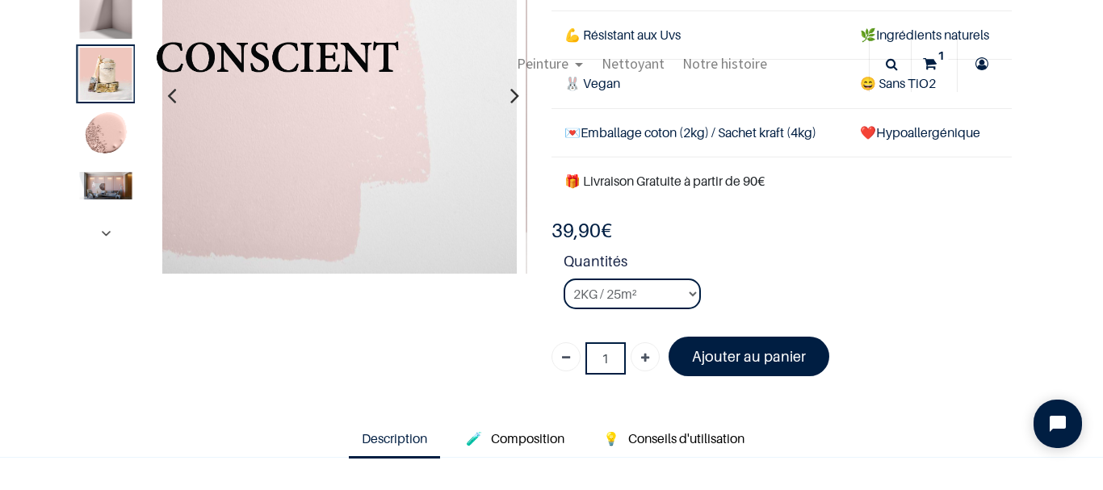
drag, startPoint x: 99, startPoint y: 186, endPoint x: 120, endPoint y: 188, distance: 21.1
click at [99, 187] on img at bounding box center [105, 185] width 52 height 27
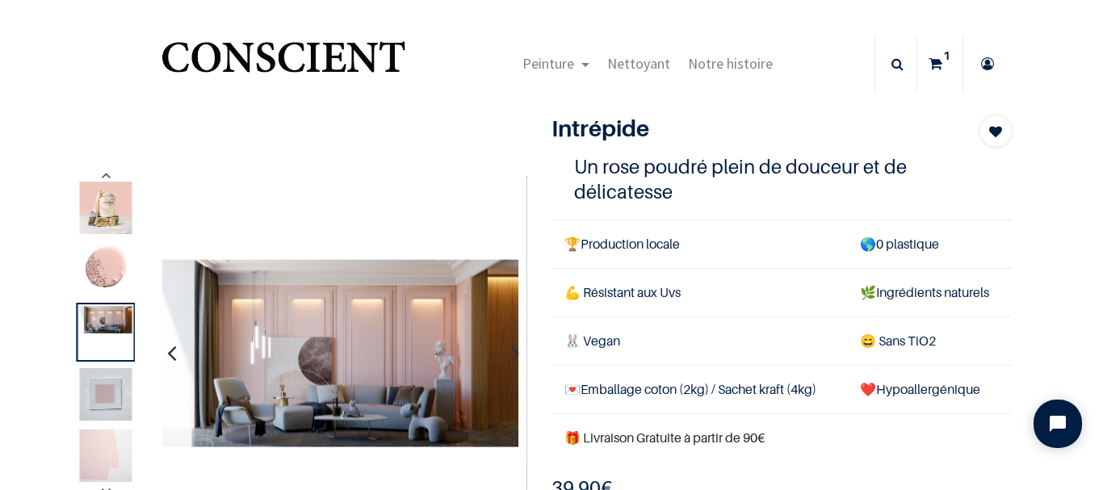
click at [103, 397] on img at bounding box center [105, 394] width 52 height 52
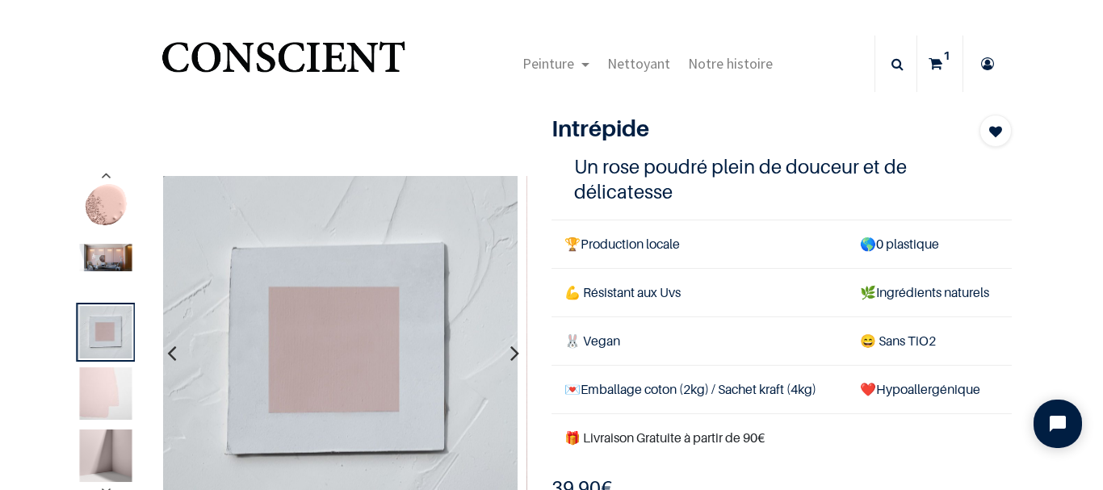
click at [113, 261] on img at bounding box center [105, 257] width 52 height 27
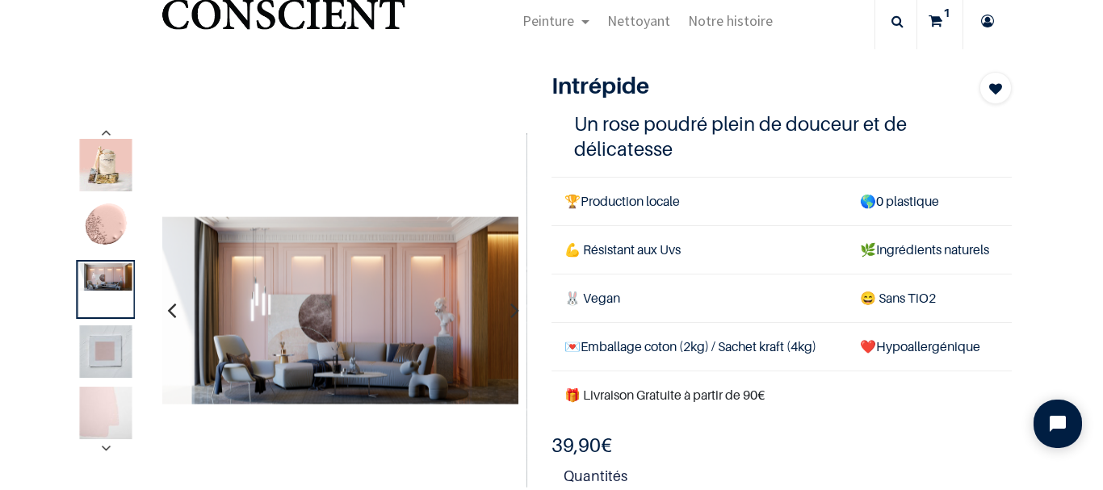
scroll to position [81, 0]
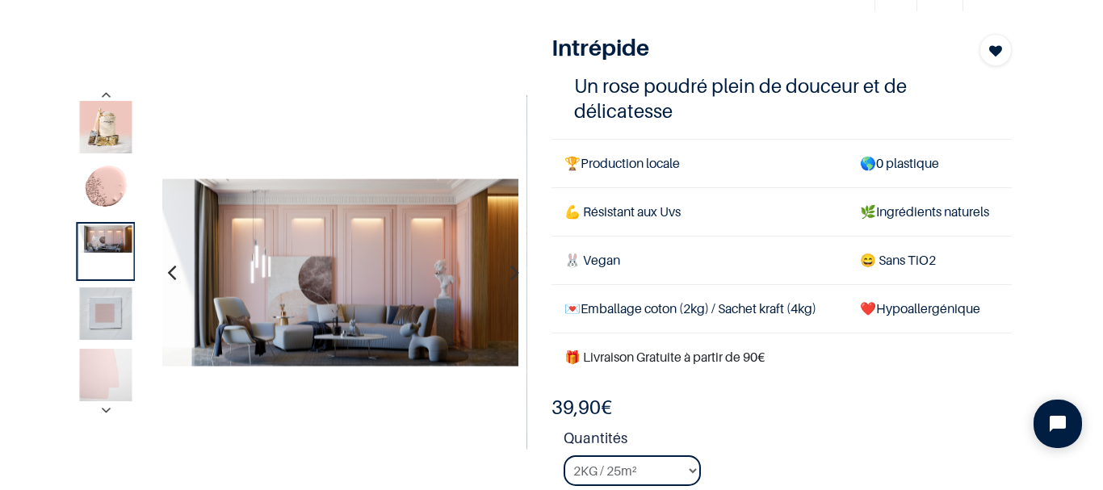
click at [100, 413] on button "button" at bounding box center [106, 410] width 40 height 19
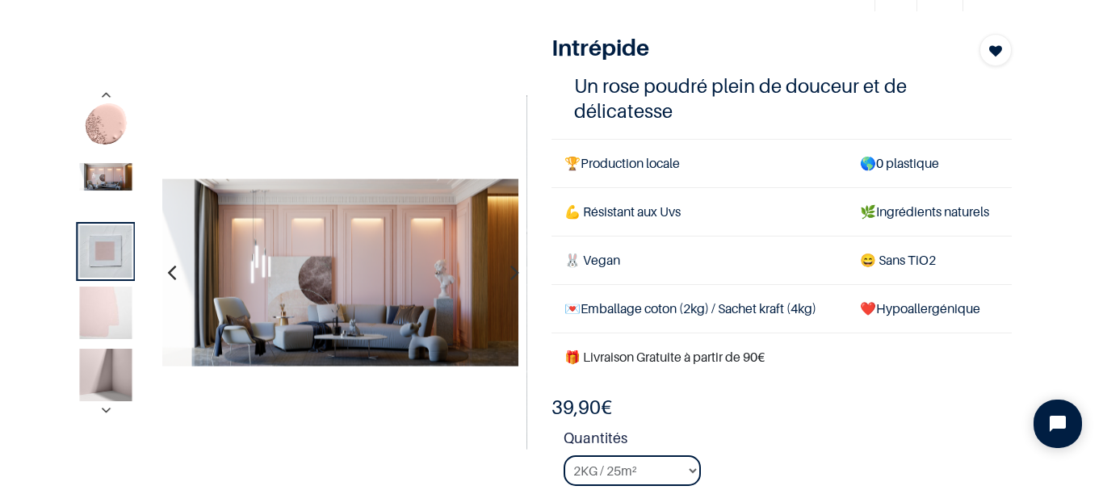
click at [108, 389] on img at bounding box center [105, 375] width 52 height 52
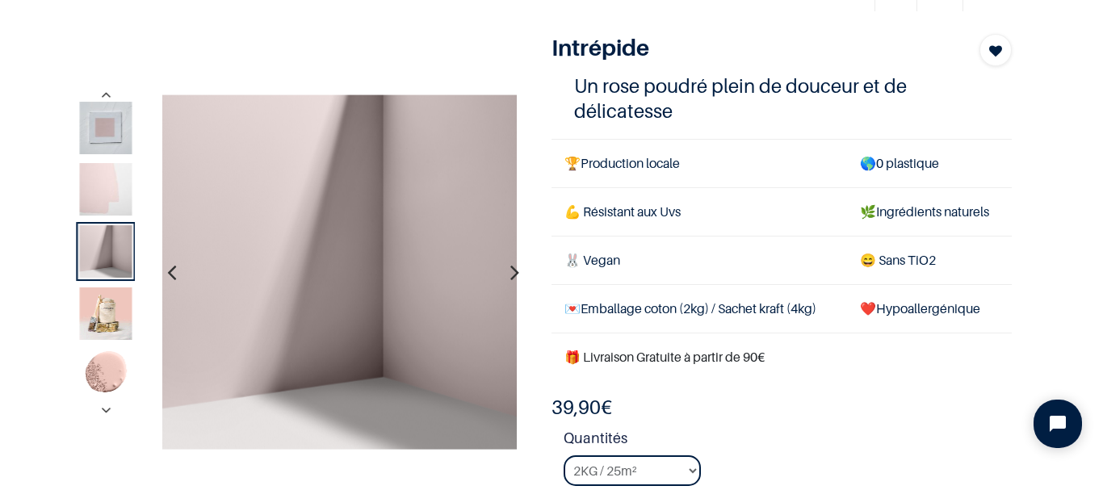
click at [106, 313] on img at bounding box center [105, 314] width 52 height 52
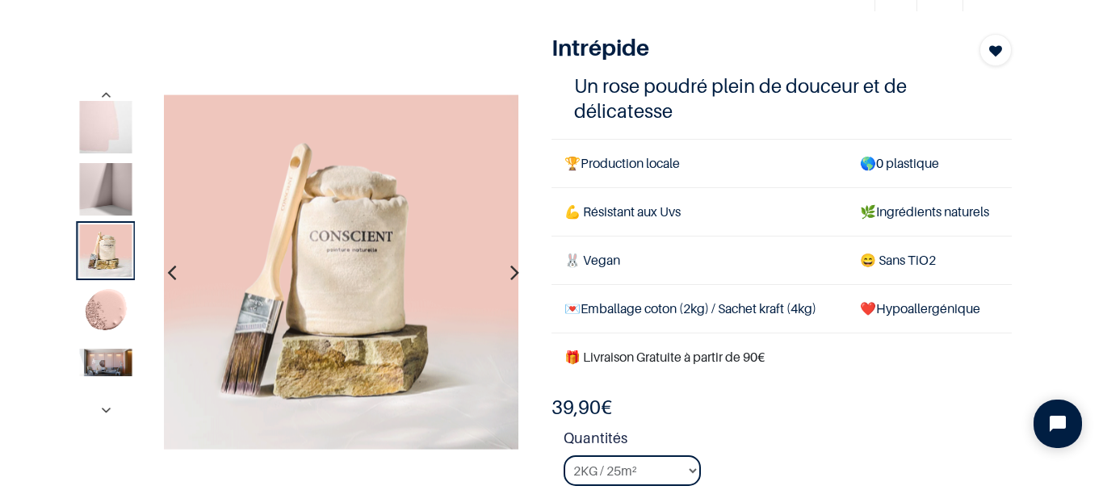
click at [115, 317] on img at bounding box center [105, 313] width 52 height 52
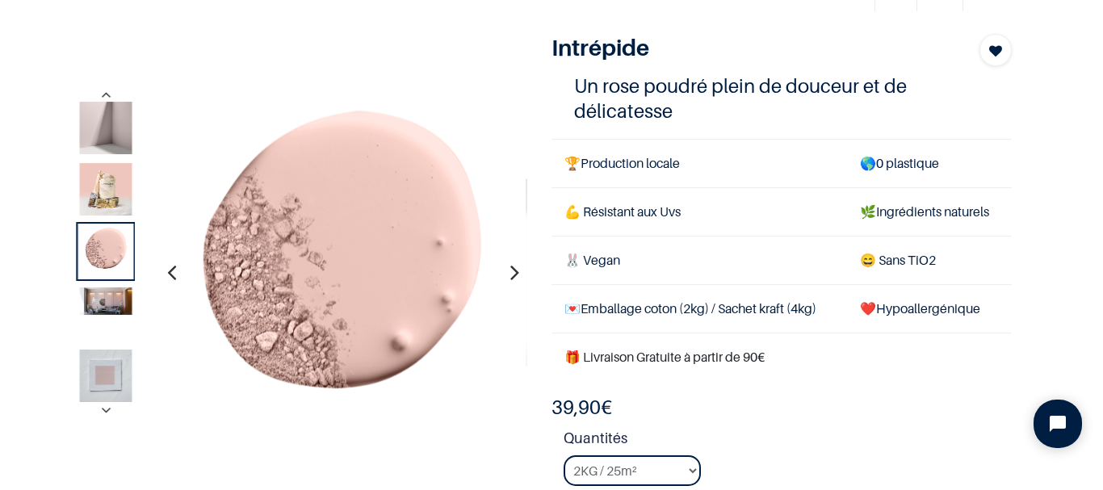
click at [110, 302] on img at bounding box center [105, 301] width 52 height 27
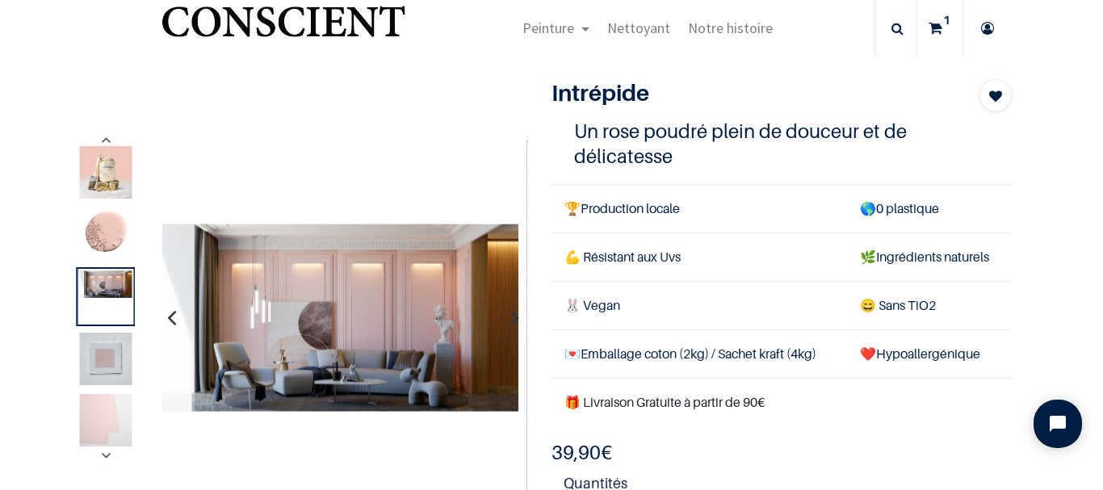
scroll to position [0, 0]
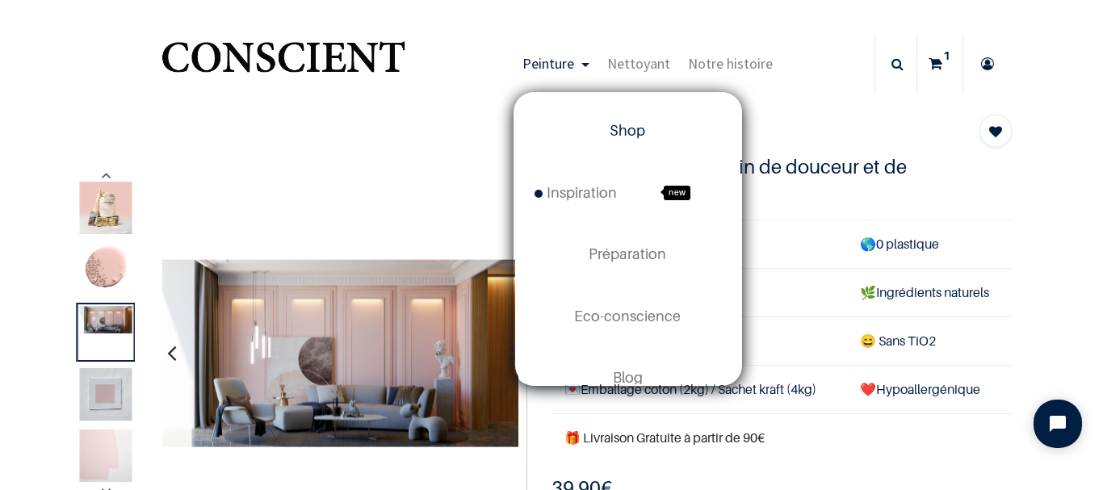
click at [636, 135] on span "Shop" at bounding box center [628, 130] width 36 height 17
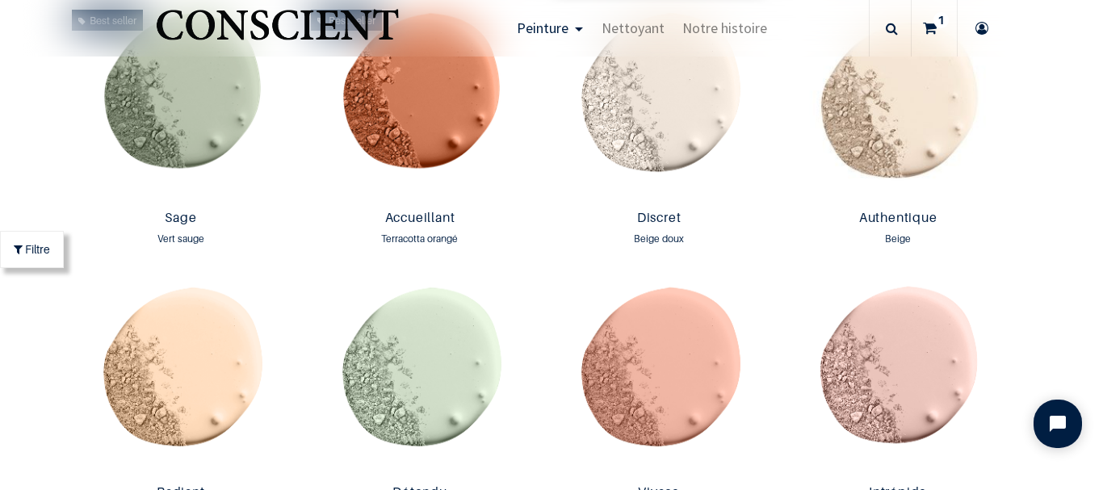
scroll to position [1455, 0]
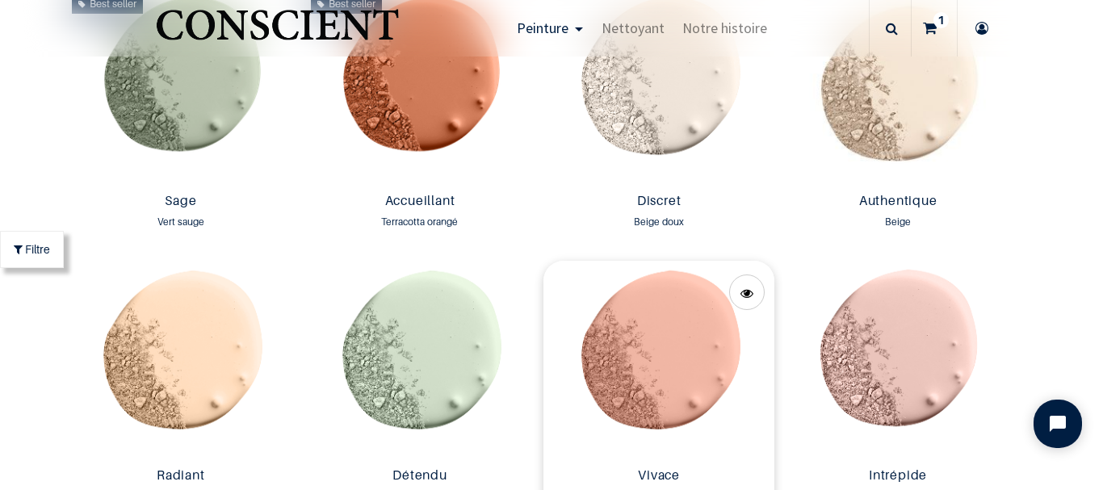
click at [634, 353] on img at bounding box center [659, 361] width 231 height 200
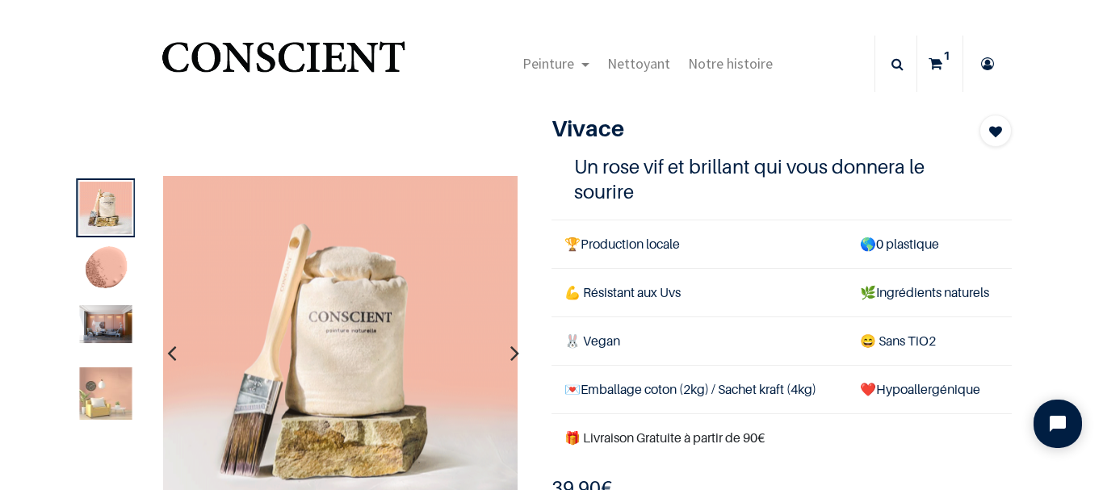
click at [115, 389] on img at bounding box center [105, 393] width 52 height 52
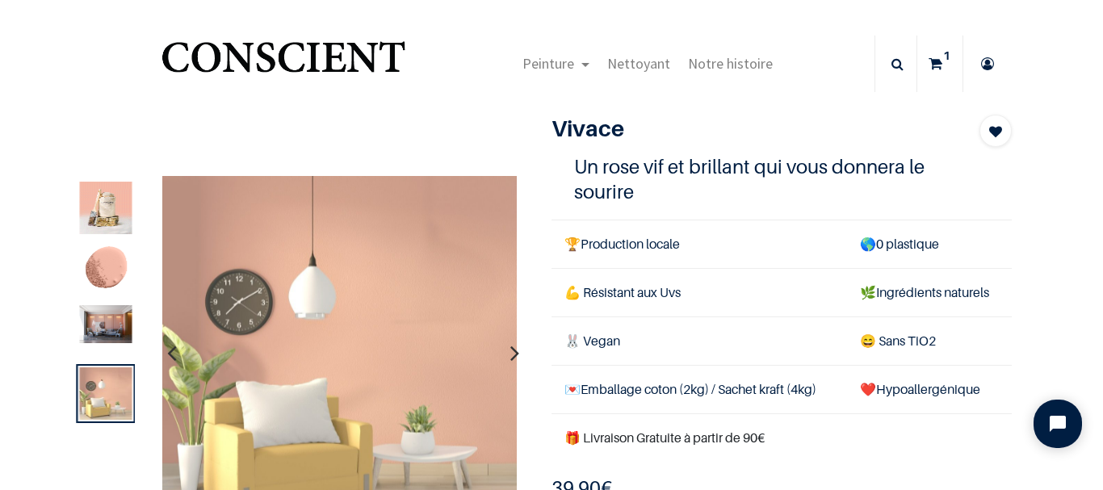
click at [93, 330] on img at bounding box center [105, 324] width 52 height 38
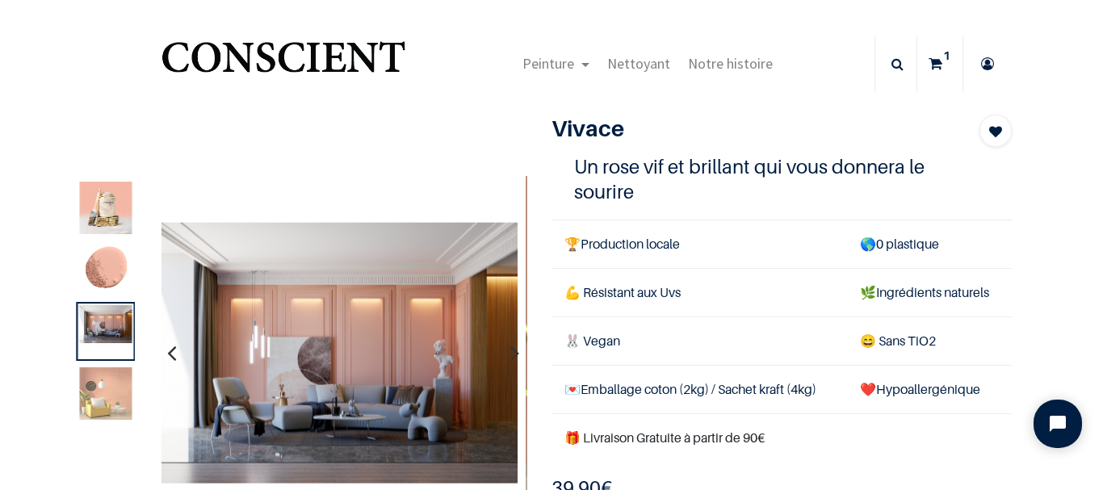
click at [90, 402] on img at bounding box center [105, 393] width 52 height 52
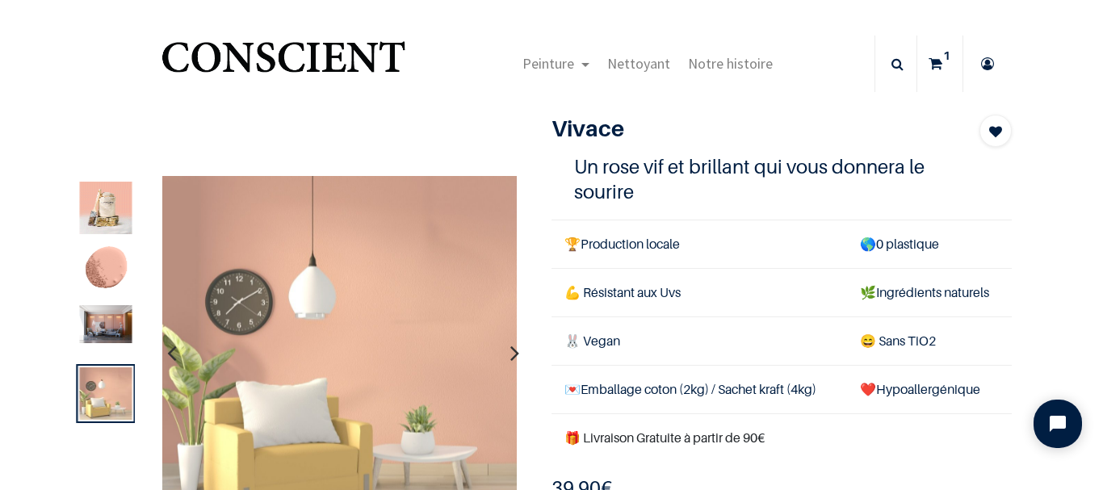
click at [111, 333] on img at bounding box center [105, 324] width 52 height 38
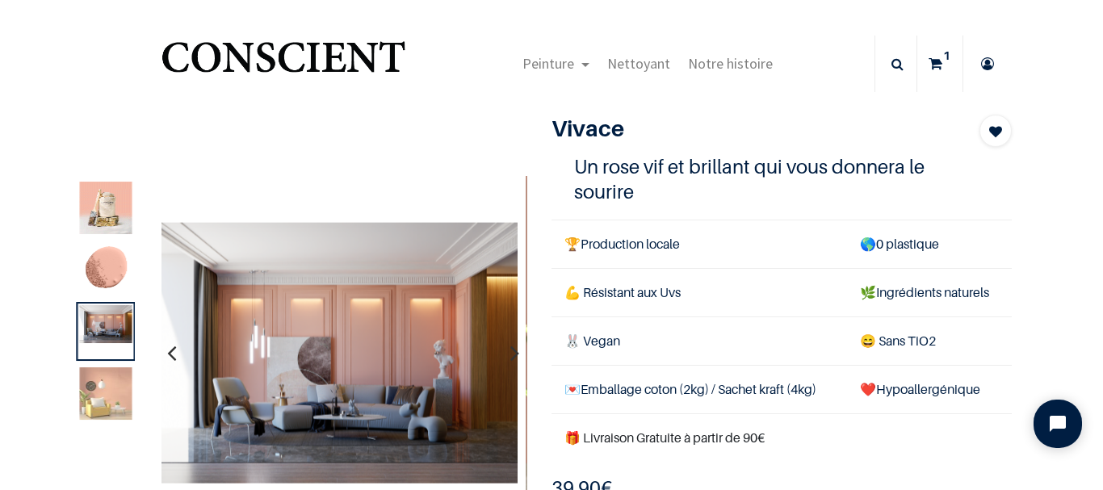
click at [103, 396] on img at bounding box center [105, 393] width 52 height 52
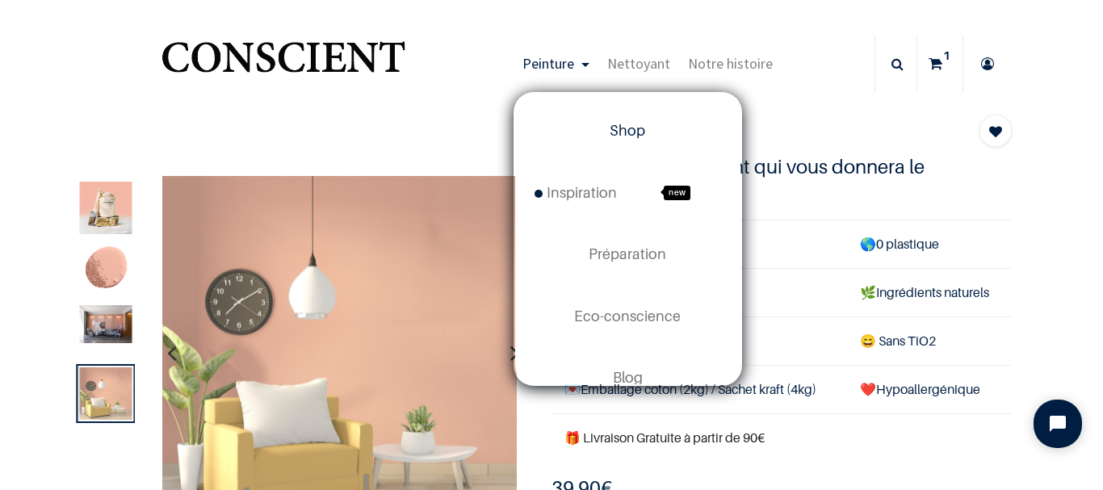
click at [620, 132] on span "Shop" at bounding box center [628, 130] width 36 height 17
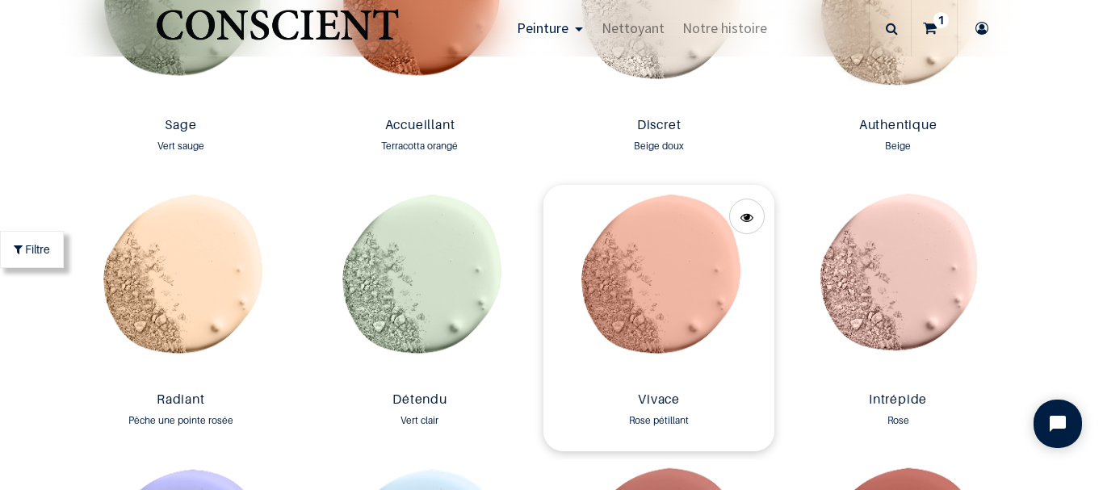
scroll to position [1537, 0]
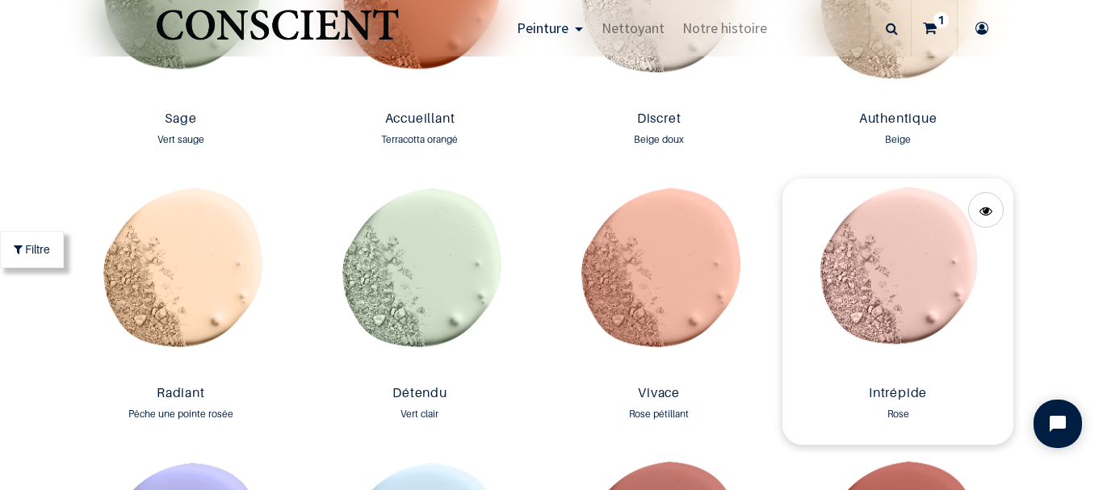
click at [898, 276] on img at bounding box center [898, 278] width 231 height 200
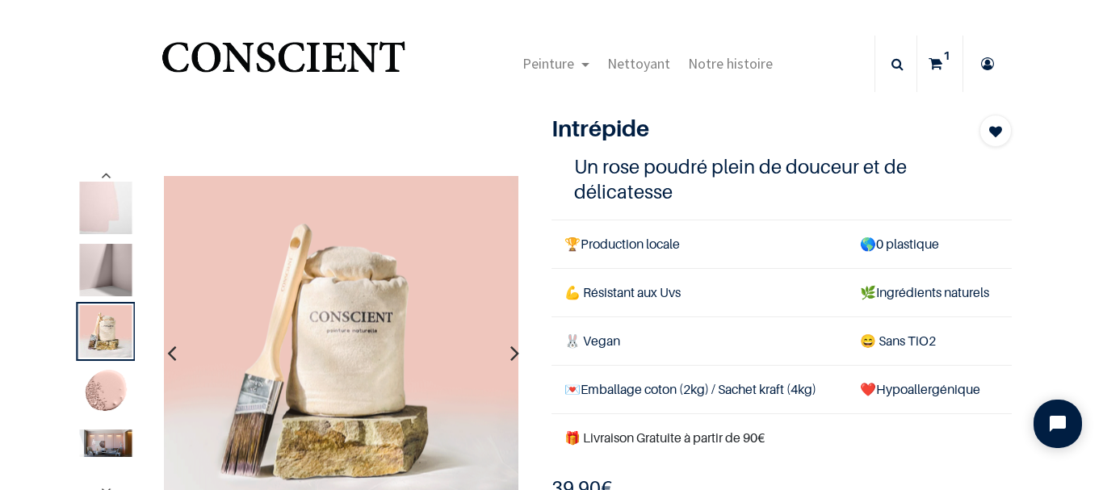
scroll to position [81, 0]
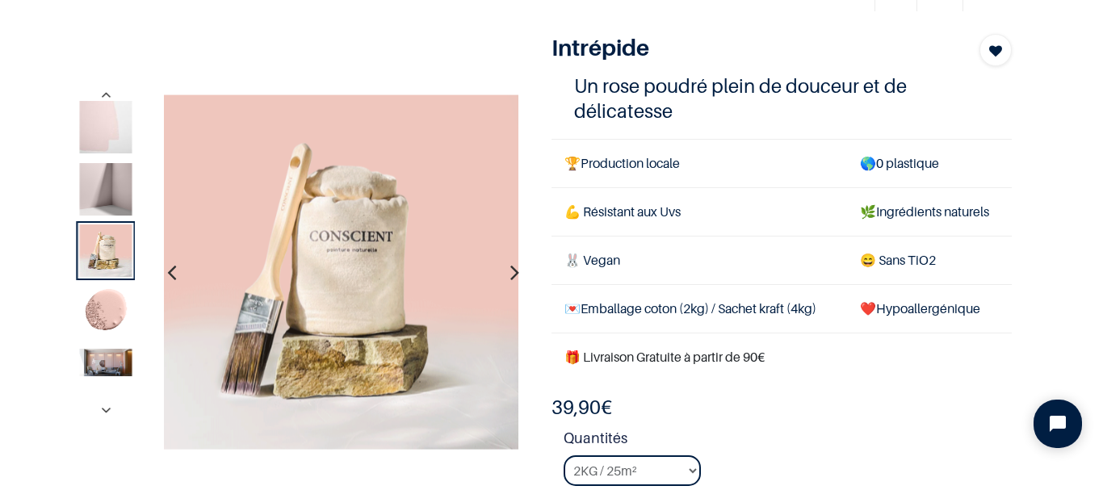
click at [106, 359] on img at bounding box center [105, 362] width 52 height 27
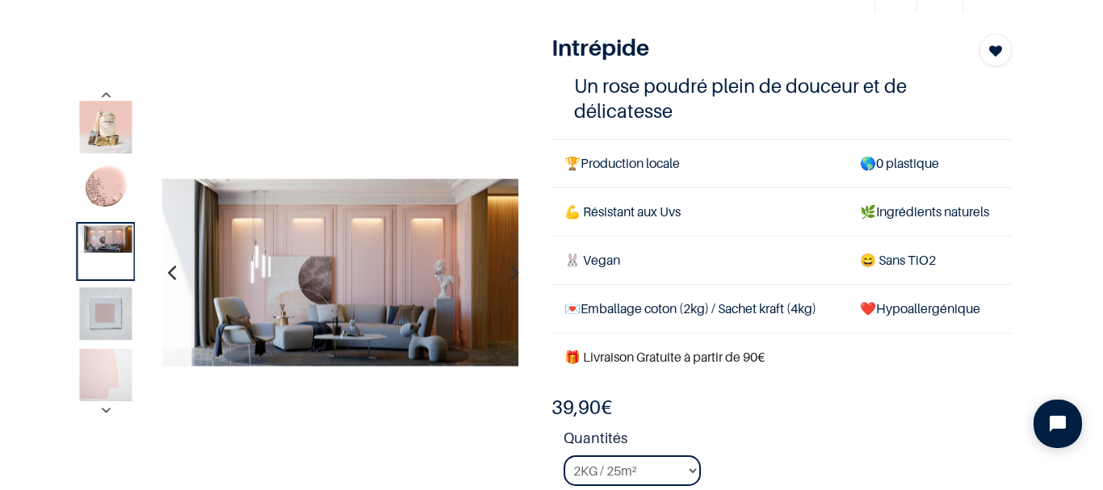
scroll to position [162, 0]
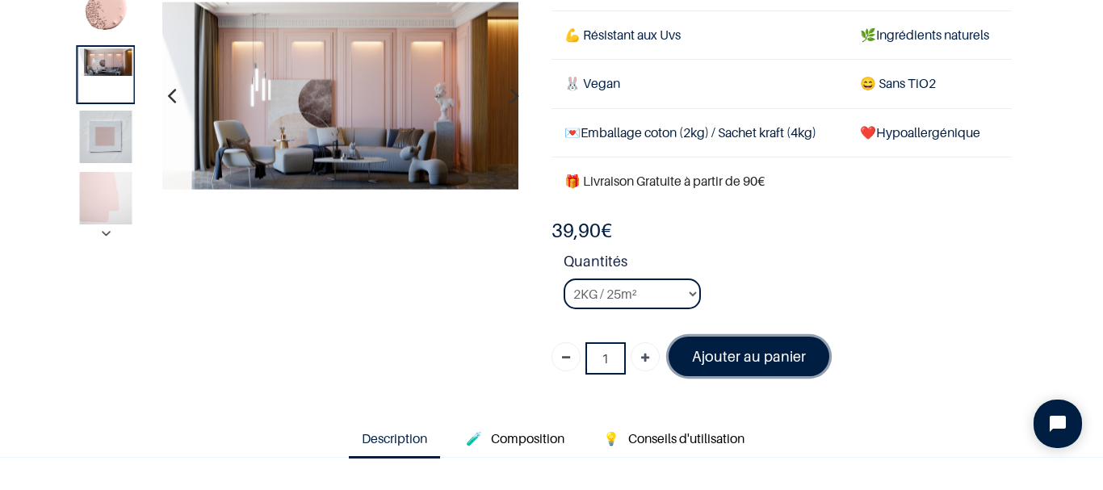
click at [716, 363] on font "Ajouter au panier" at bounding box center [749, 356] width 114 height 17
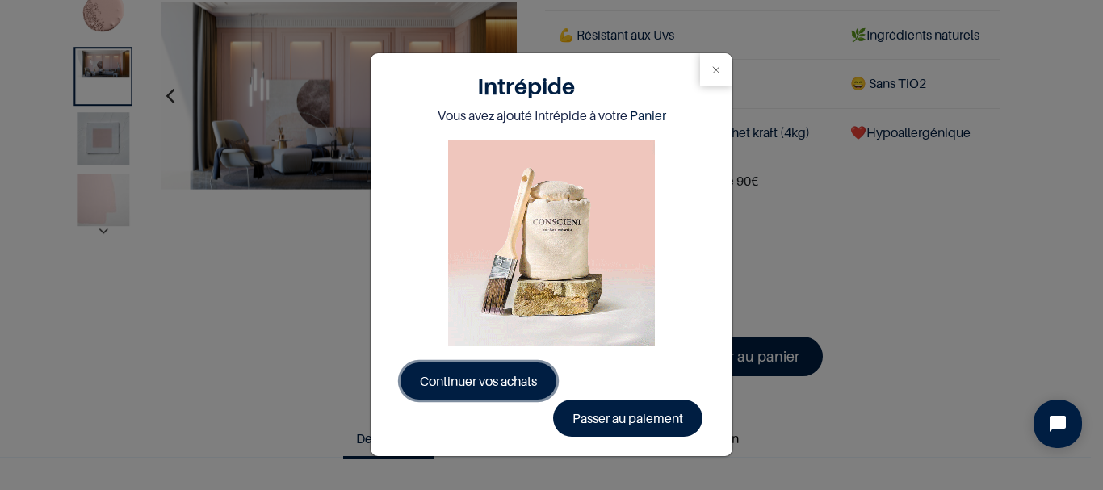
click at [504, 382] on span "Continuer vos achats" at bounding box center [478, 381] width 117 height 16
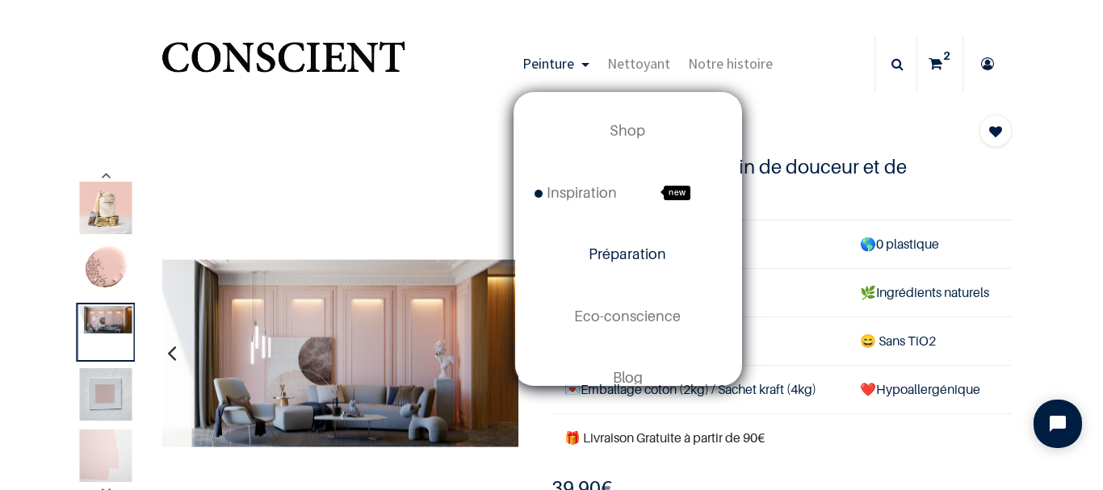
click at [619, 260] on span "Préparation" at bounding box center [628, 254] width 78 height 17
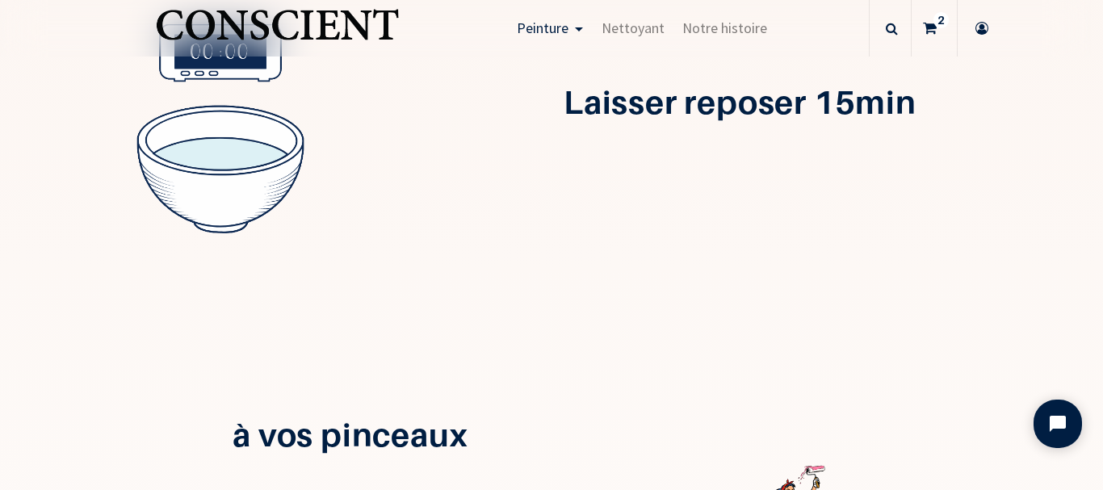
scroll to position [732, 0]
